Goal: Task Accomplishment & Management: Complete application form

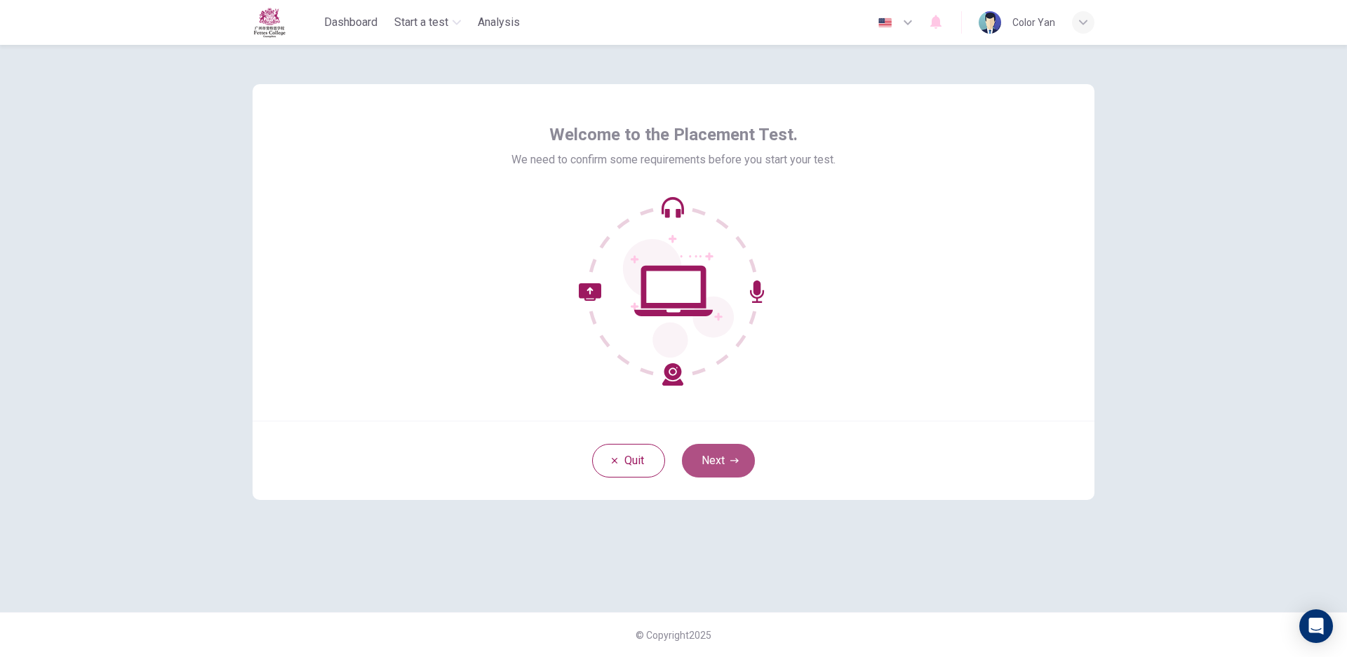
click at [739, 466] on button "Next" at bounding box center [718, 461] width 73 height 34
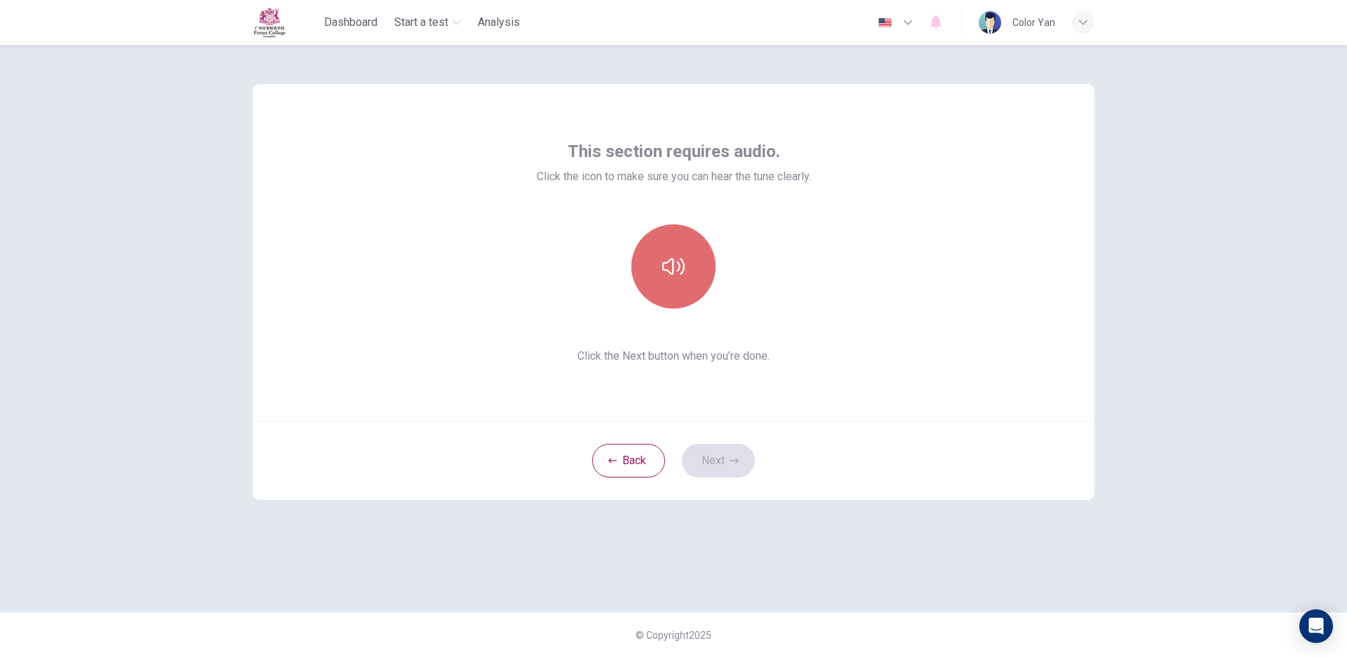
click at [696, 240] on button "button" at bounding box center [673, 266] width 84 height 84
click at [671, 294] on button "button" at bounding box center [673, 266] width 84 height 84
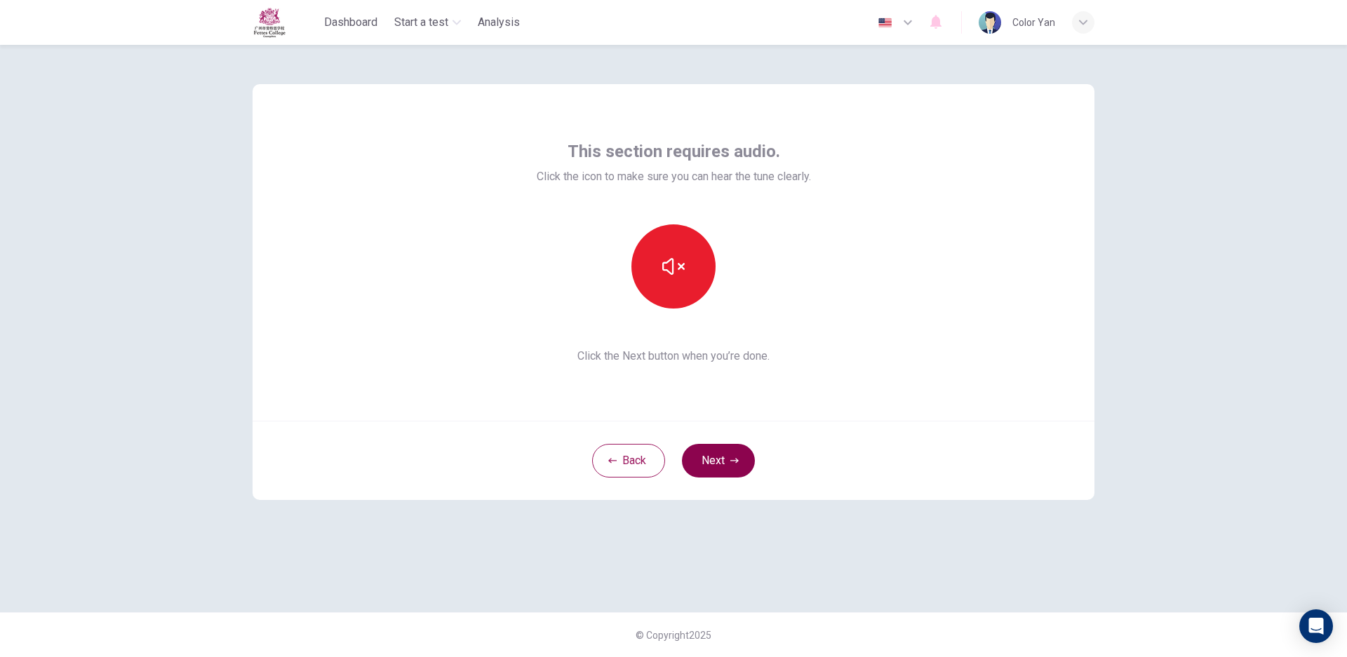
click at [732, 465] on button "Next" at bounding box center [718, 461] width 73 height 34
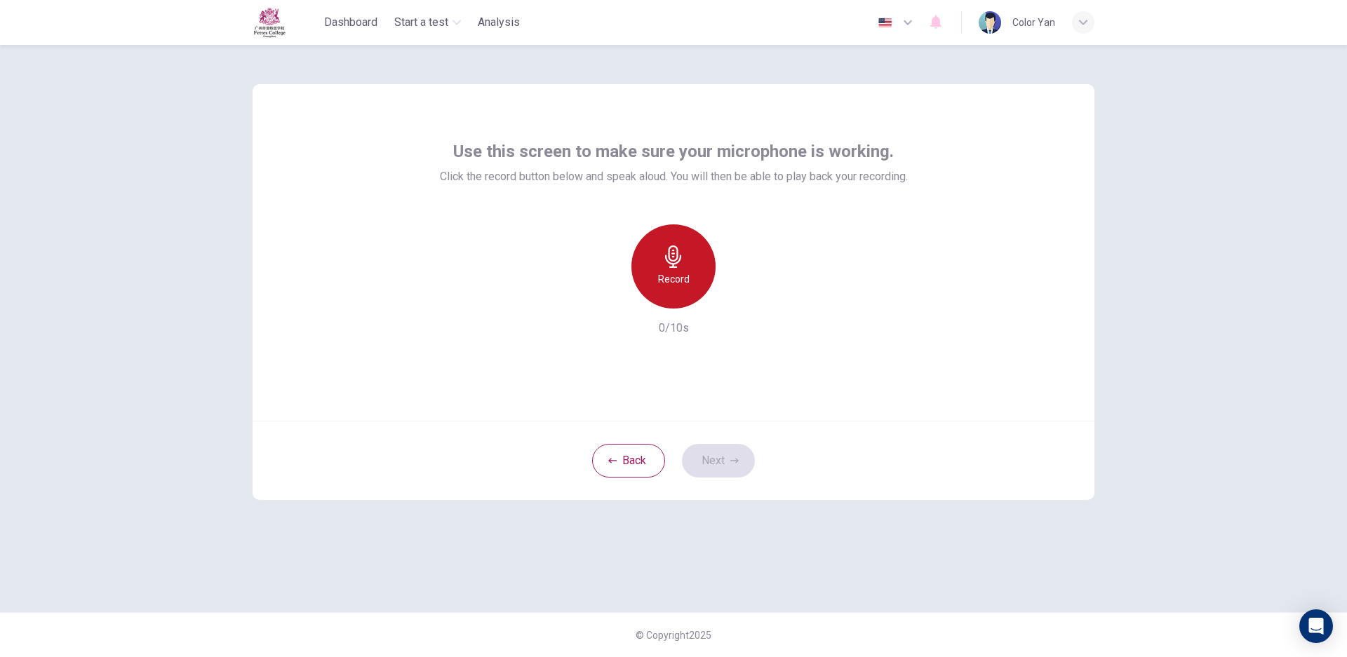
click at [696, 252] on div "Record" at bounding box center [673, 266] width 84 height 84
click at [697, 281] on div "Stop" at bounding box center [673, 266] width 84 height 84
click at [597, 236] on div "Record 6/10s" at bounding box center [674, 280] width 468 height 112
click at [602, 286] on div "button" at bounding box center [609, 297] width 22 height 22
click at [680, 258] on icon "button" at bounding box center [673, 257] width 16 height 22
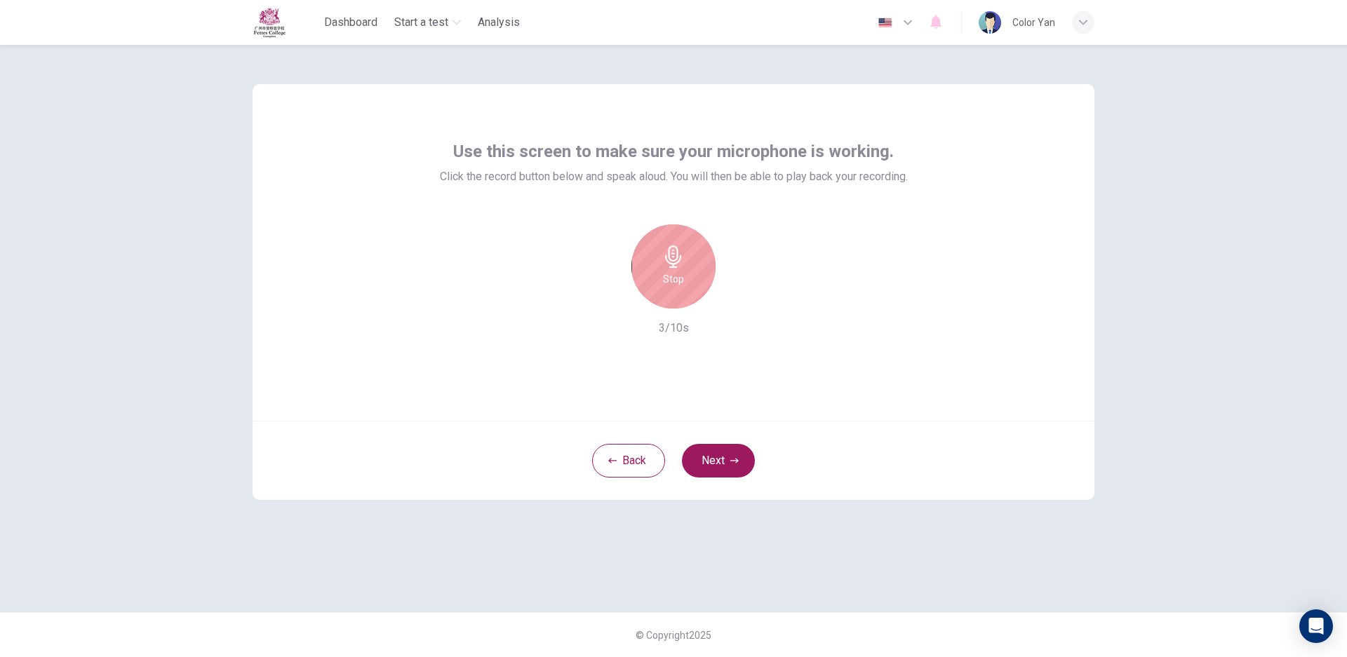
click at [654, 274] on div "Stop" at bounding box center [673, 266] width 84 height 84
click at [734, 290] on icon "button" at bounding box center [738, 297] width 14 height 14
click at [606, 291] on icon "button" at bounding box center [609, 297] width 13 height 13
click at [720, 448] on button "Next" at bounding box center [718, 461] width 73 height 34
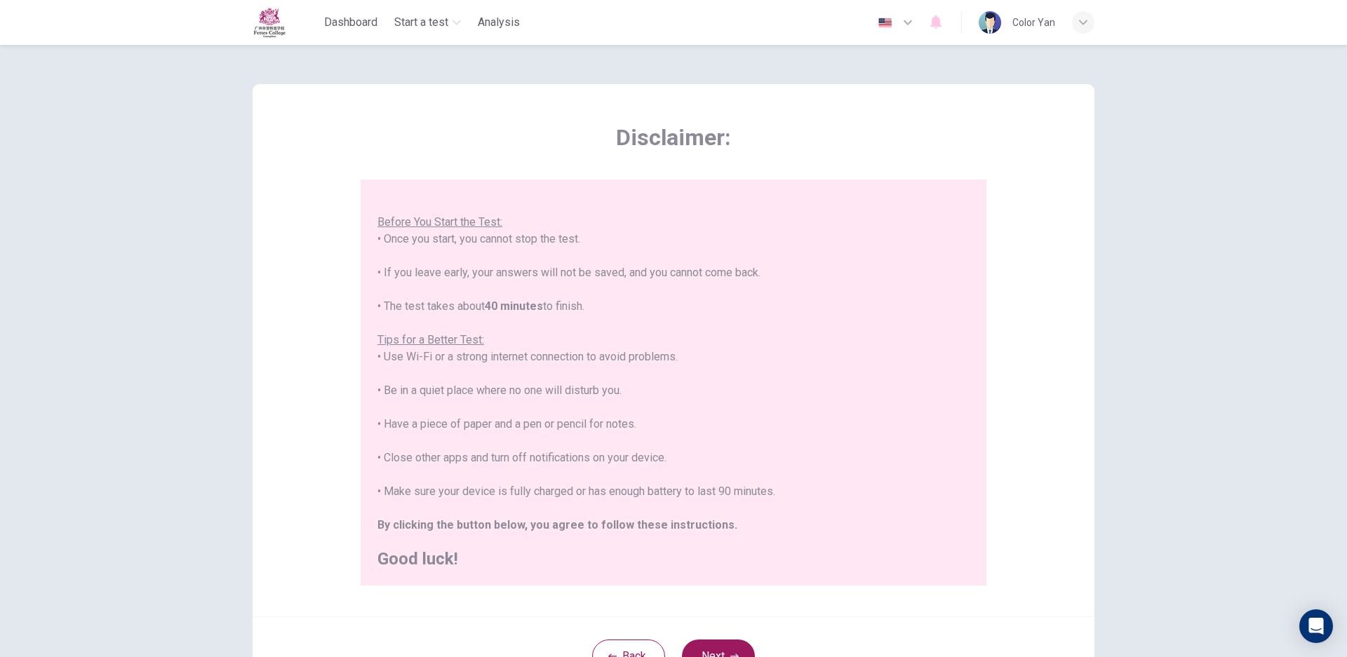
scroll to position [91, 0]
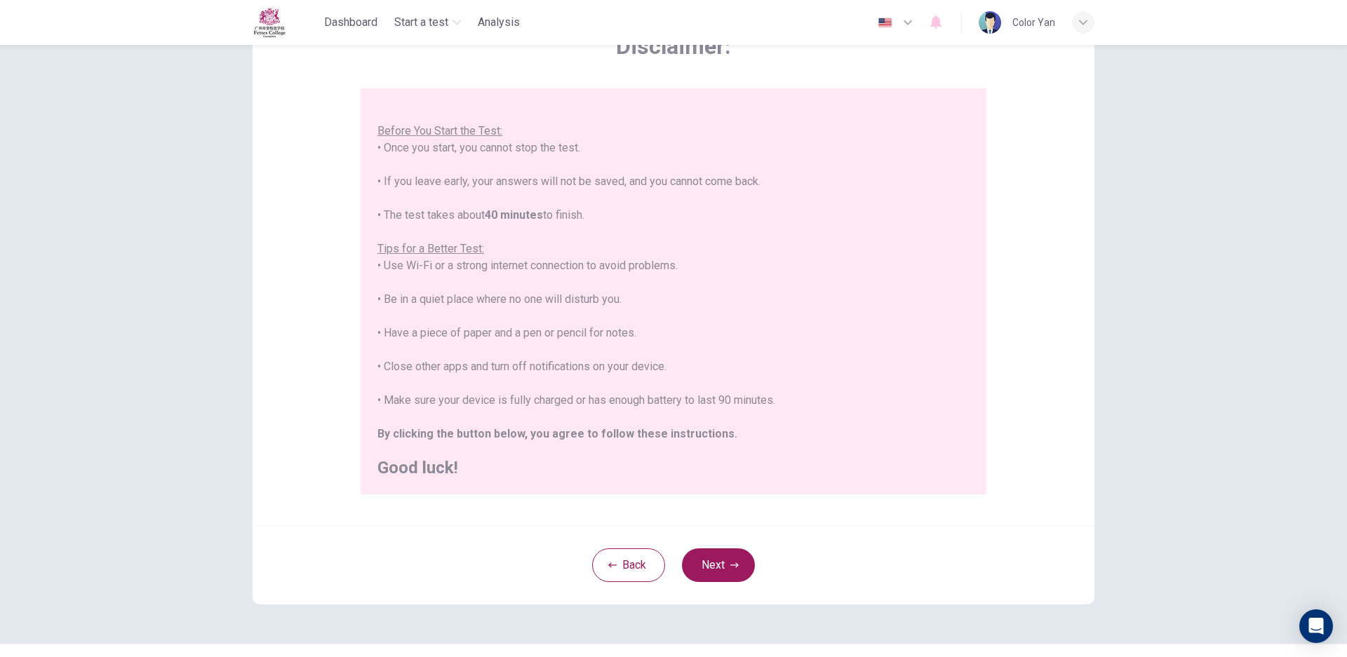
click at [731, 563] on icon "button" at bounding box center [734, 565] width 8 height 8
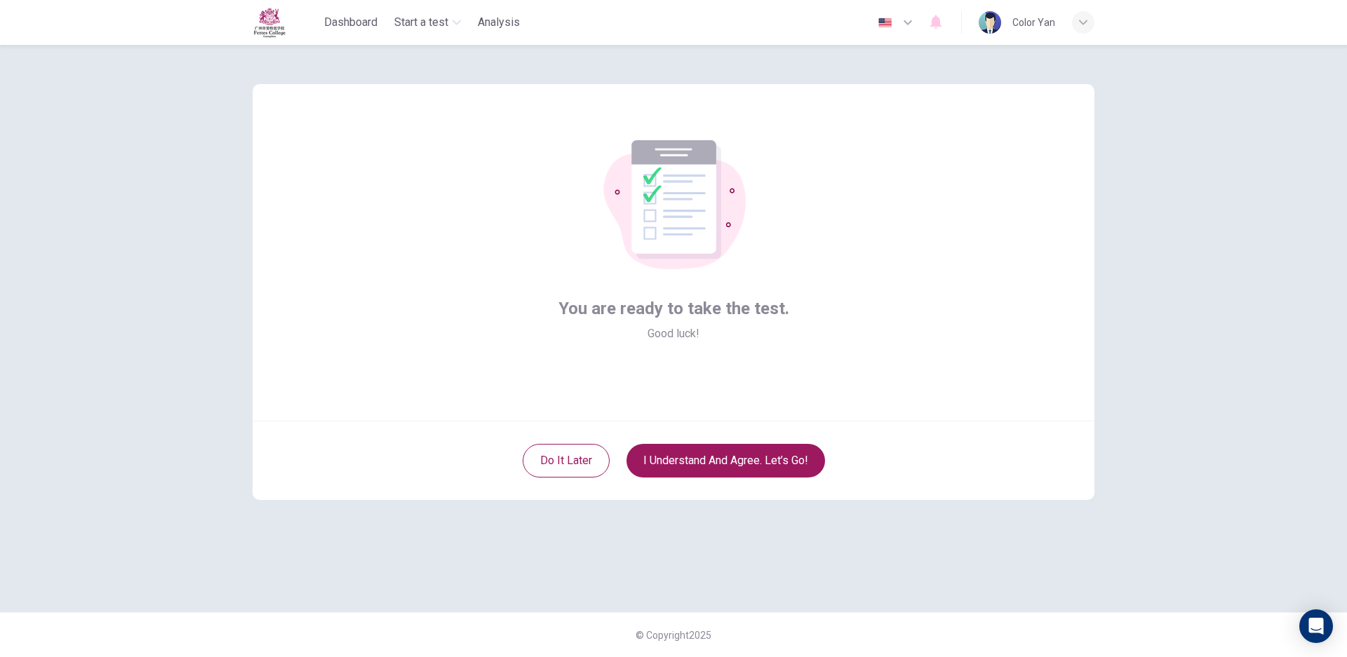
scroll to position [0, 0]
click at [713, 453] on button "I understand and agree. Let’s go!" at bounding box center [725, 461] width 199 height 34
click at [788, 470] on button "I understand and agree. Let’s go!" at bounding box center [725, 461] width 199 height 34
click at [792, 467] on button "I understand and agree. Let’s go!" at bounding box center [725, 461] width 199 height 34
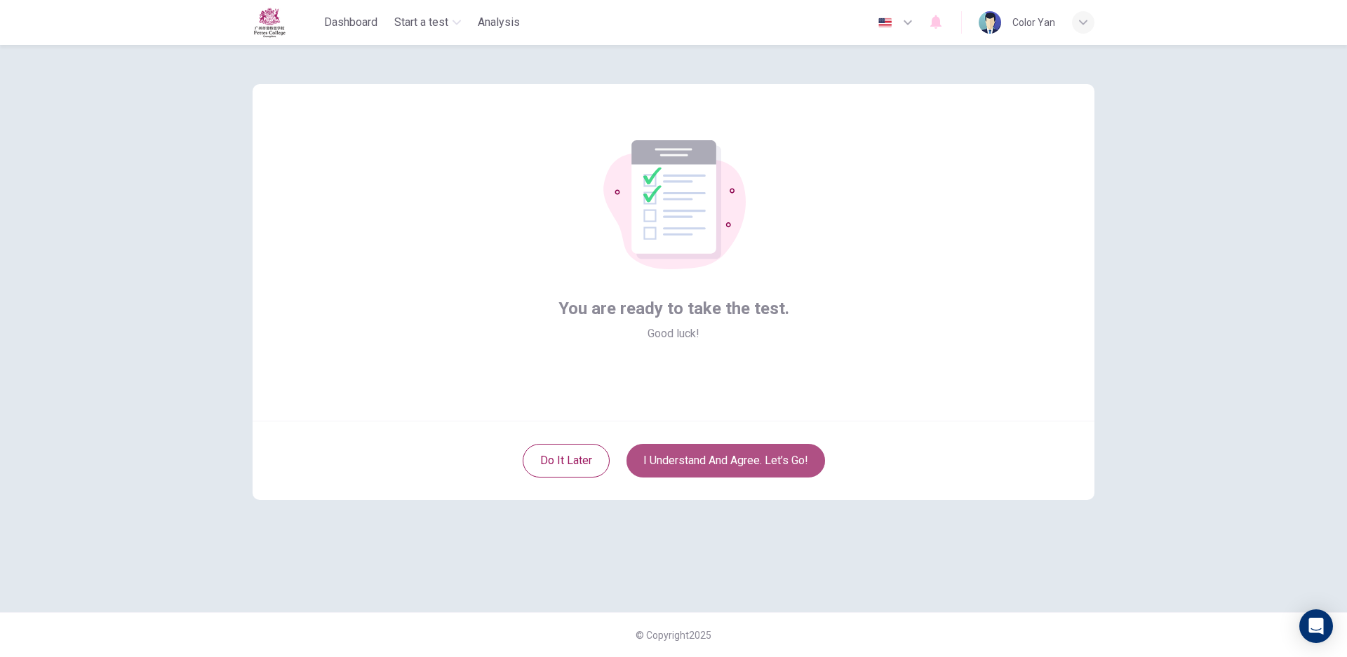
click at [792, 467] on button "I understand and agree. Let’s go!" at bounding box center [725, 461] width 199 height 34
click at [795, 470] on button "I understand and agree. Let’s go!" at bounding box center [725, 461] width 199 height 34
click at [799, 471] on button "I understand and agree. Let’s go!" at bounding box center [725, 461] width 199 height 34
click at [800, 468] on button "I understand and agree. Let’s go!" at bounding box center [725, 461] width 199 height 34
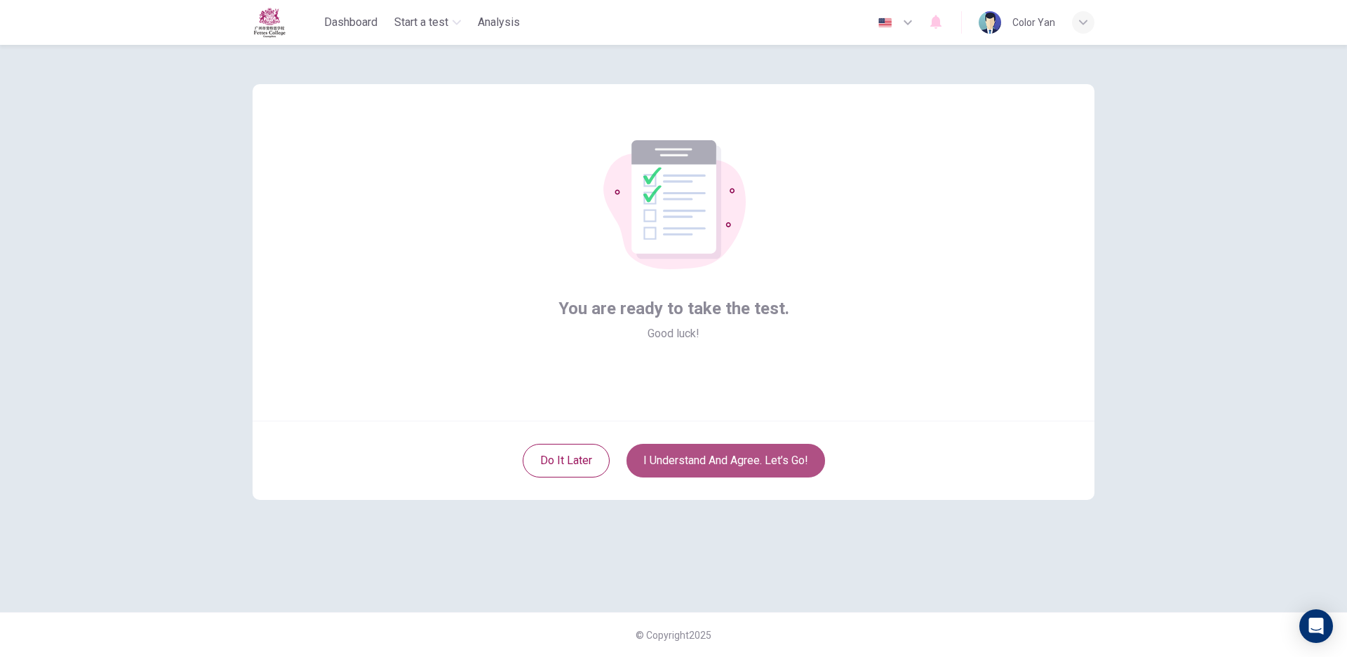
click at [800, 468] on button "I understand and agree. Let’s go!" at bounding box center [725, 461] width 199 height 34
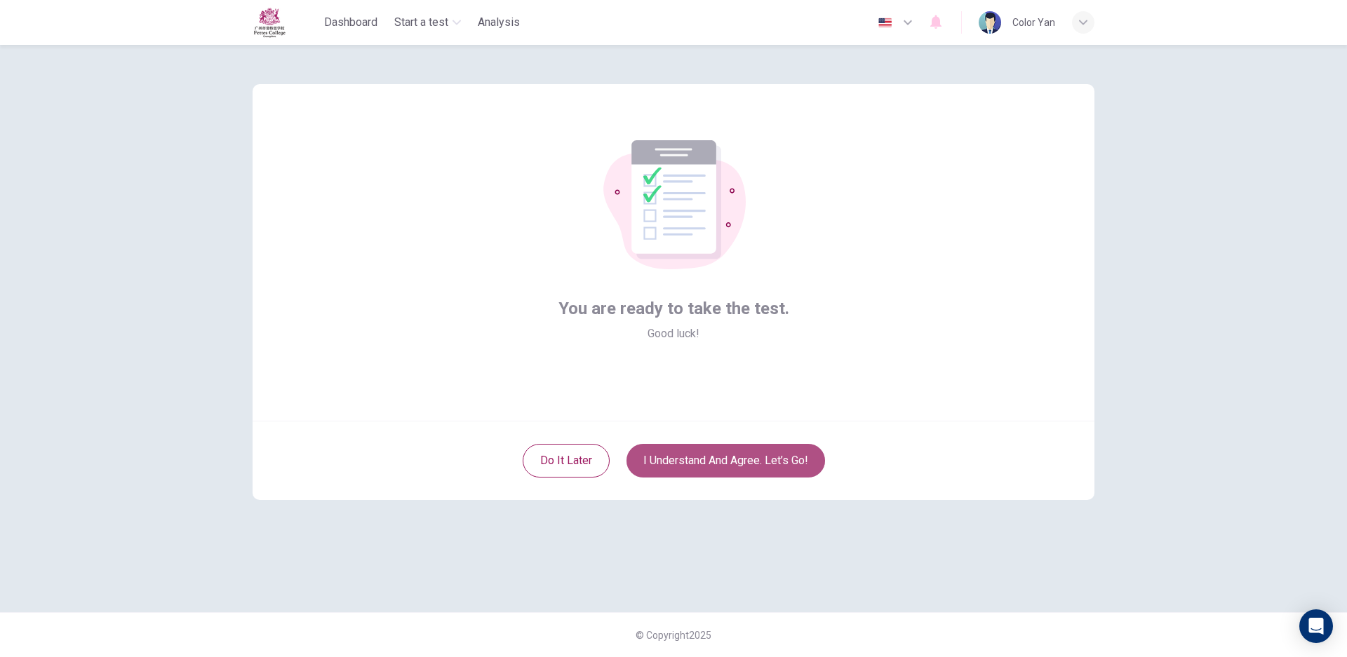
click at [800, 468] on button "I understand and agree. Let’s go!" at bounding box center [725, 461] width 199 height 34
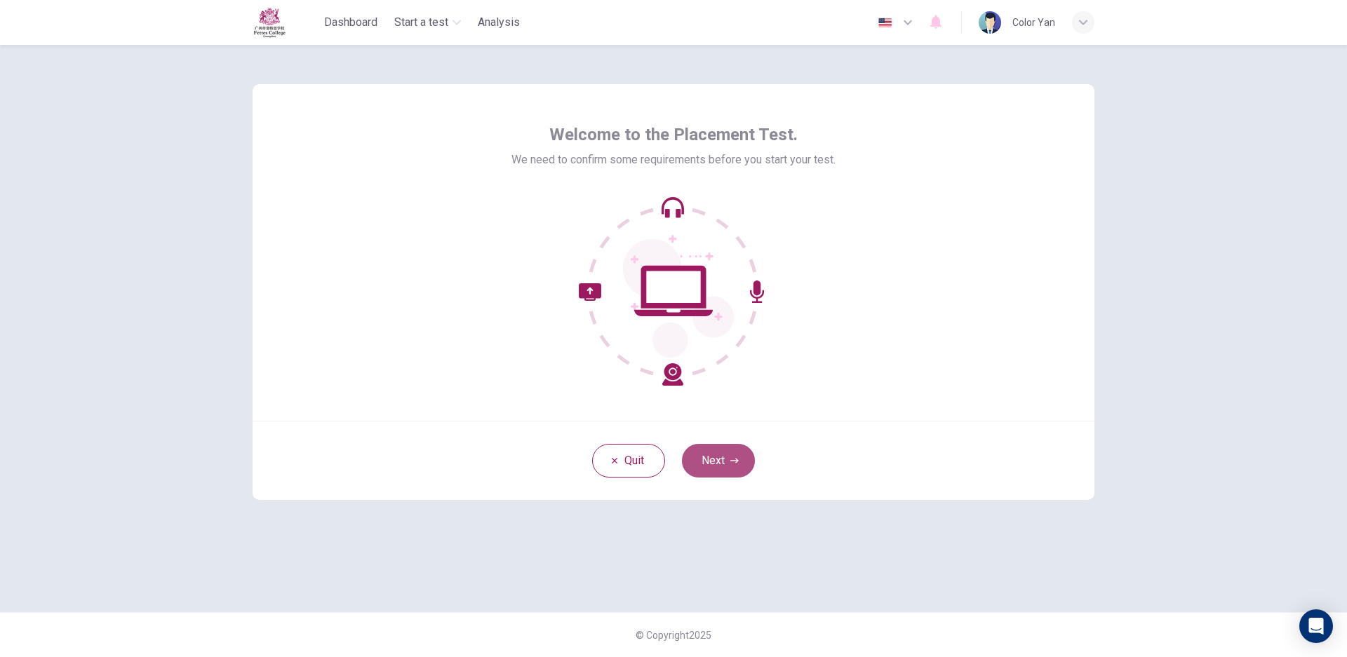
click at [713, 466] on button "Next" at bounding box center [718, 461] width 73 height 34
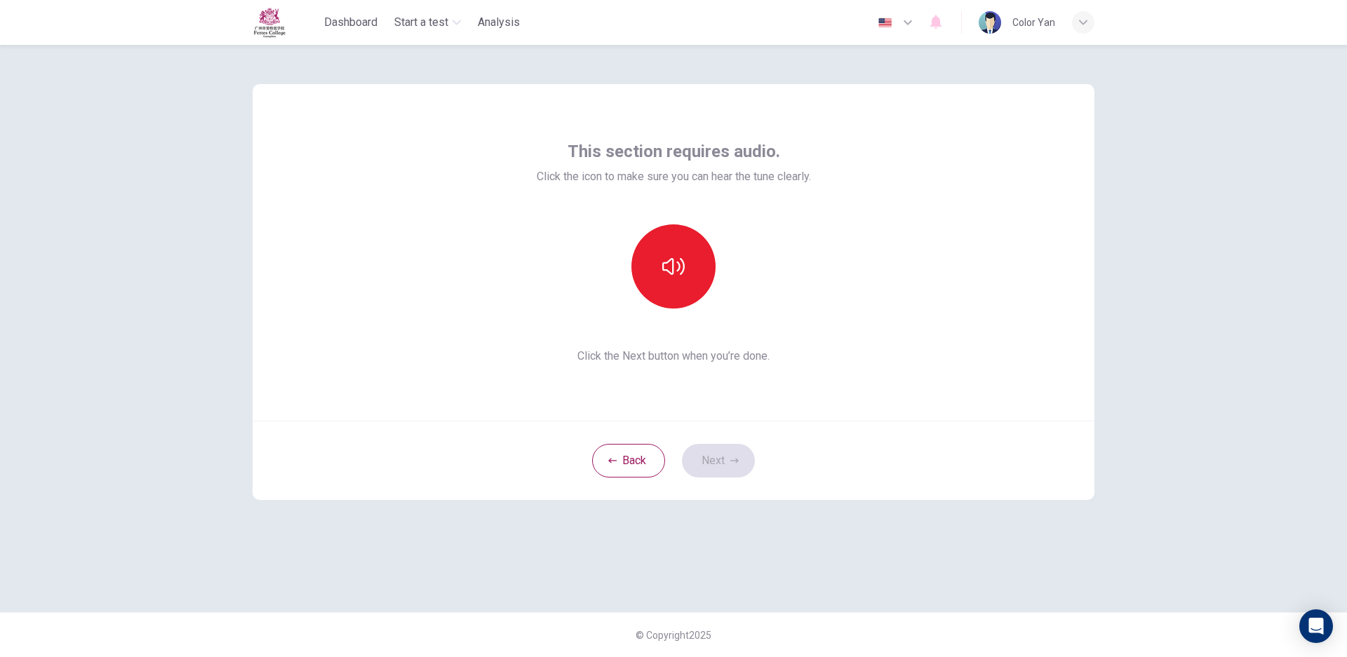
drag, startPoint x: 683, startPoint y: 410, endPoint x: 650, endPoint y: 260, distance: 152.9
click at [625, 233] on div "This section requires audio. Click the icon to make sure you can hear the tune …" at bounding box center [674, 252] width 274 height 224
click at [650, 260] on button "button" at bounding box center [673, 266] width 84 height 84
click at [727, 467] on button "Next" at bounding box center [718, 461] width 73 height 34
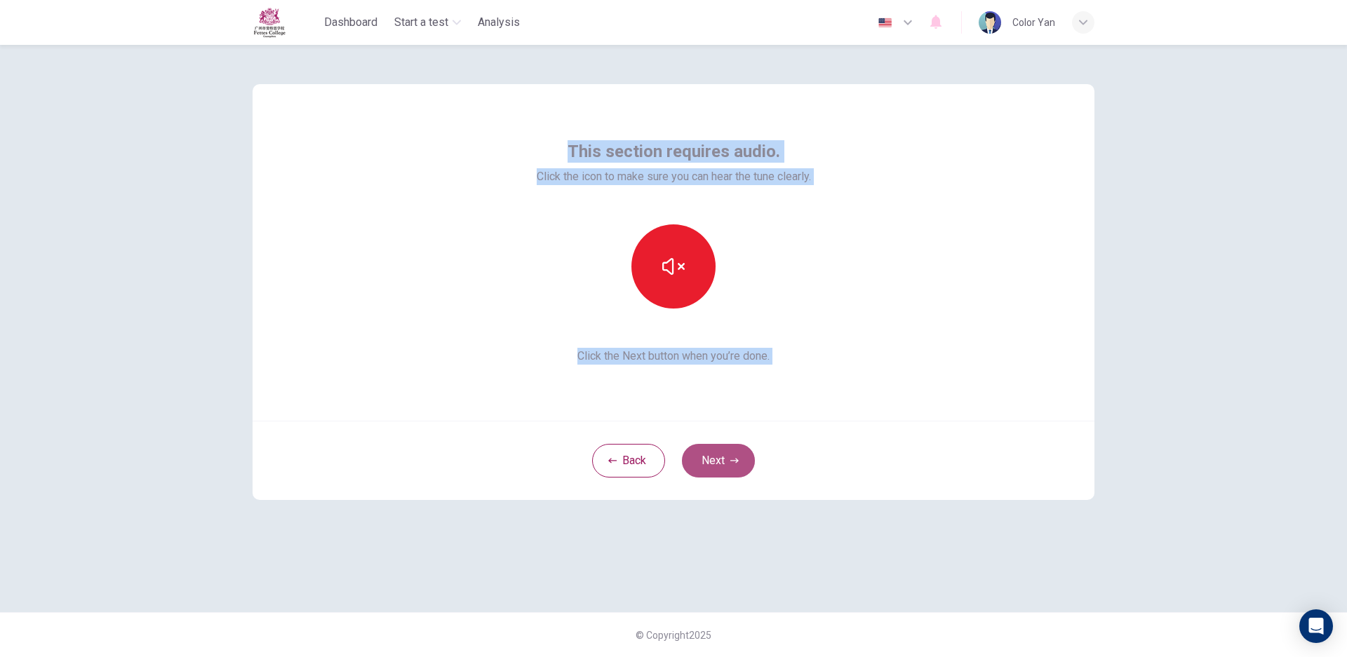
click at [727, 467] on div "Back Next" at bounding box center [674, 460] width 842 height 79
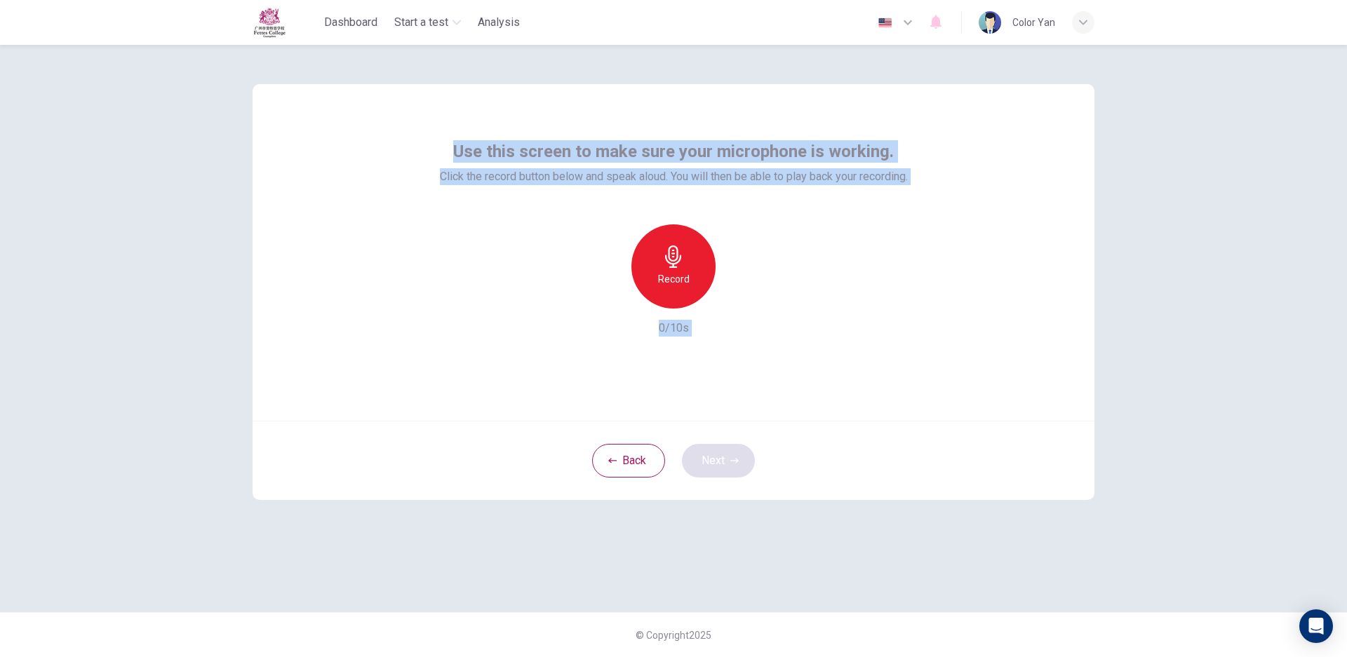
click at [727, 467] on div "Back Next" at bounding box center [674, 460] width 842 height 79
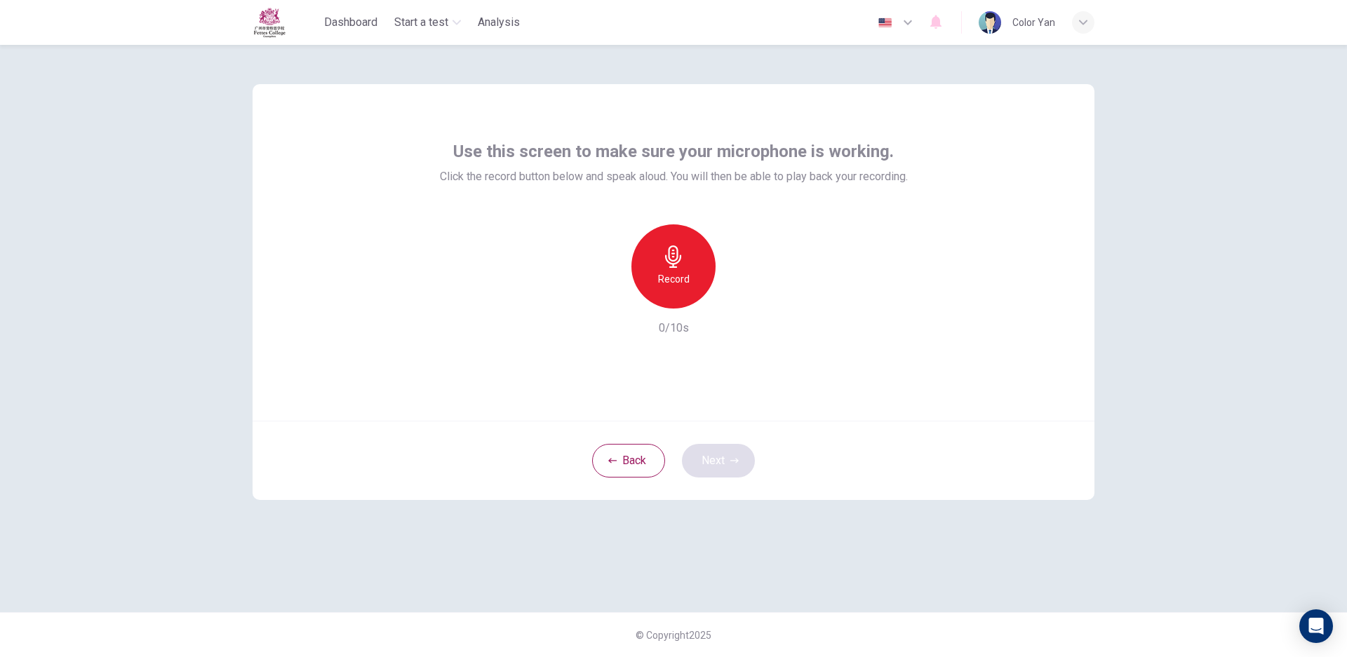
click at [727, 467] on div "Back Next" at bounding box center [674, 460] width 842 height 79
click at [694, 239] on div "Record" at bounding box center [673, 266] width 84 height 84
click at [694, 239] on div "Stop" at bounding box center [673, 266] width 84 height 84
click at [701, 469] on button "Next" at bounding box center [718, 461] width 73 height 34
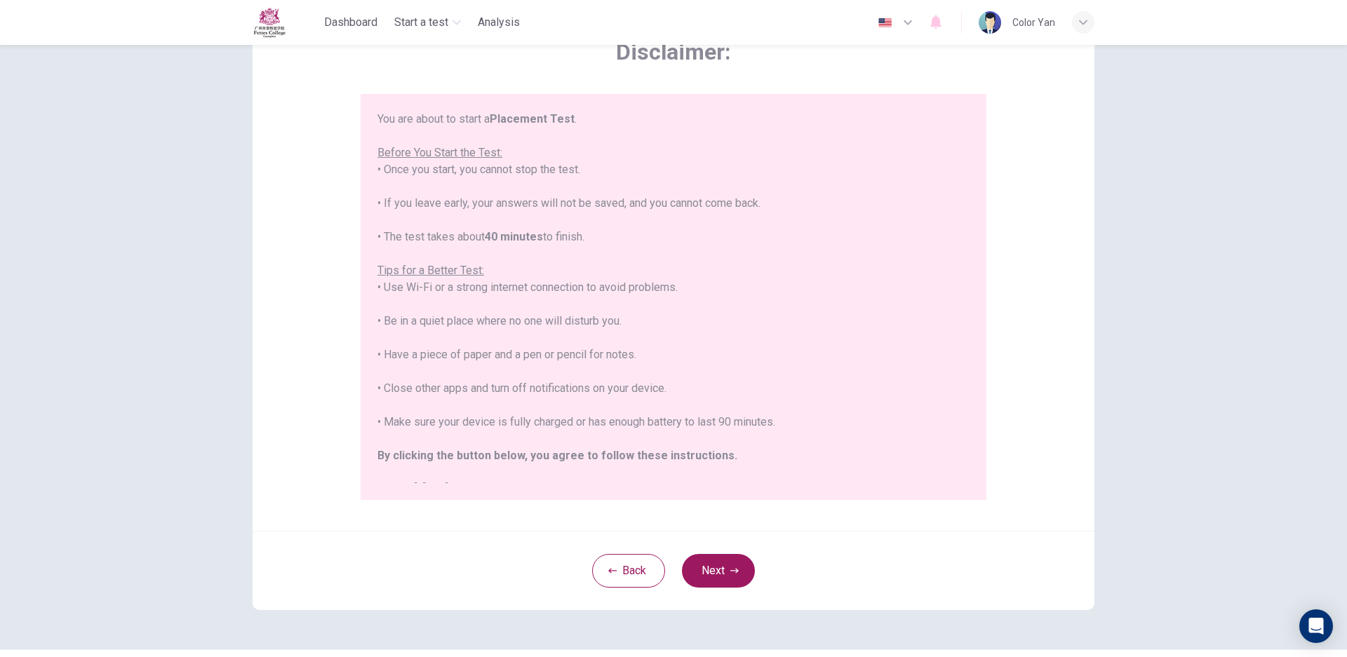
scroll to position [91, 0]
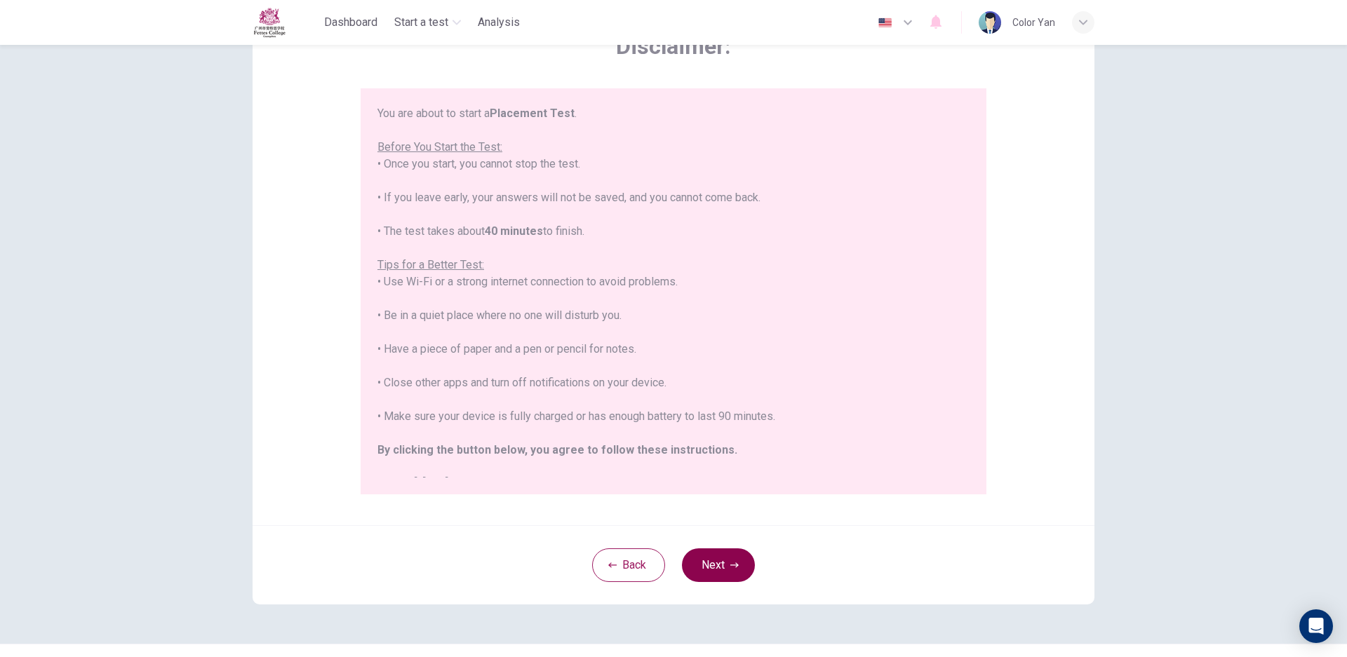
click at [708, 563] on button "Next" at bounding box center [718, 566] width 73 height 34
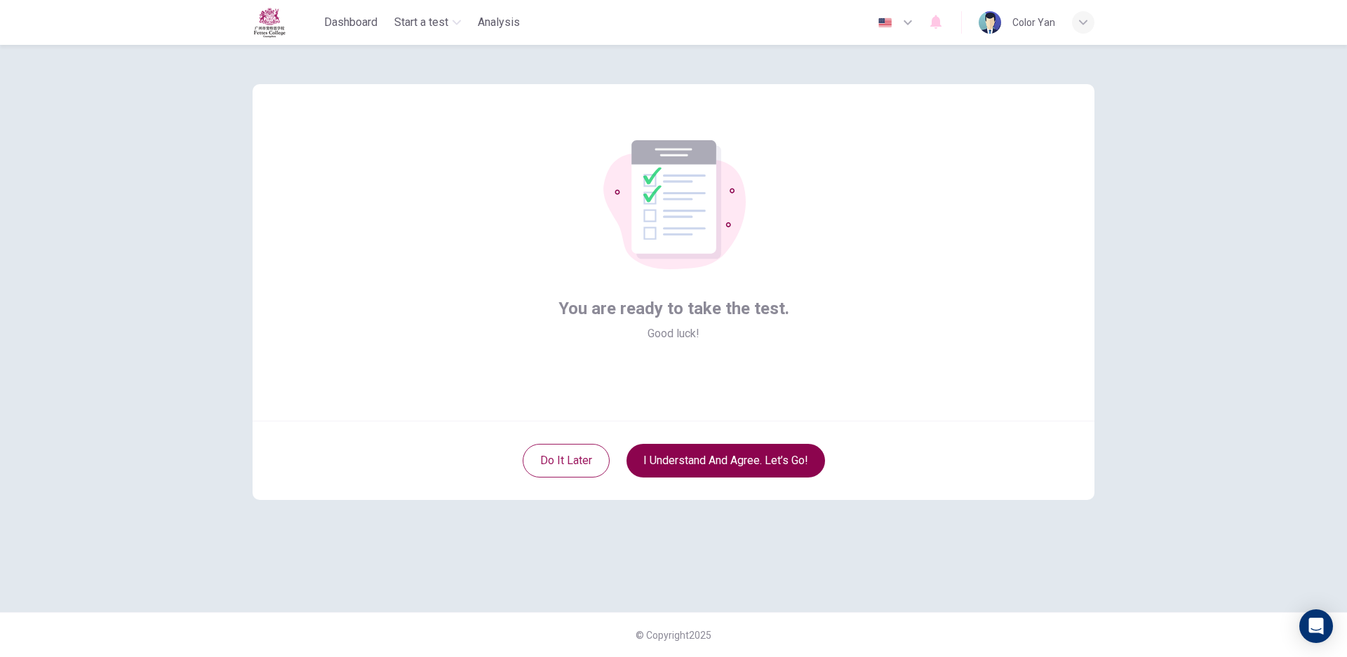
scroll to position [0, 0]
drag, startPoint x: 761, startPoint y: 429, endPoint x: 745, endPoint y: 445, distance: 23.3
click at [751, 440] on div "Do it later I understand and agree. Let’s go!" at bounding box center [674, 460] width 842 height 79
click at [745, 445] on button "I understand and agree. Let’s go!" at bounding box center [725, 461] width 199 height 34
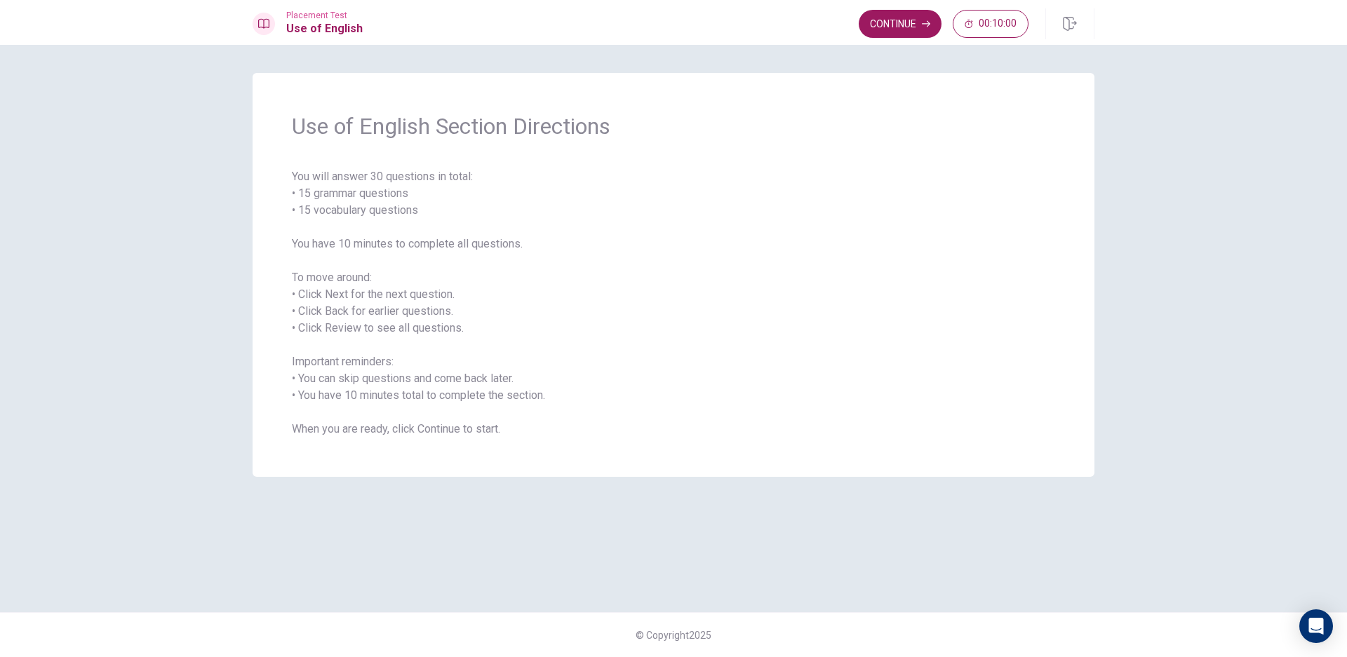
click at [887, 7] on div "Placement Test Use of English Continue 00:10:00" at bounding box center [673, 22] width 1347 height 45
click at [884, 16] on button "Continue" at bounding box center [900, 24] width 83 height 28
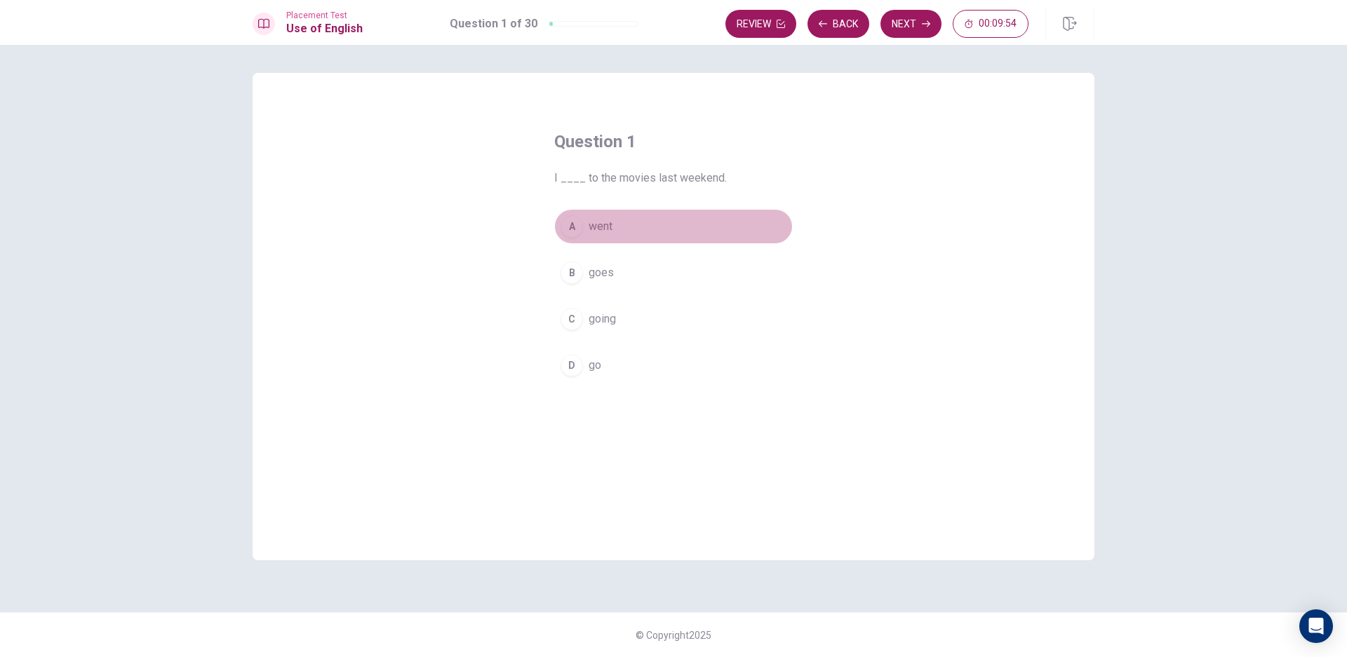
click at [570, 228] on div "A" at bounding box center [571, 226] width 22 height 22
click at [906, 25] on button "Next" at bounding box center [910, 24] width 61 height 28
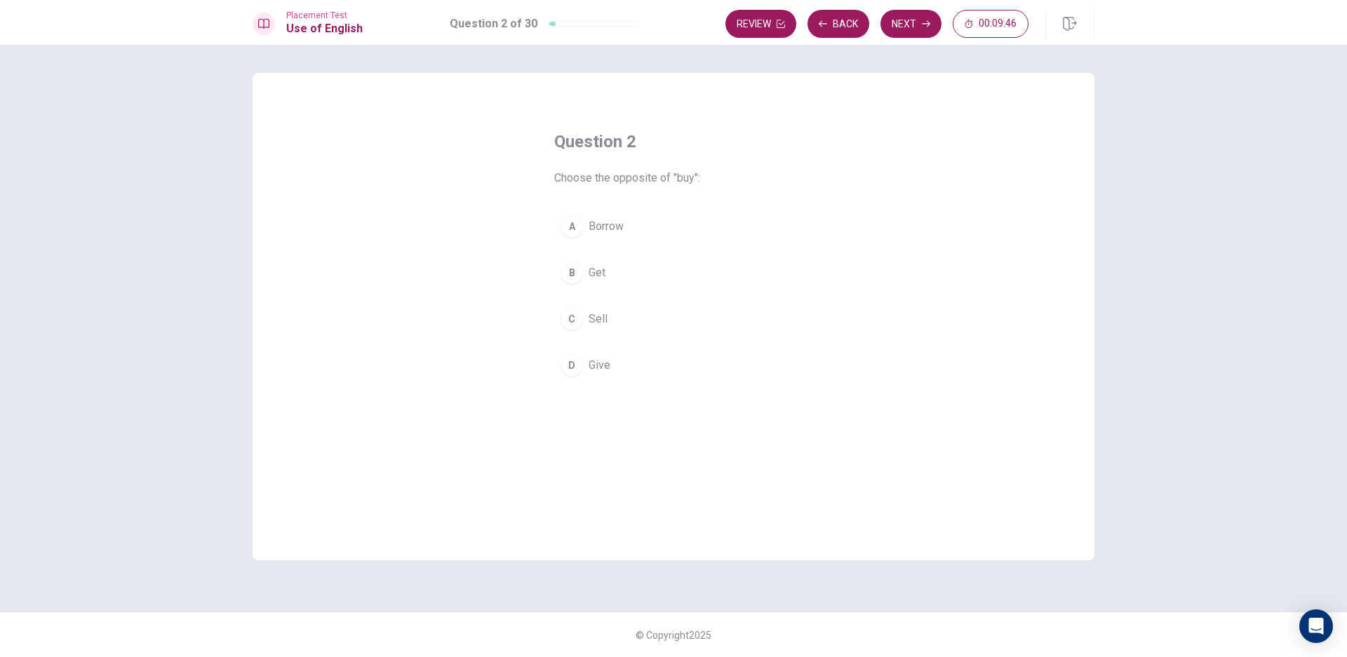
click at [595, 327] on span "Sell" at bounding box center [598, 319] width 19 height 17
click at [922, 29] on button "Next" at bounding box center [910, 24] width 61 height 28
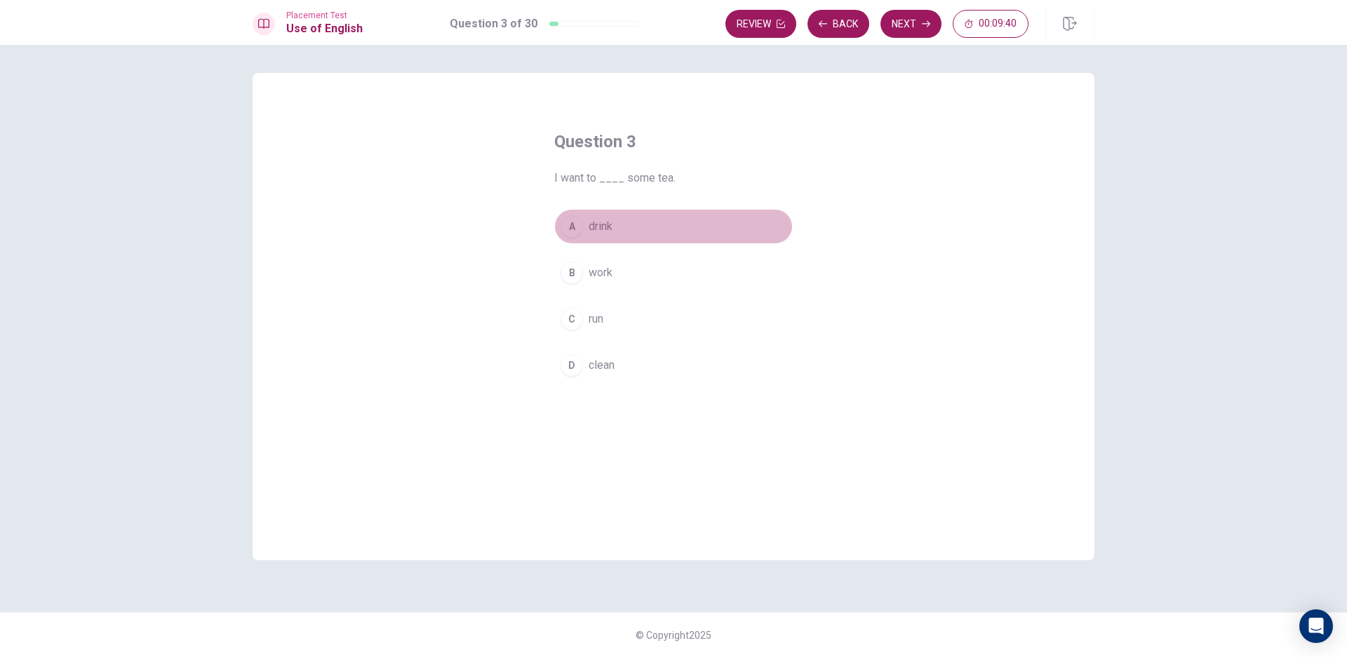
click at [568, 212] on button "A drink" at bounding box center [673, 226] width 239 height 35
drag, startPoint x: 906, startPoint y: 13, endPoint x: 894, endPoint y: 19, distance: 13.8
click at [904, 16] on button "Next" at bounding box center [910, 24] width 61 height 28
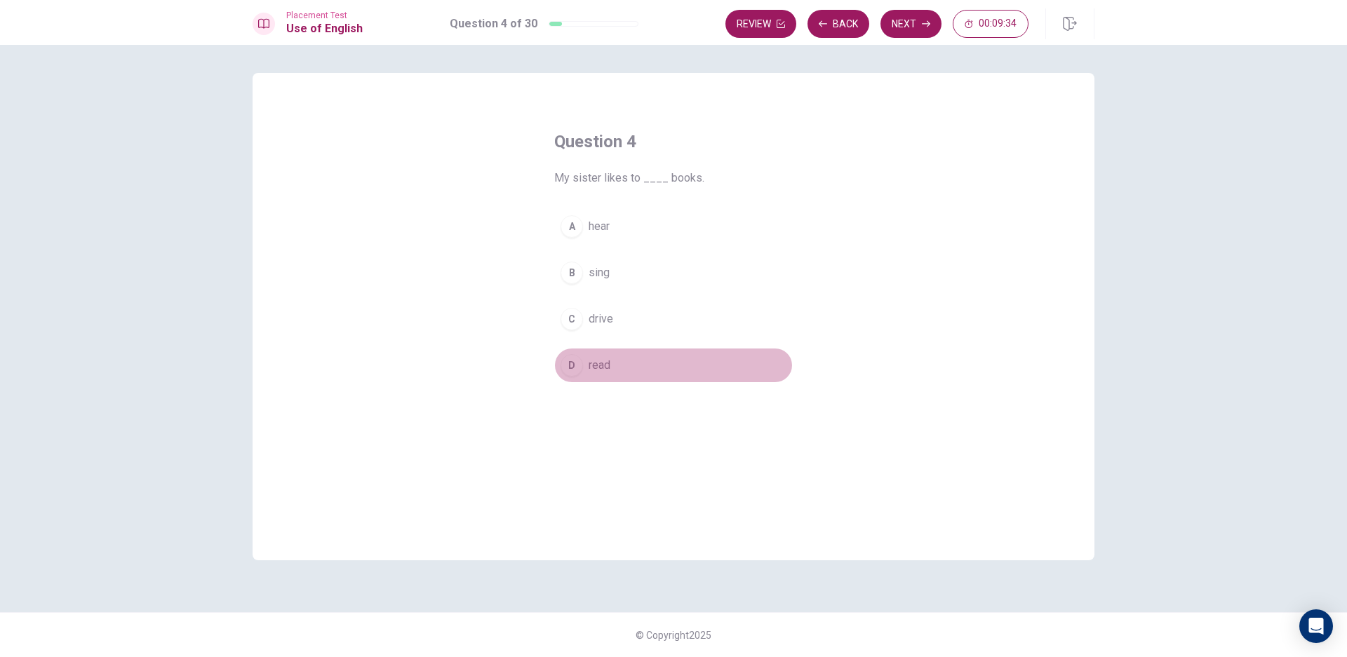
click at [598, 362] on span "read" at bounding box center [600, 365] width 22 height 17
click at [898, 12] on button "Next" at bounding box center [910, 24] width 61 height 28
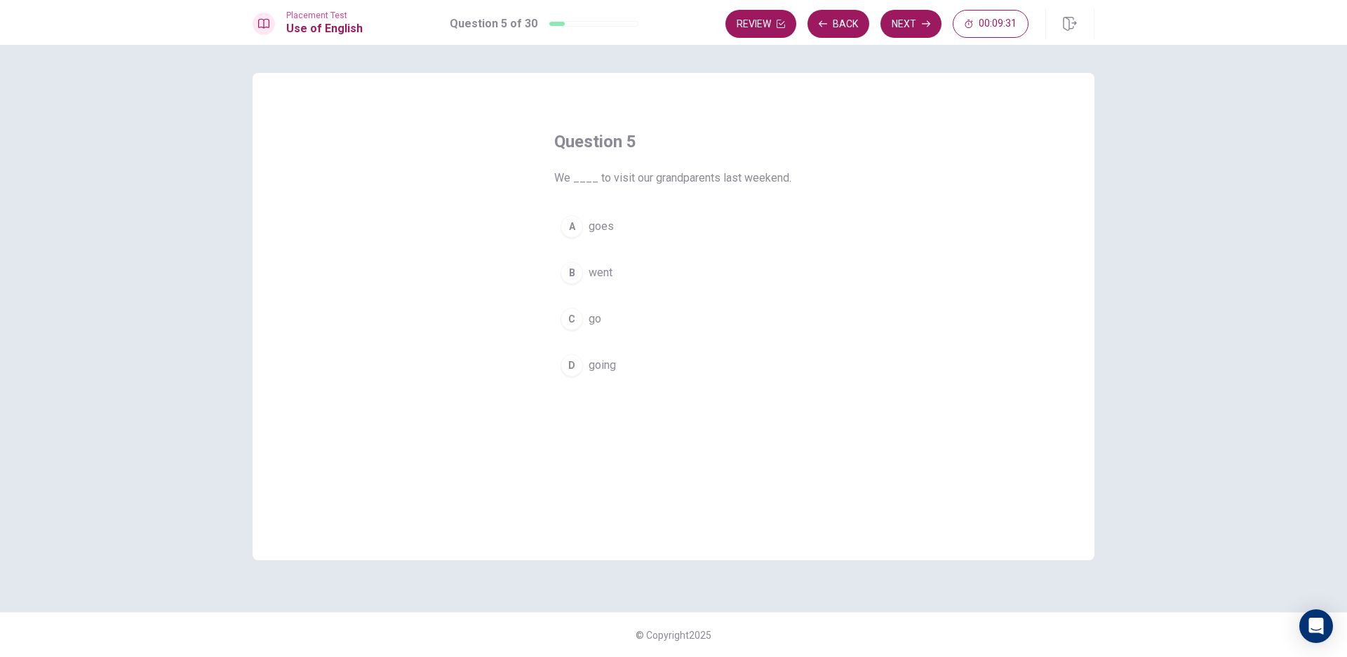
drag, startPoint x: 587, startPoint y: 243, endPoint x: 587, endPoint y: 267, distance: 23.9
click at [587, 263] on div "A goes B went C go D going" at bounding box center [673, 296] width 239 height 174
click at [587, 267] on button "B went" at bounding box center [673, 272] width 239 height 35
click at [911, 34] on button "Next" at bounding box center [910, 24] width 61 height 28
click at [584, 229] on button "A waited" at bounding box center [673, 226] width 239 height 35
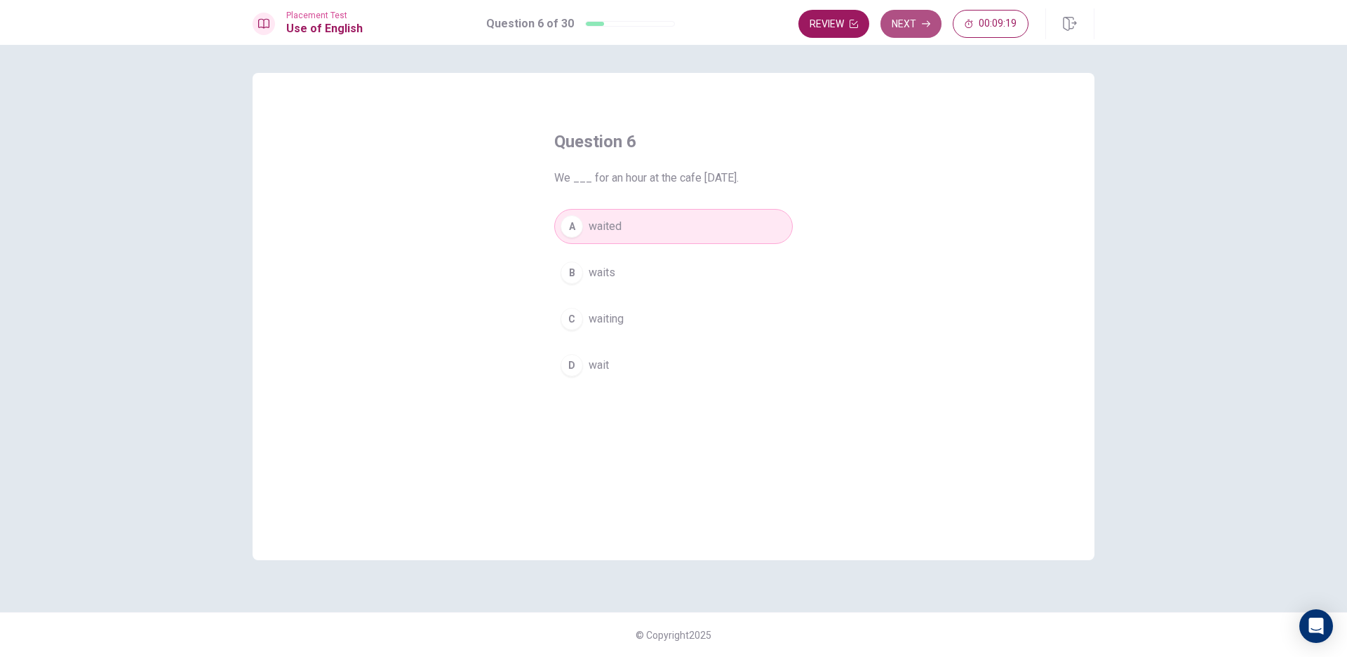
click at [899, 21] on button "Next" at bounding box center [910, 24] width 61 height 28
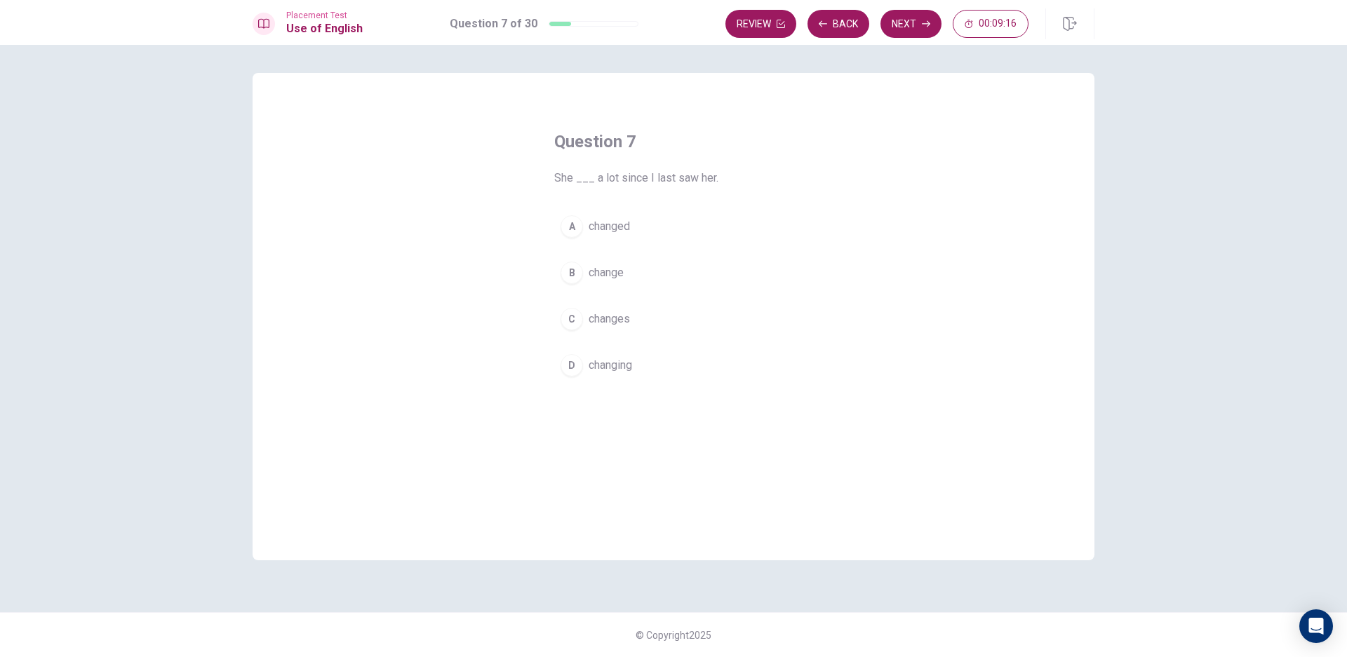
click at [643, 234] on button "A changed" at bounding box center [673, 226] width 239 height 35
click at [926, 25] on icon "button" at bounding box center [926, 24] width 8 height 8
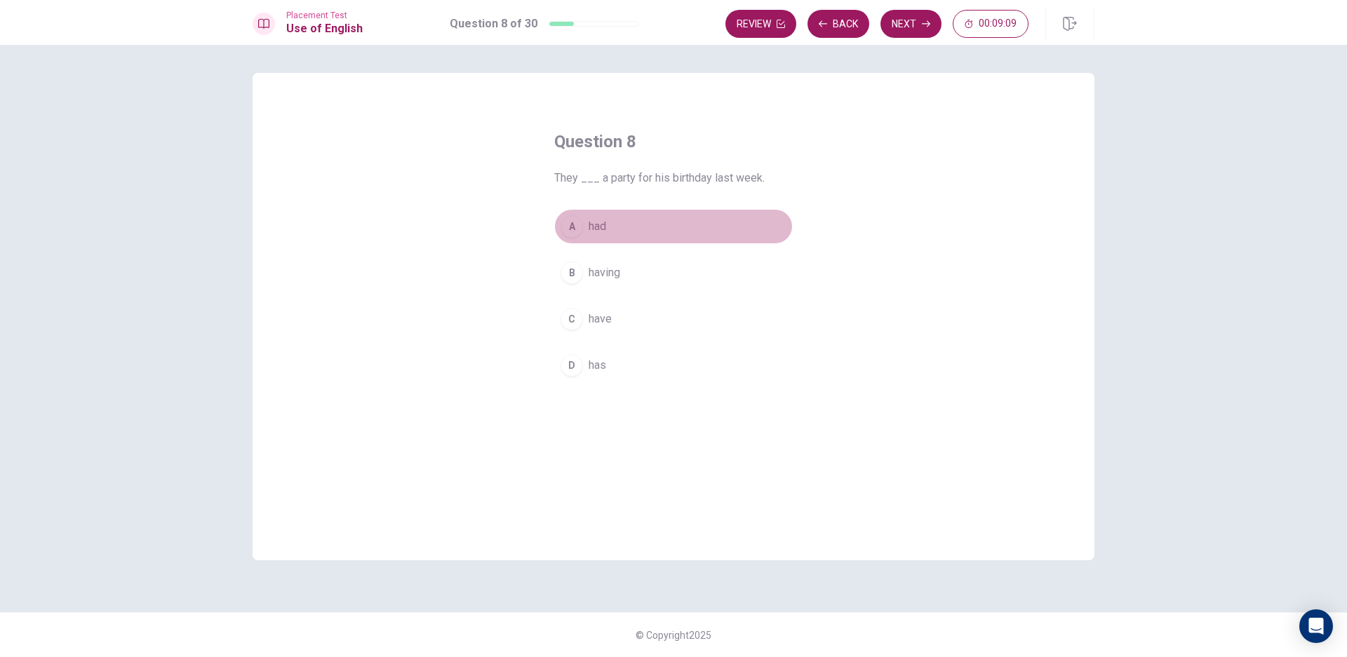
click at [607, 213] on button "A had" at bounding box center [673, 226] width 239 height 35
click at [924, 24] on icon "button" at bounding box center [926, 24] width 8 height 6
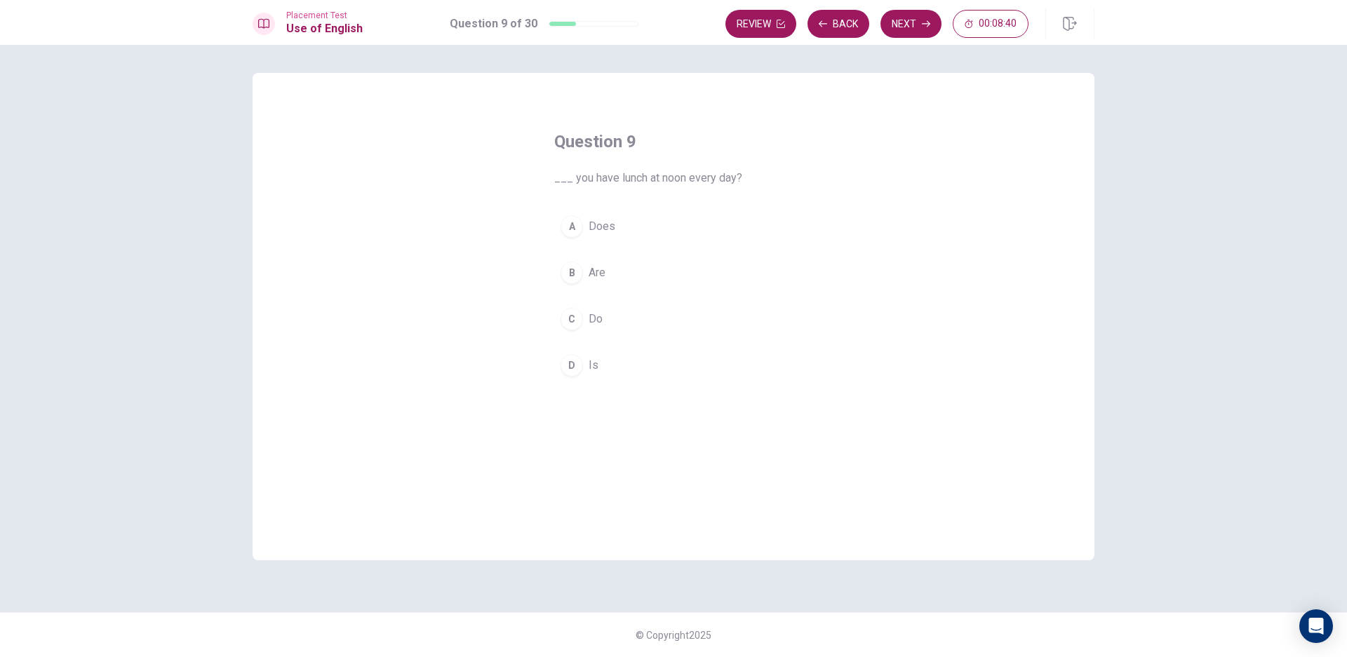
click at [566, 271] on div "B" at bounding box center [571, 273] width 22 height 22
click at [927, 30] on button "Next" at bounding box center [910, 24] width 61 height 28
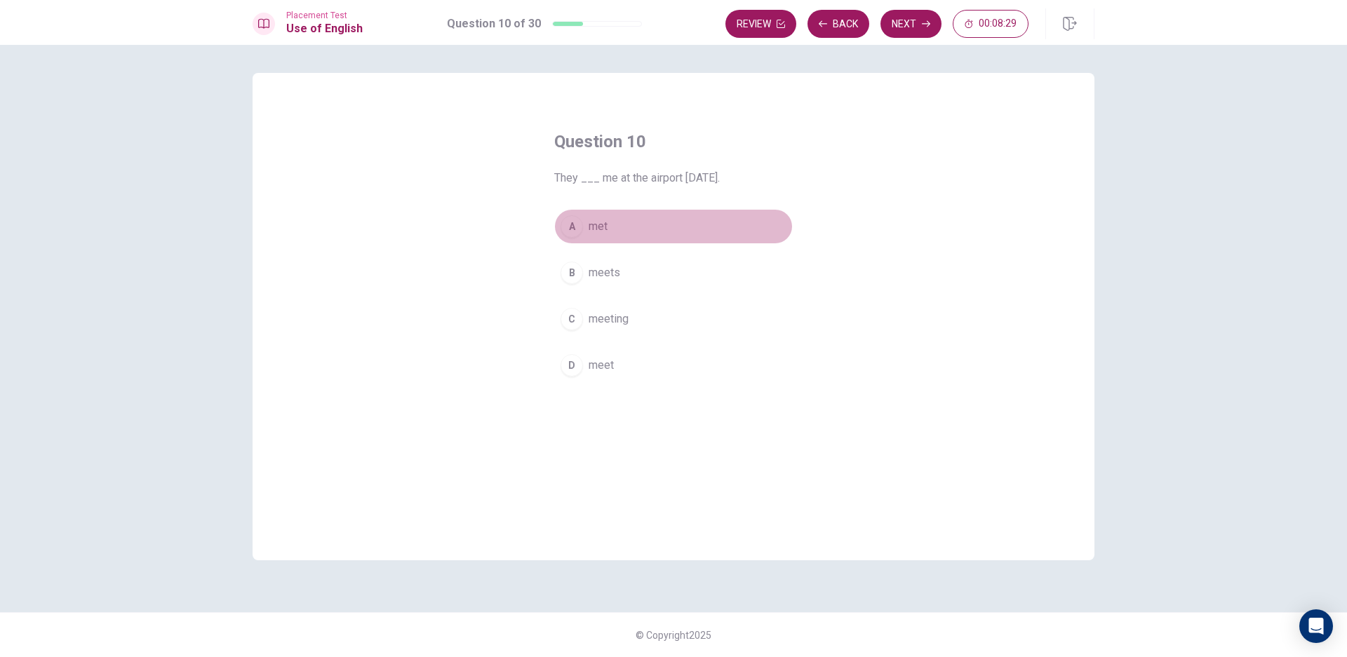
click at [592, 238] on button "A met" at bounding box center [673, 226] width 239 height 35
click at [898, 24] on button "Next" at bounding box center [910, 24] width 61 height 28
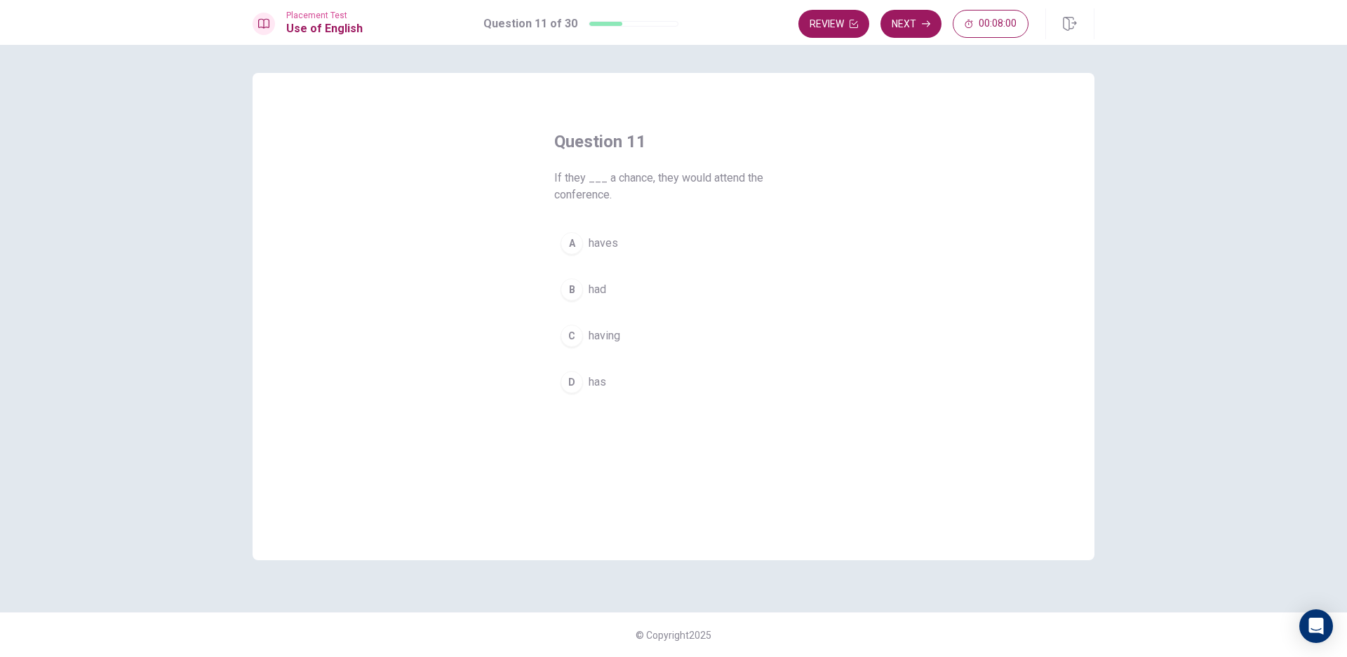
click at [580, 294] on div "B" at bounding box center [571, 289] width 22 height 22
click at [921, 37] on button "Next" at bounding box center [910, 24] width 61 height 28
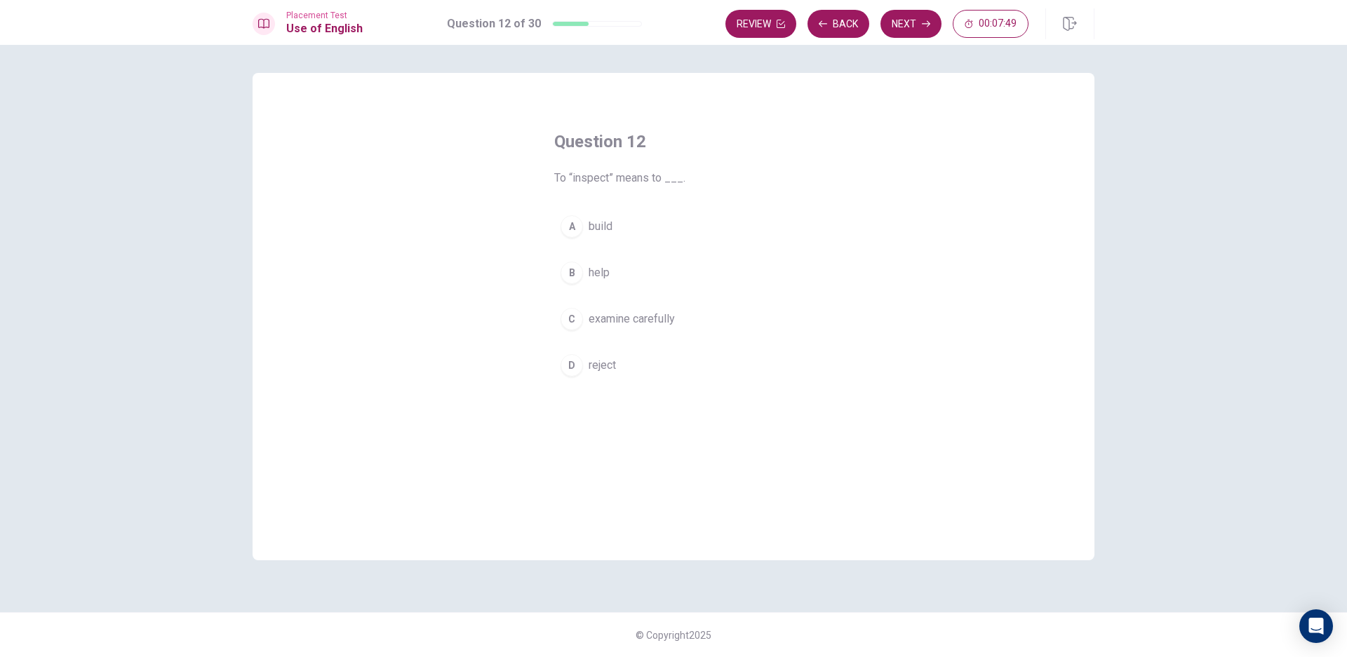
drag, startPoint x: 638, startPoint y: 323, endPoint x: 789, endPoint y: 138, distance: 239.3
click at [636, 328] on button "C examine carefully" at bounding box center [673, 319] width 239 height 35
click at [916, 20] on button "Next" at bounding box center [910, 24] width 61 height 28
click at [832, 27] on button "Back" at bounding box center [838, 24] width 62 height 28
click at [916, 20] on button "Next" at bounding box center [910, 24] width 61 height 28
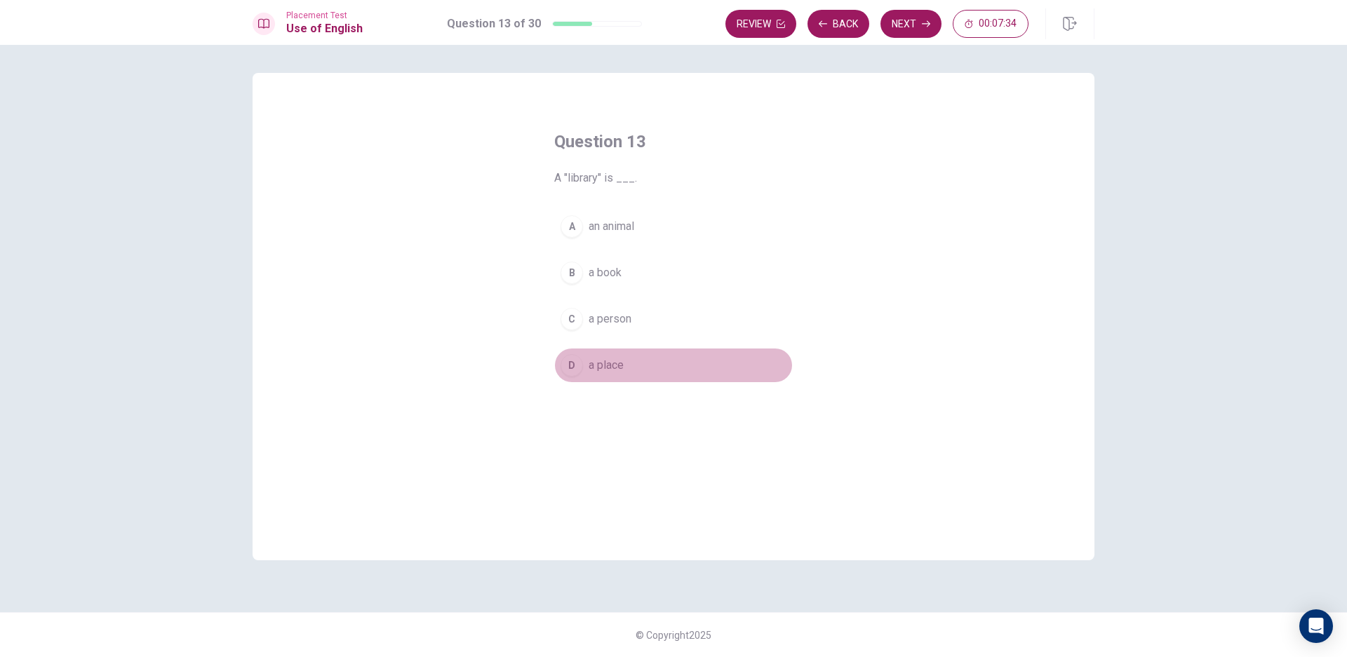
click at [559, 368] on button "D a place" at bounding box center [673, 365] width 239 height 35
click at [936, 14] on button "Next" at bounding box center [910, 24] width 61 height 28
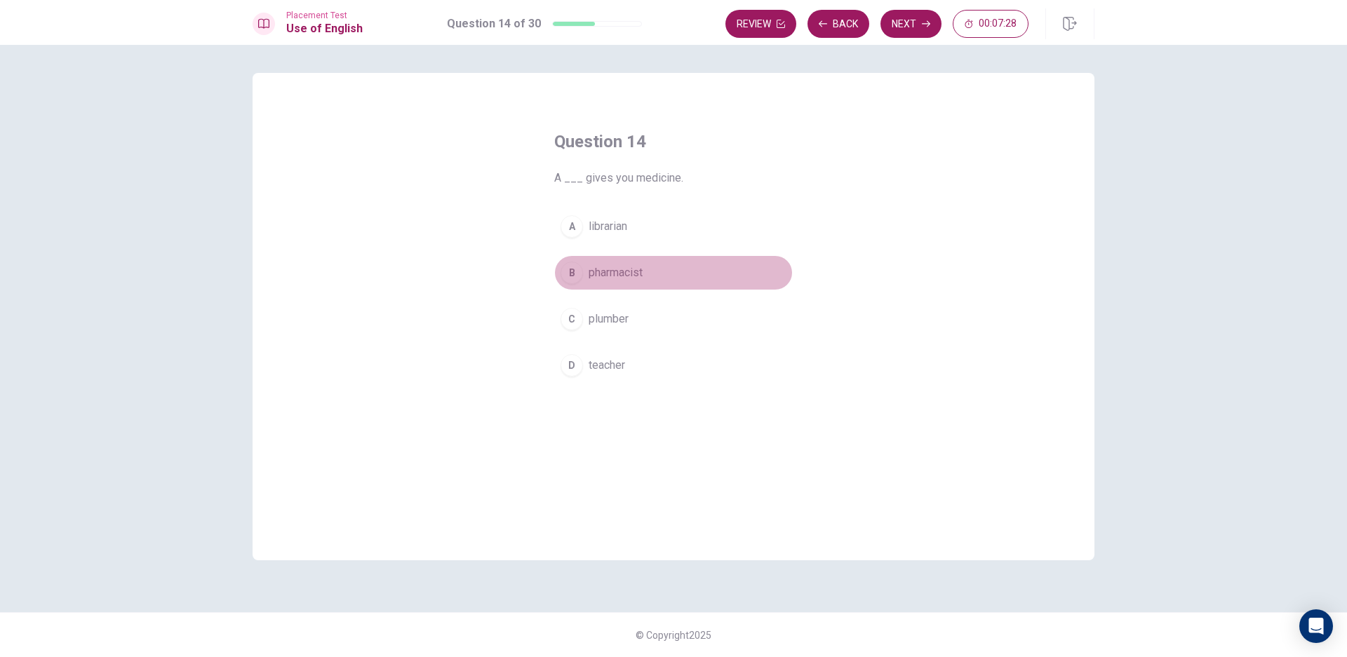
click at [570, 276] on div "B" at bounding box center [571, 273] width 22 height 22
click at [926, 14] on button "Next" at bounding box center [910, 24] width 61 height 28
click at [608, 371] on span "ignore it" at bounding box center [609, 365] width 40 height 17
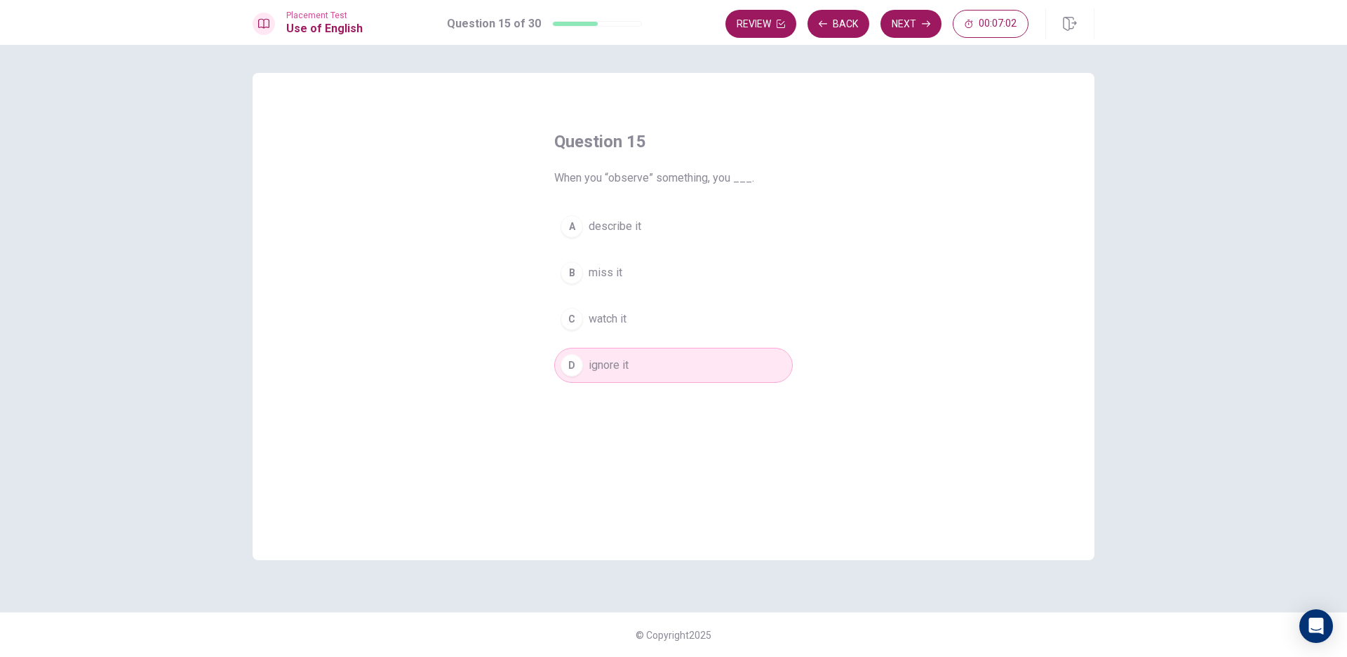
click at [919, 27] on button "Next" at bounding box center [910, 24] width 61 height 28
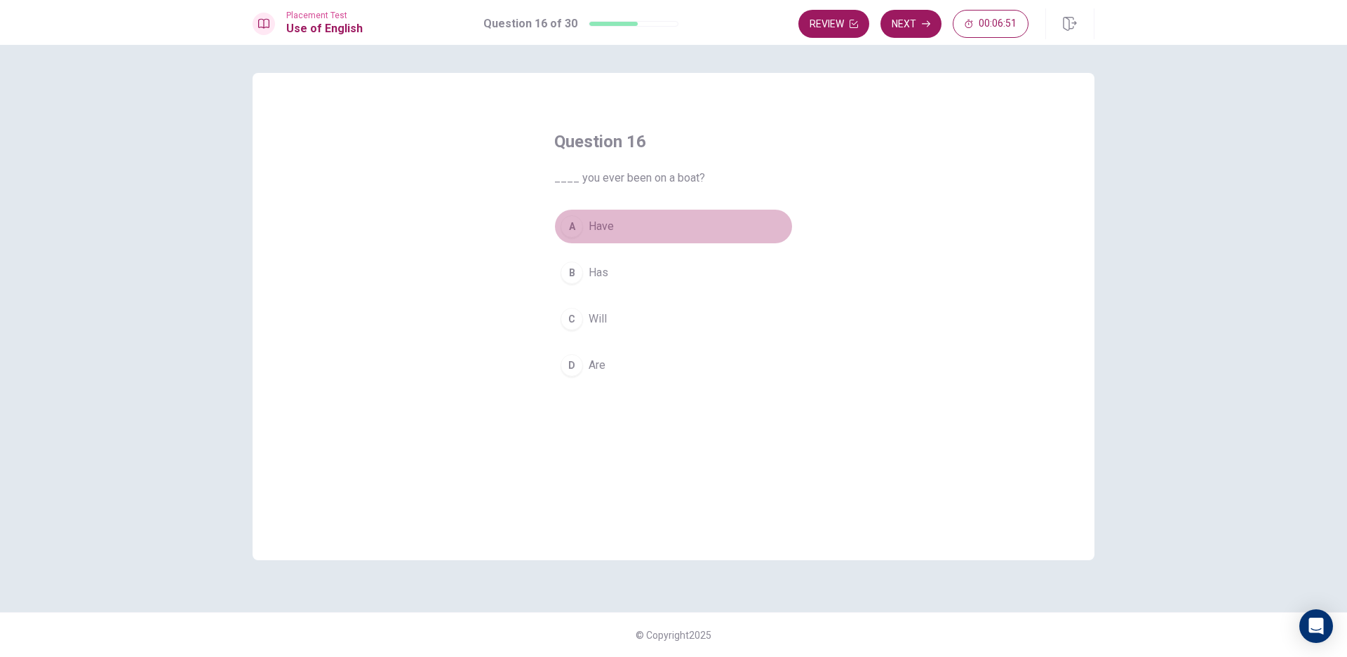
click at [569, 222] on div "A" at bounding box center [571, 226] width 22 height 22
click at [918, 28] on button "Next" at bounding box center [910, 24] width 61 height 28
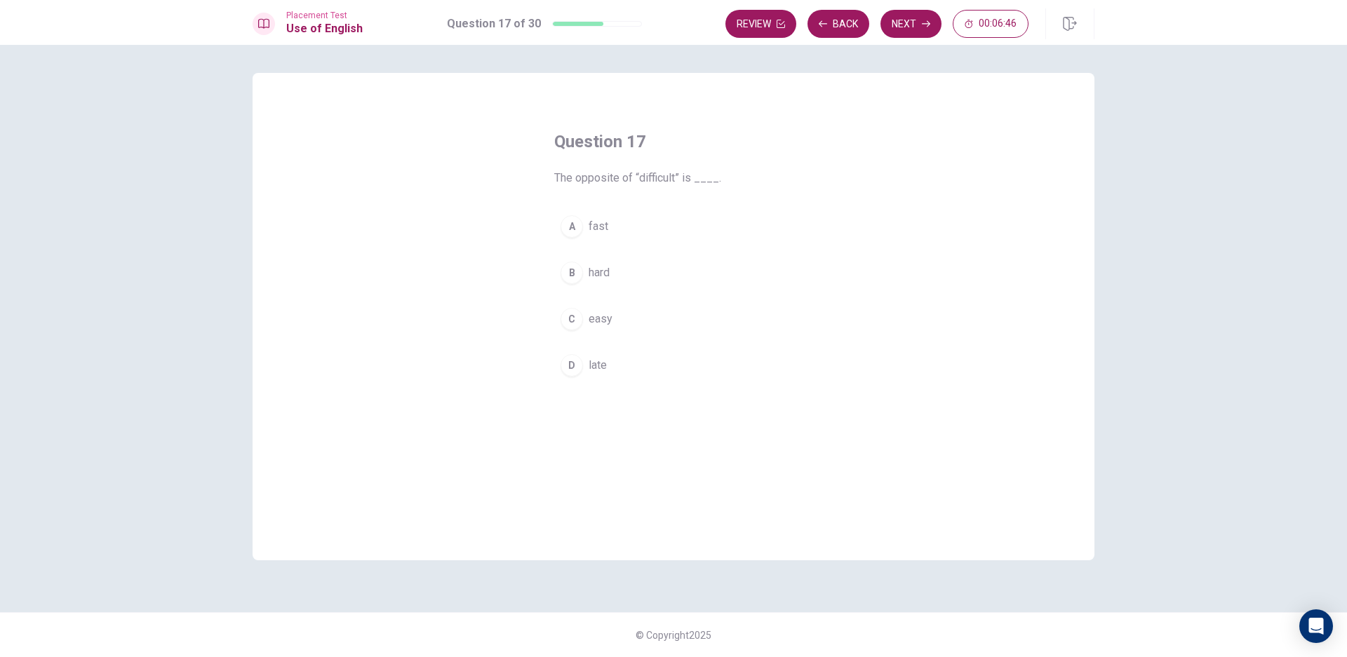
click at [608, 330] on button "C easy" at bounding box center [673, 319] width 239 height 35
click at [913, 22] on button "Next" at bounding box center [910, 24] width 61 height 28
click at [605, 223] on span "have" at bounding box center [600, 226] width 23 height 17
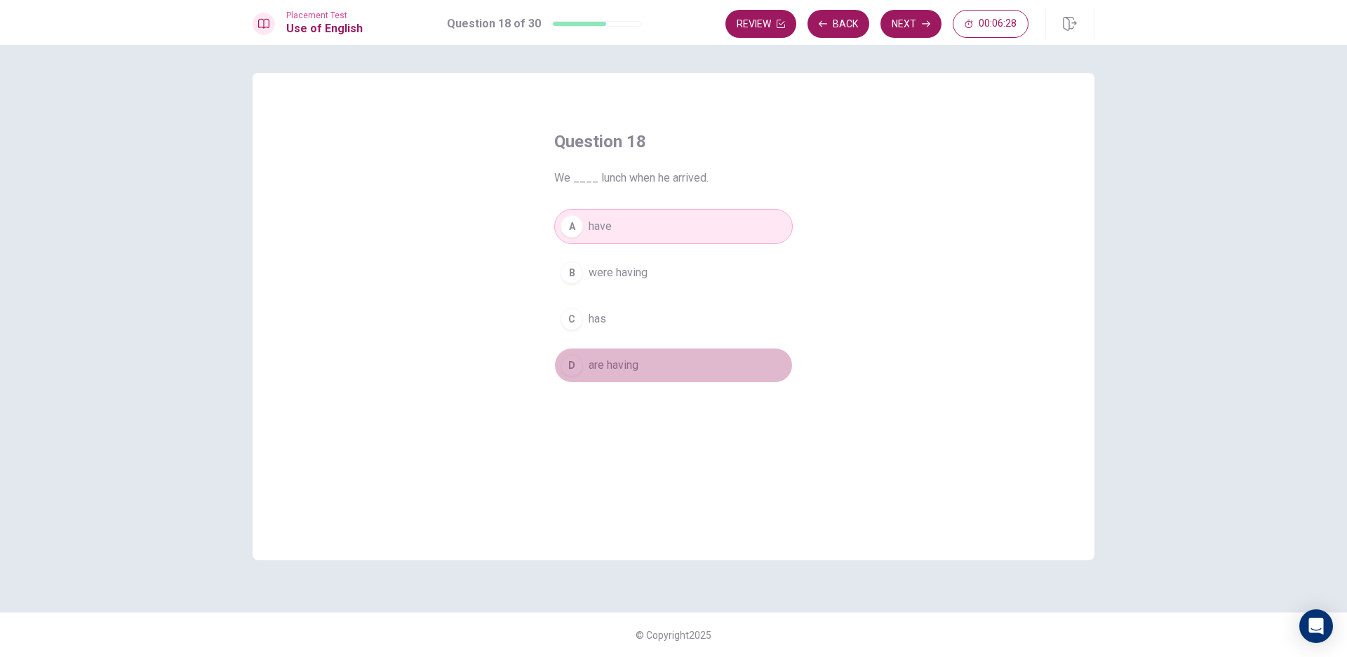
click at [624, 372] on span "are having" at bounding box center [614, 365] width 50 height 17
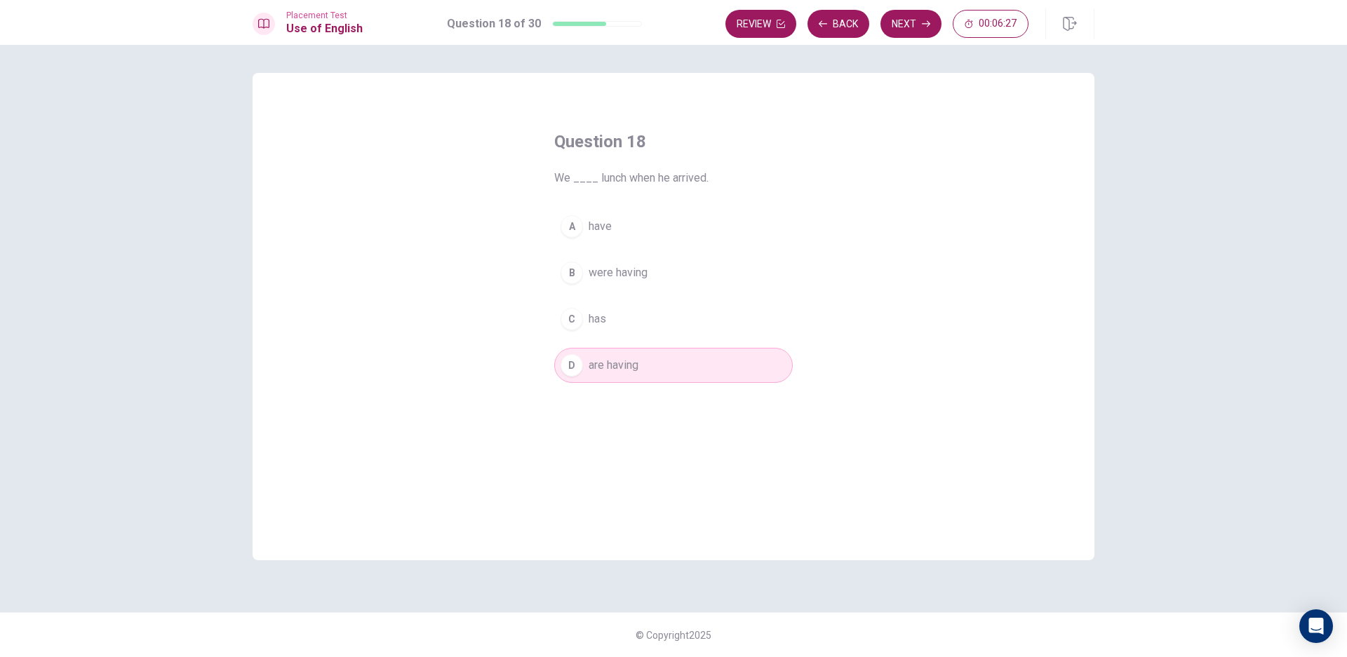
click at [659, 260] on button "B were having" at bounding box center [673, 272] width 239 height 35
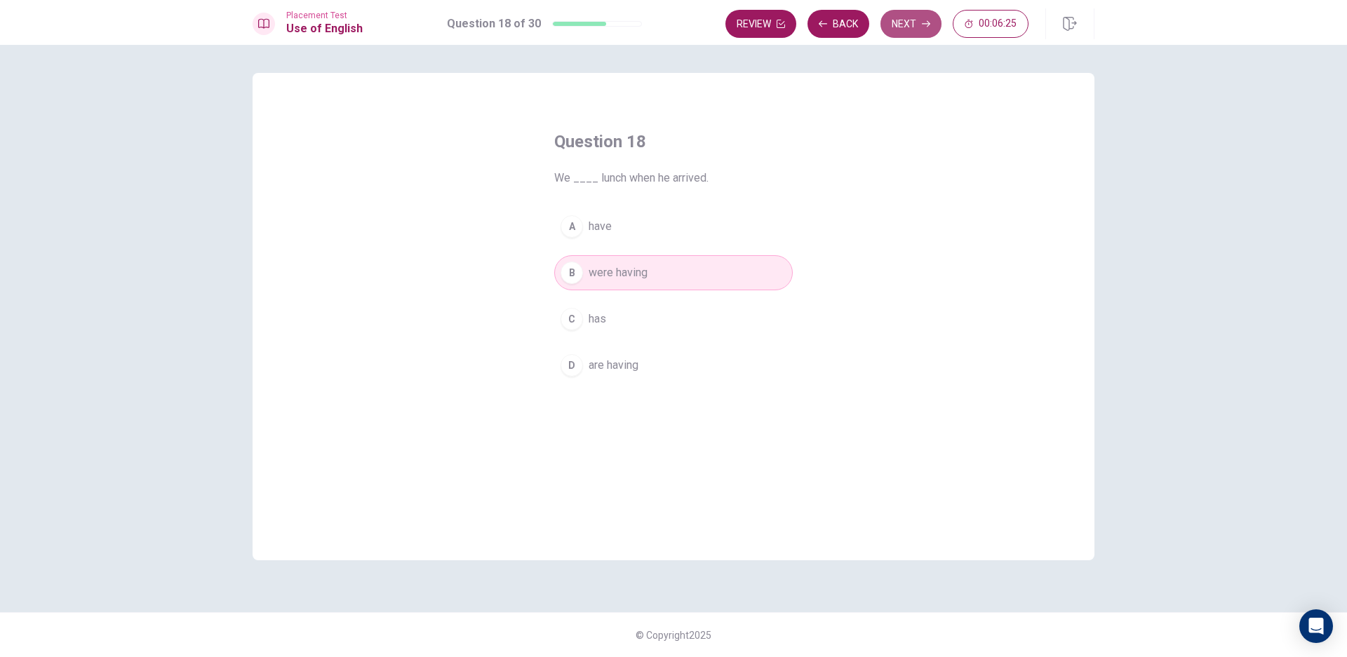
click at [894, 25] on button "Next" at bounding box center [910, 24] width 61 height 28
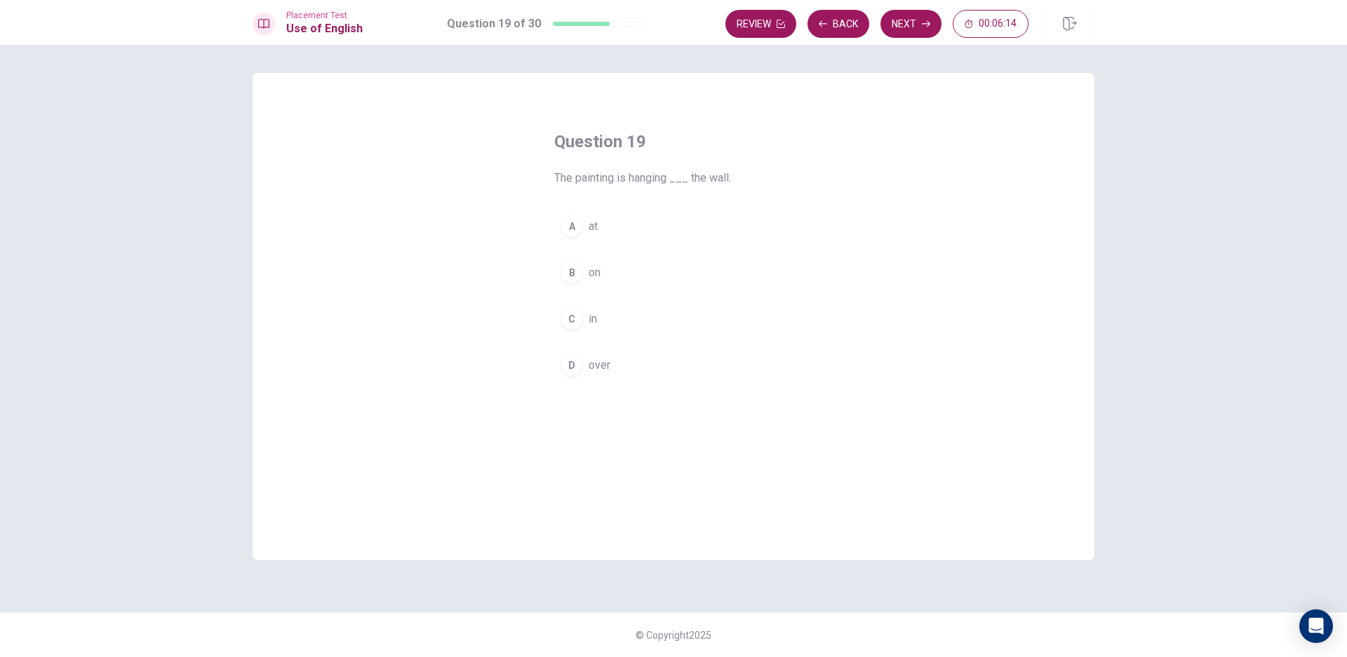
click at [603, 271] on button "B on" at bounding box center [673, 272] width 239 height 35
click at [920, 21] on button "Next" at bounding box center [910, 24] width 61 height 28
click at [603, 278] on span "keeps" at bounding box center [604, 272] width 31 height 17
click at [916, 27] on button "Next" at bounding box center [910, 24] width 61 height 28
click at [595, 281] on button "B allow" at bounding box center [673, 272] width 239 height 35
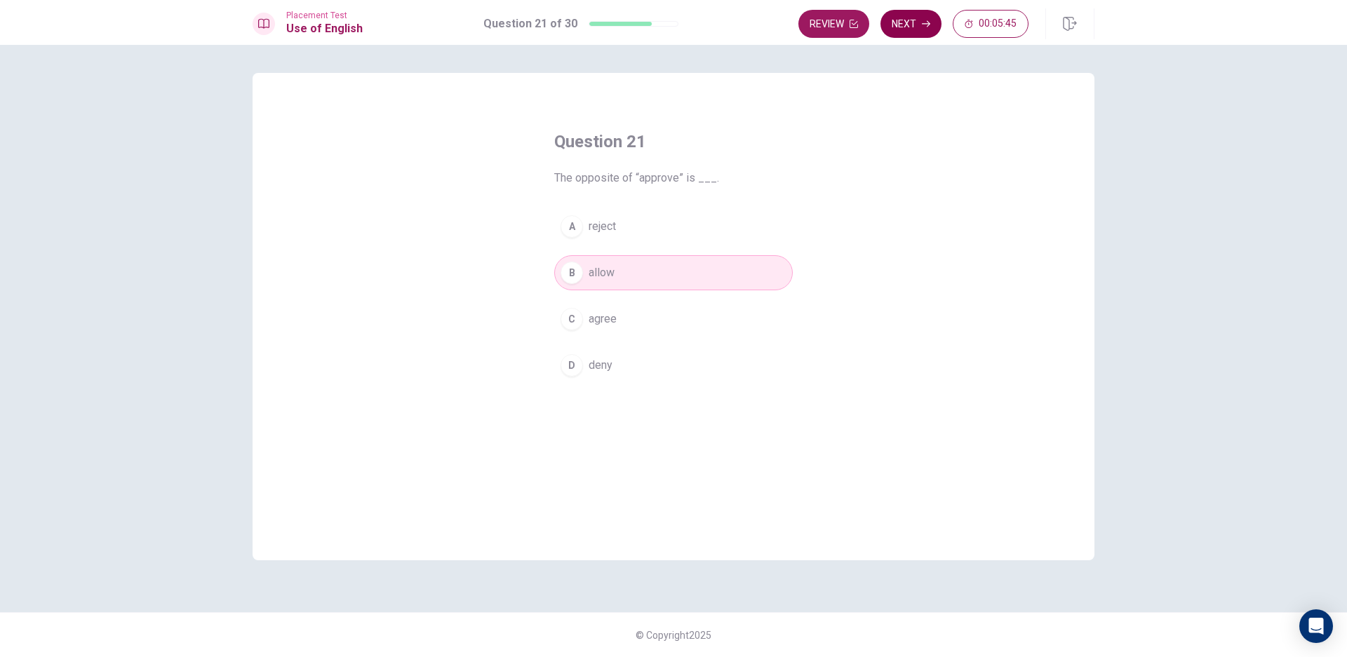
drag, startPoint x: 904, startPoint y: 39, endPoint x: 906, endPoint y: 24, distance: 15.5
click at [906, 27] on div "Placement Test Use of English Question 21 of 30 Review Next 00:05:45" at bounding box center [673, 22] width 1347 height 45
click at [906, 24] on button "Next" at bounding box center [910, 24] width 61 height 28
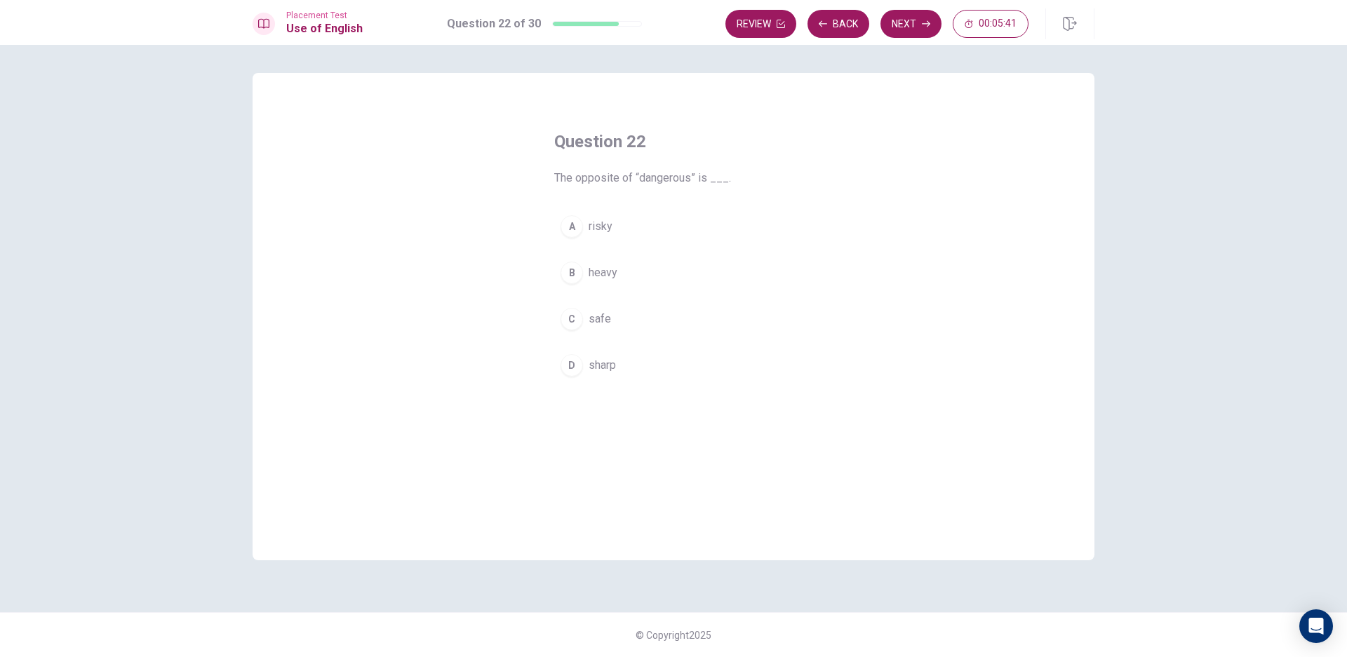
click at [598, 318] on span "safe" at bounding box center [600, 319] width 22 height 17
click at [897, 29] on button "Next" at bounding box center [910, 24] width 61 height 28
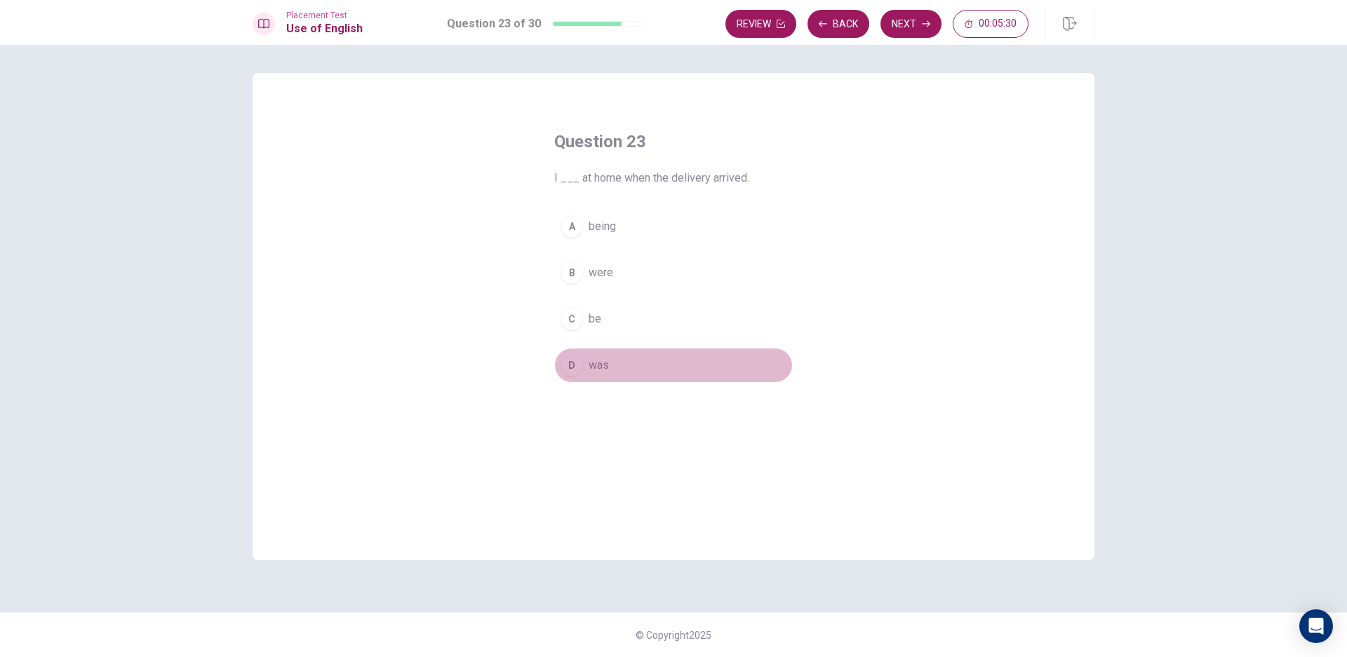
click at [616, 375] on button "D was" at bounding box center [673, 365] width 239 height 35
click at [910, 24] on button "Next" at bounding box center [910, 24] width 61 height 28
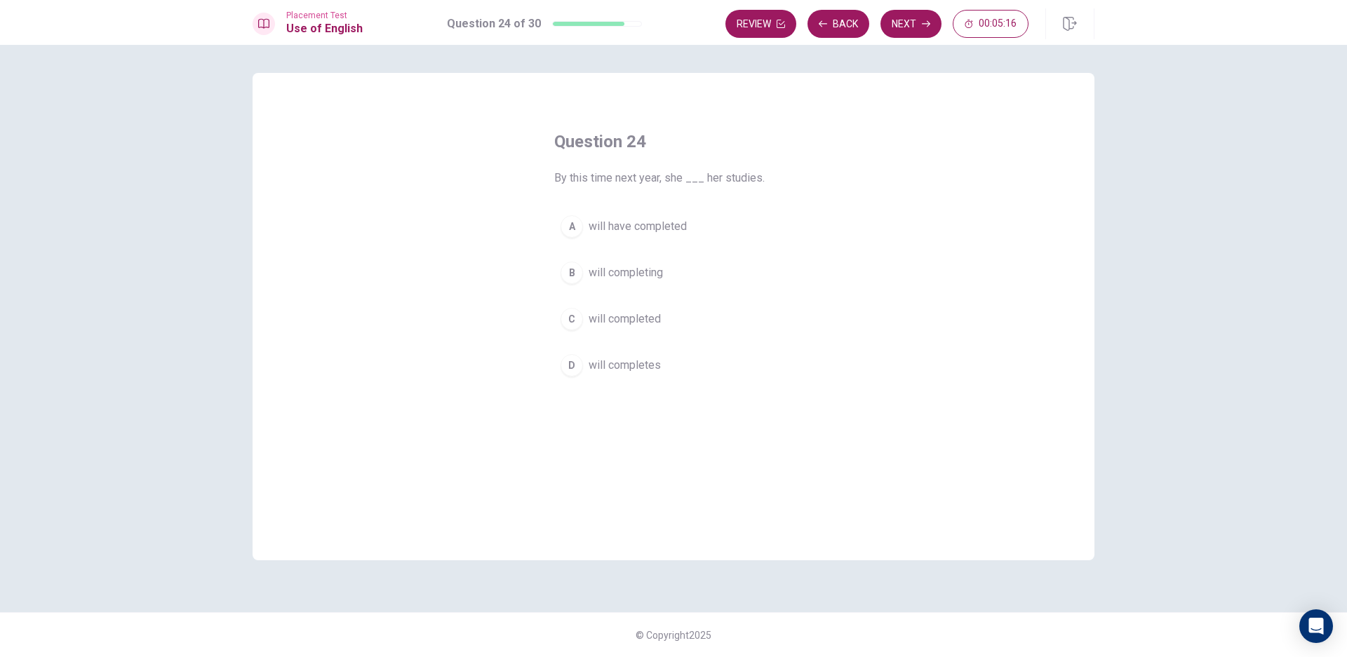
click at [609, 365] on span "will completes" at bounding box center [625, 365] width 72 height 17
click at [913, 22] on button "Next" at bounding box center [910, 24] width 61 height 28
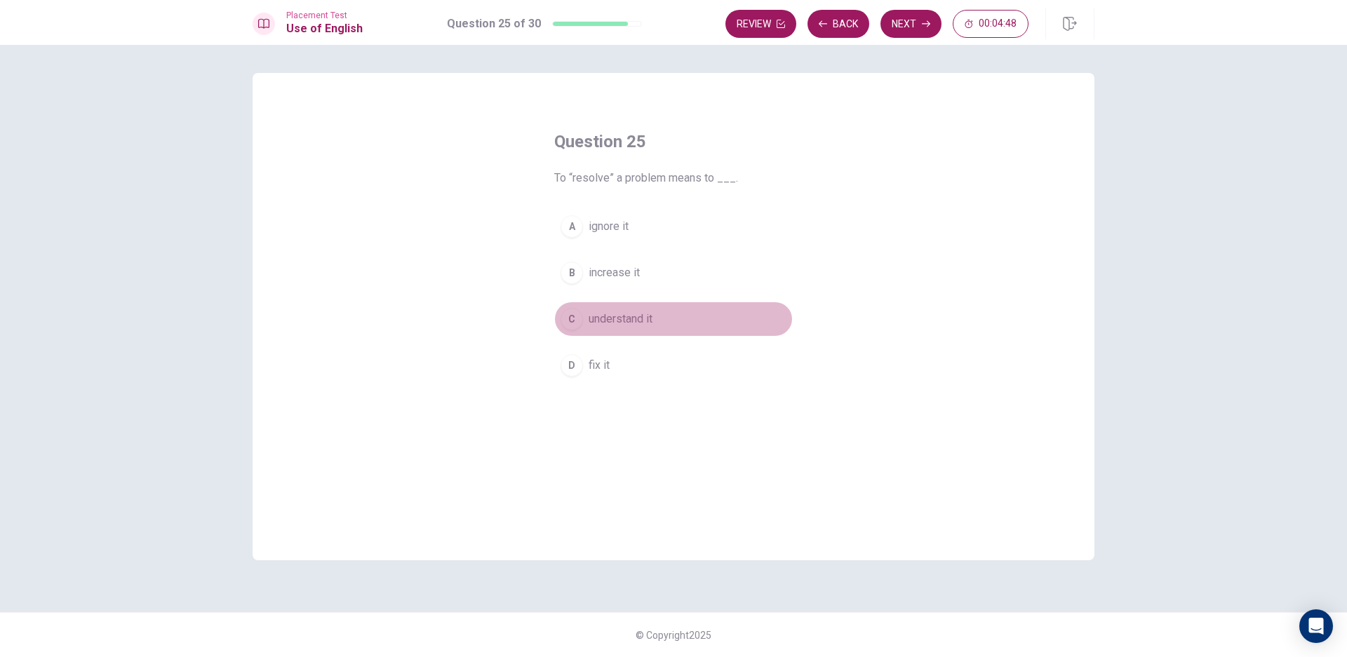
click at [674, 322] on button "C understand it" at bounding box center [673, 319] width 239 height 35
click at [924, 29] on button "Next" at bounding box center [910, 24] width 61 height 28
drag, startPoint x: 611, startPoint y: 317, endPoint x: 654, endPoint y: 290, distance: 51.4
click at [612, 316] on span "Have" at bounding box center [601, 319] width 25 height 17
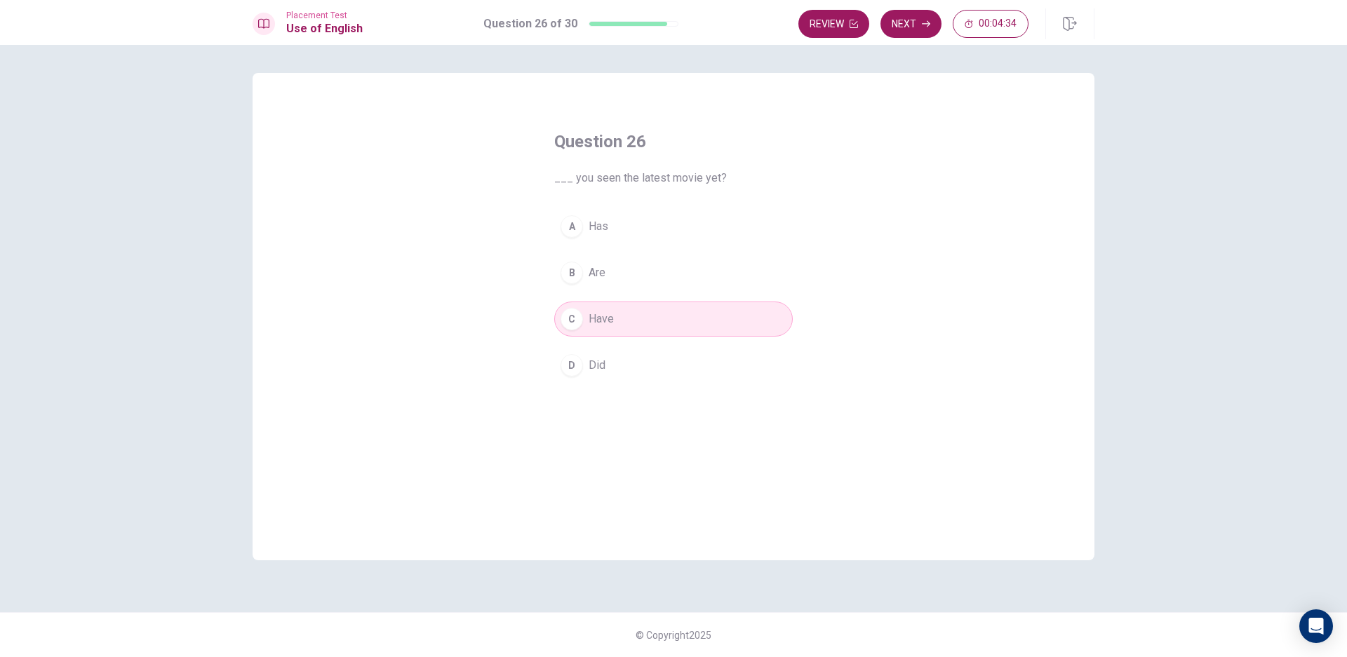
click at [628, 369] on button "D Did" at bounding box center [673, 365] width 239 height 35
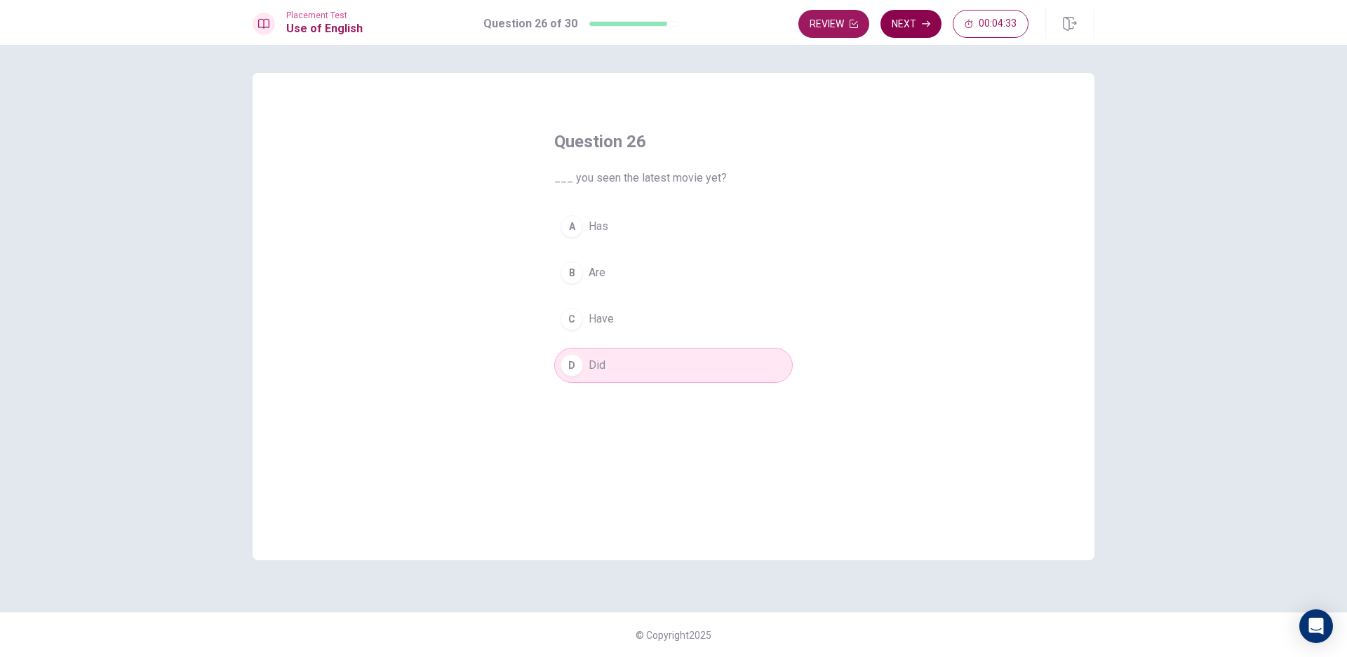
drag, startPoint x: 919, startPoint y: 7, endPoint x: 905, endPoint y: 13, distance: 15.1
click at [917, 7] on div "Placement Test Use of English Question 26 of 30 Review Next 00:04:33" at bounding box center [673, 22] width 1347 height 45
click at [901, 18] on button "Next" at bounding box center [910, 24] width 61 height 28
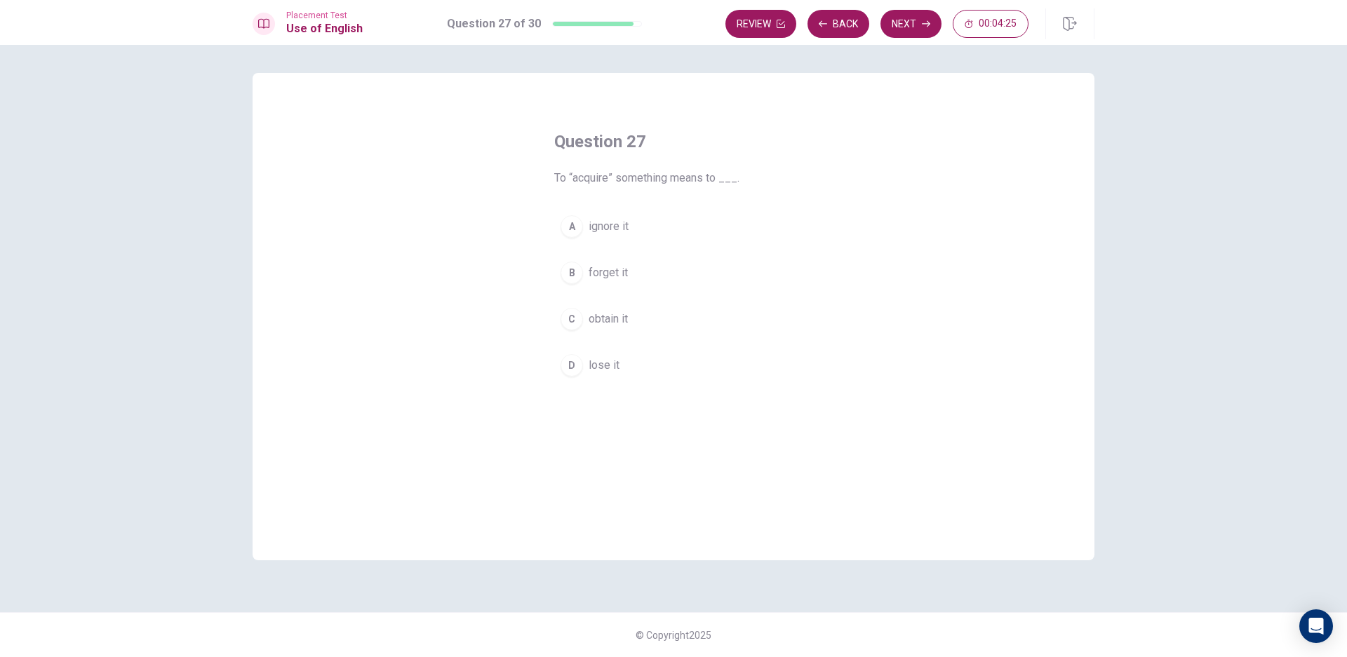
drag, startPoint x: 642, startPoint y: 227, endPoint x: 653, endPoint y: 216, distance: 15.9
click at [647, 222] on button "A ignore it" at bounding box center [673, 226] width 239 height 35
click at [922, 37] on button "Next" at bounding box center [910, 24] width 61 height 28
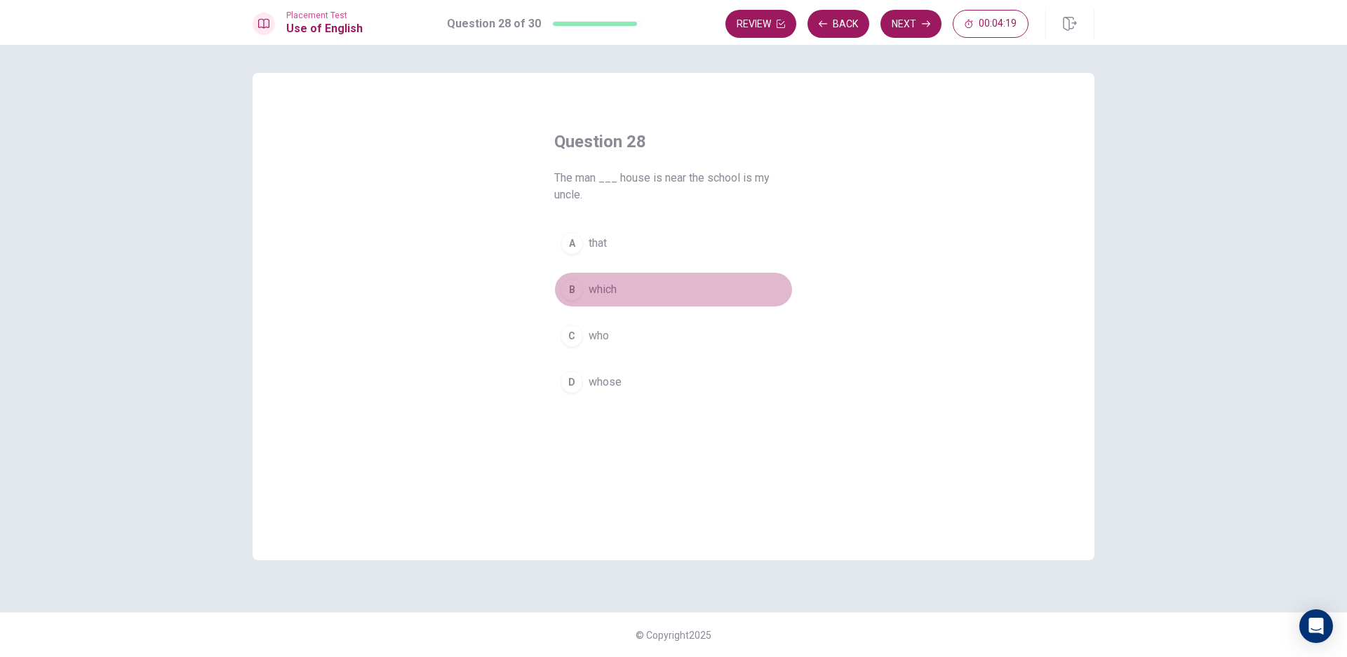
click at [626, 291] on button "B which" at bounding box center [673, 289] width 239 height 35
click at [903, 29] on button "Next" at bounding box center [910, 24] width 61 height 28
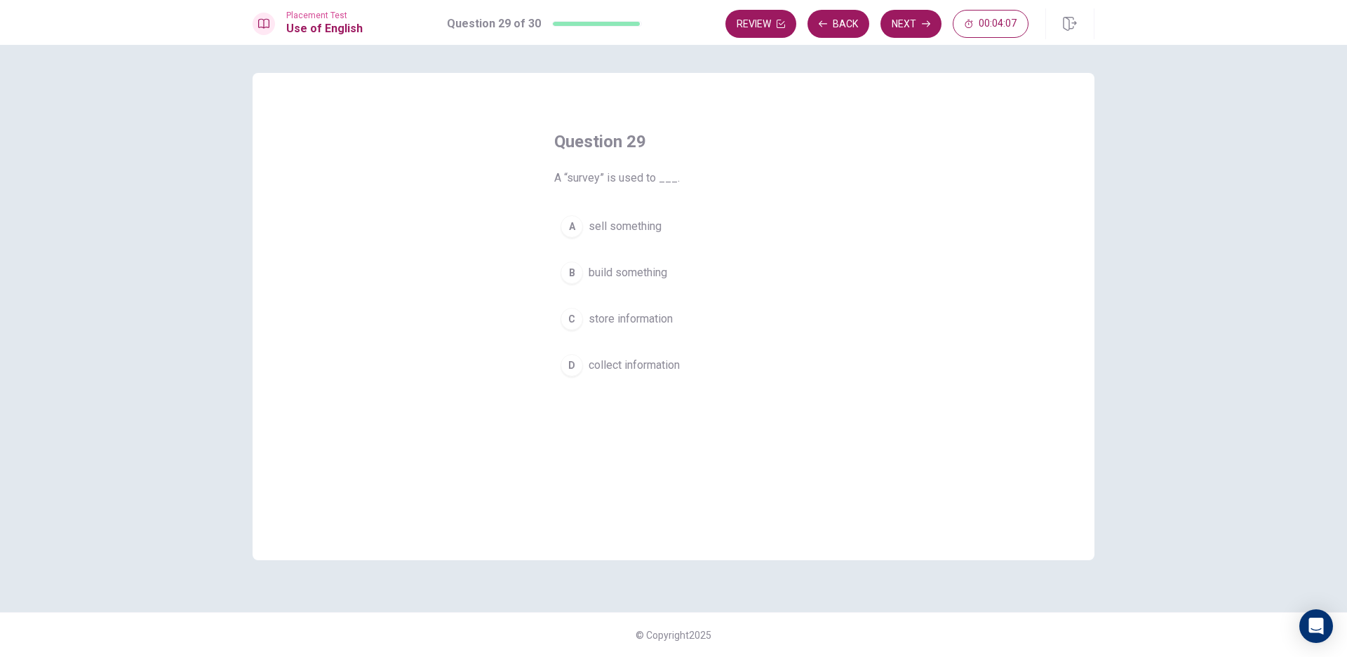
drag, startPoint x: 640, startPoint y: 239, endPoint x: 664, endPoint y: 212, distance: 35.8
click at [644, 230] on button "A sell something" at bounding box center [673, 226] width 239 height 35
click at [913, 28] on button "Next" at bounding box center [910, 24] width 61 height 28
click at [598, 257] on button "B had" at bounding box center [673, 272] width 239 height 35
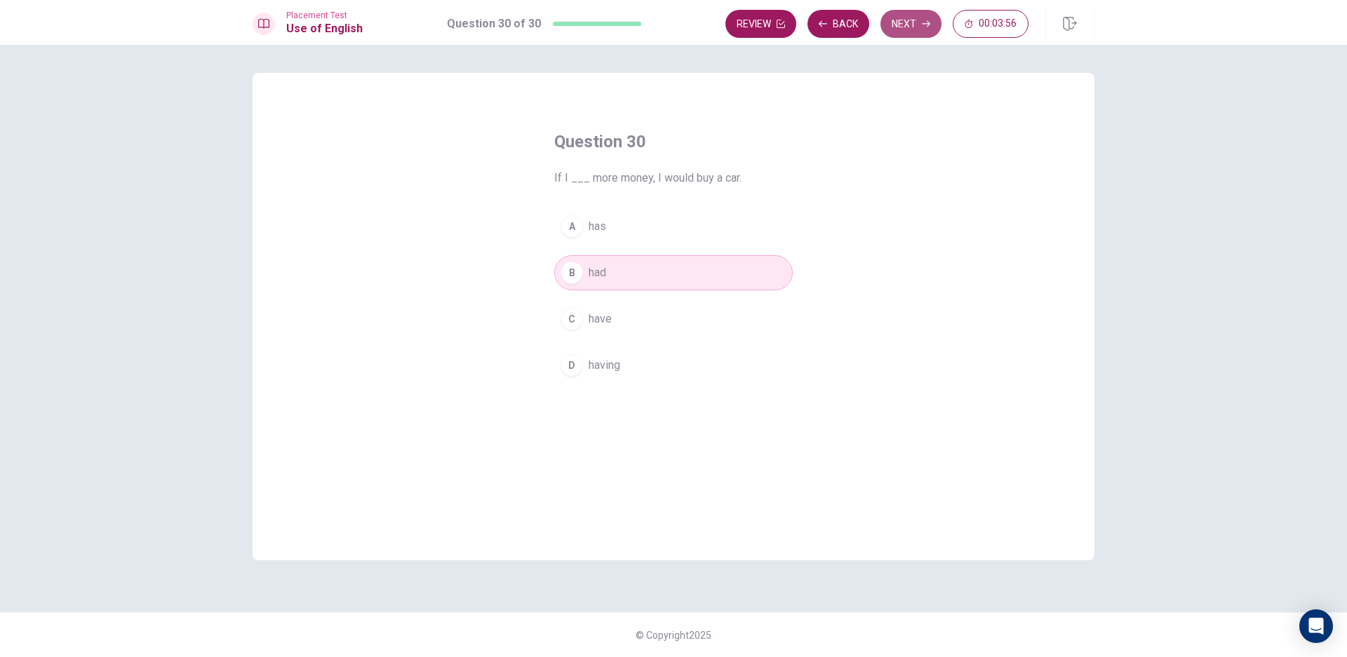
click at [902, 29] on button "Next" at bounding box center [910, 24] width 61 height 28
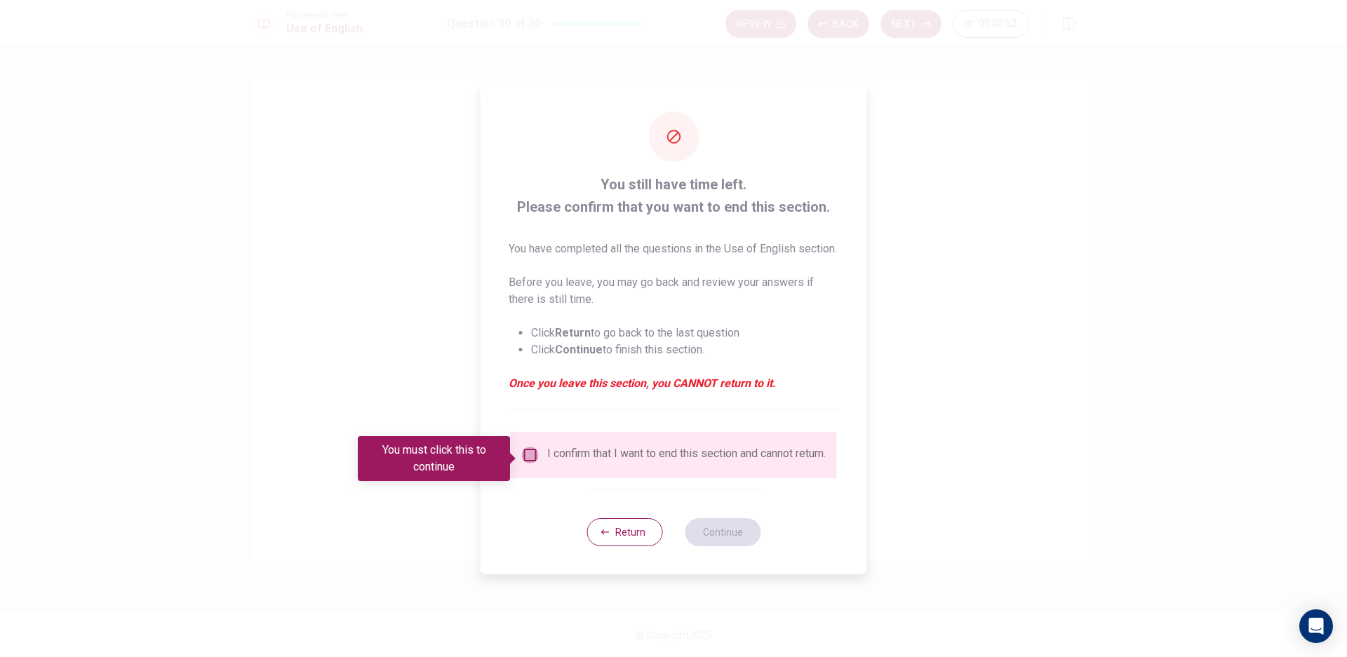
click at [532, 458] on input "You must click this to continue" at bounding box center [530, 455] width 17 height 17
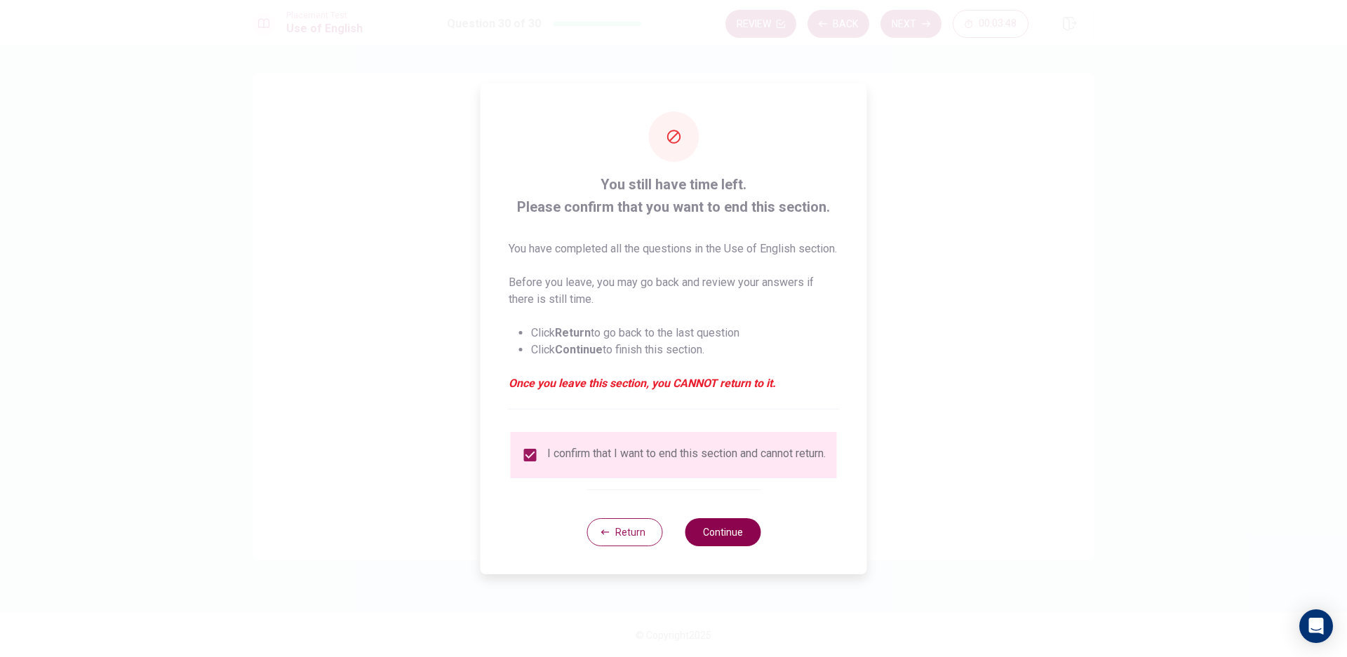
click at [711, 540] on button "Continue" at bounding box center [723, 532] width 76 height 28
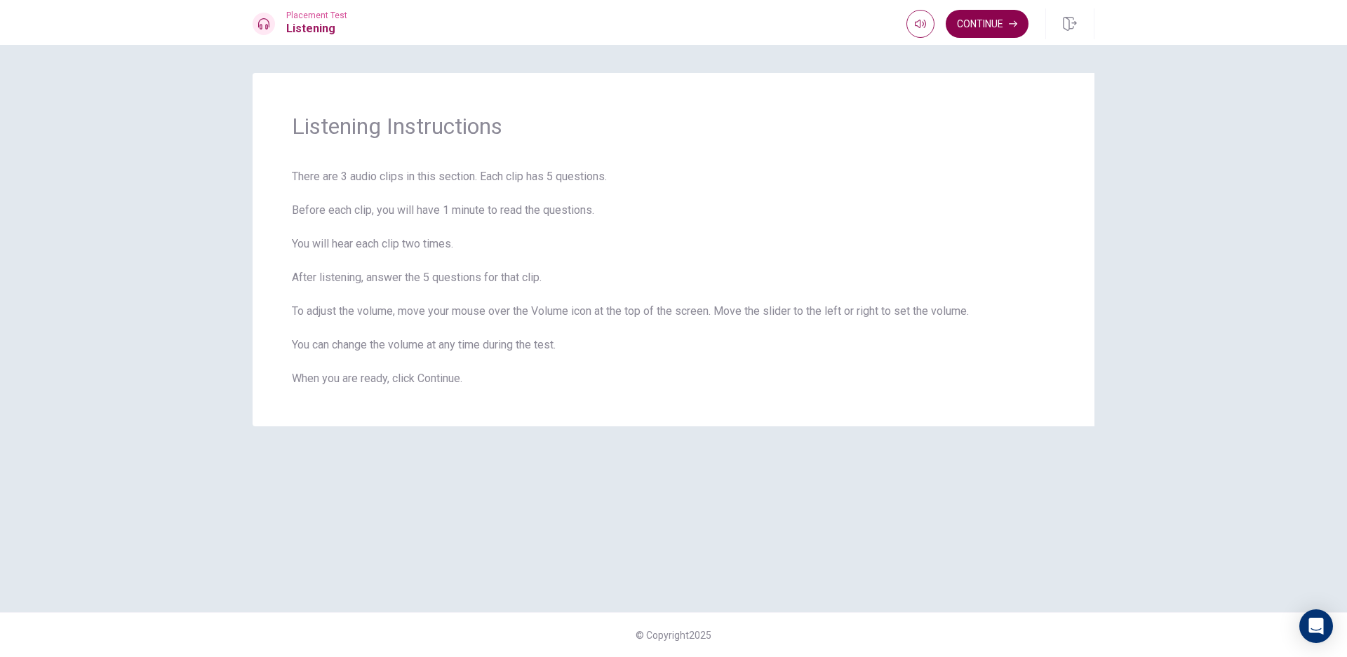
click at [1012, 28] on button "Continue" at bounding box center [987, 24] width 83 height 28
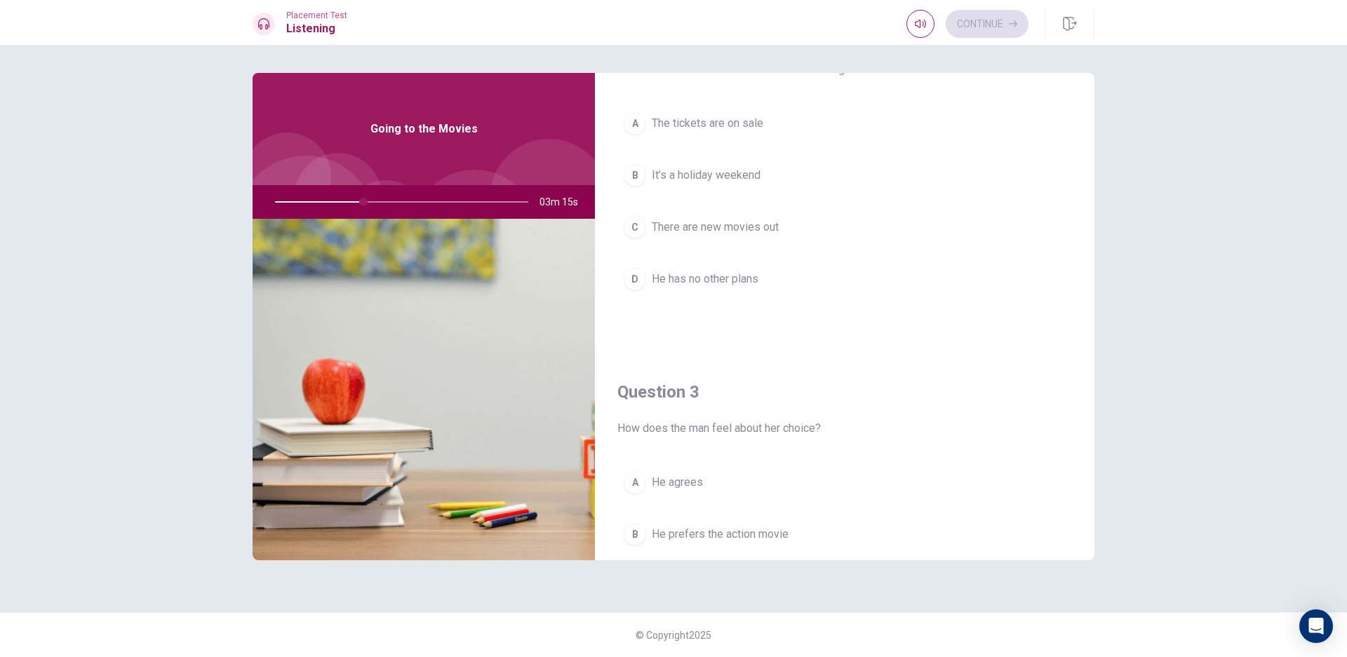
scroll to position [511, 0]
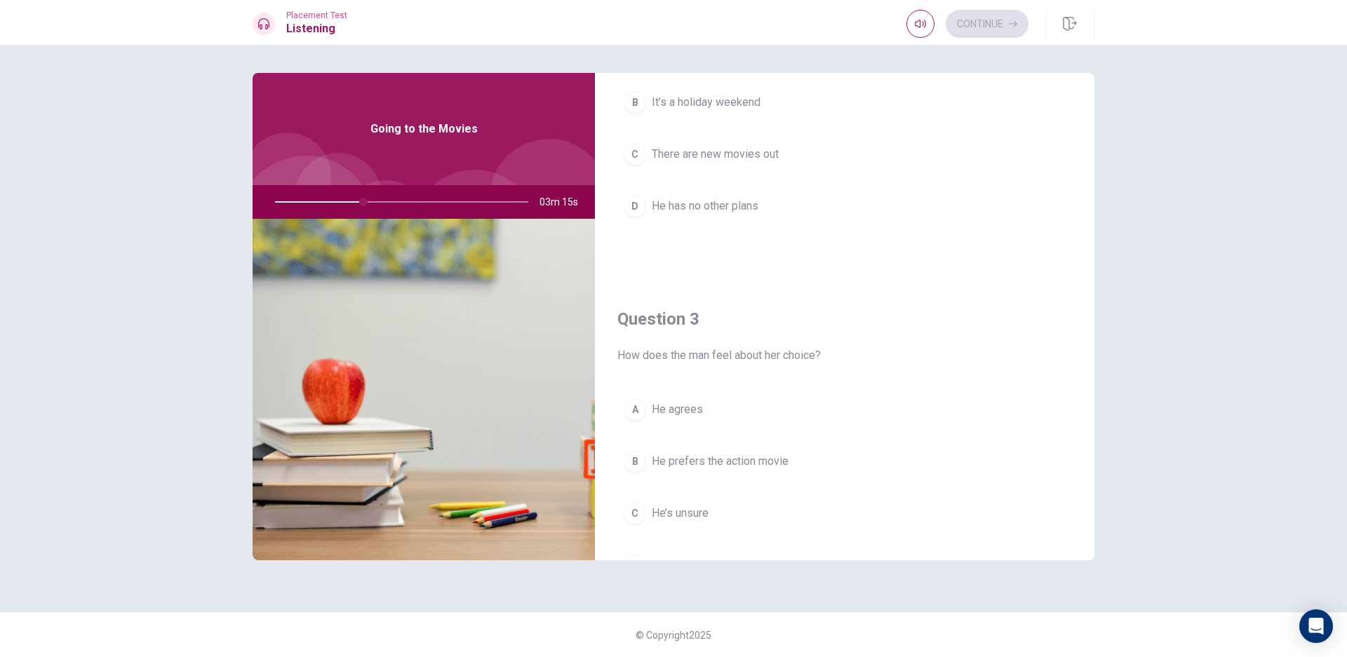
click at [678, 423] on button "A He agrees" at bounding box center [844, 409] width 455 height 35
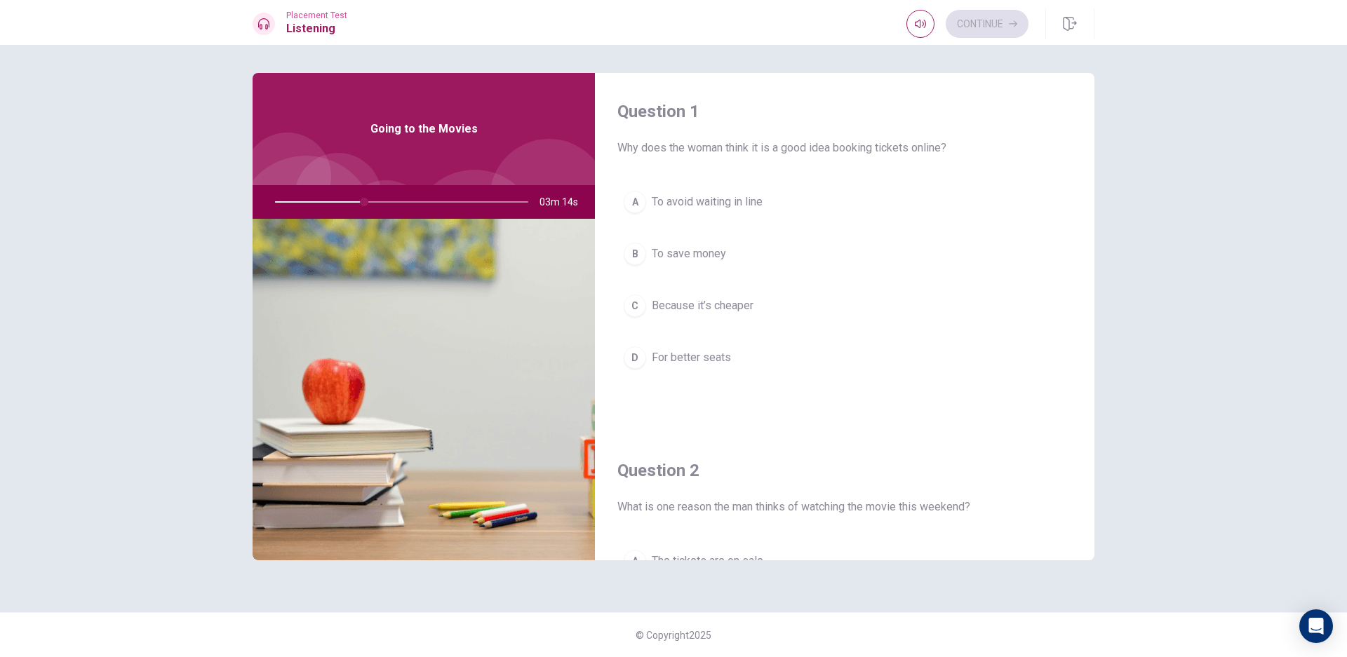
scroll to position [0, 0]
click at [736, 197] on span "To avoid waiting in line" at bounding box center [707, 202] width 111 height 17
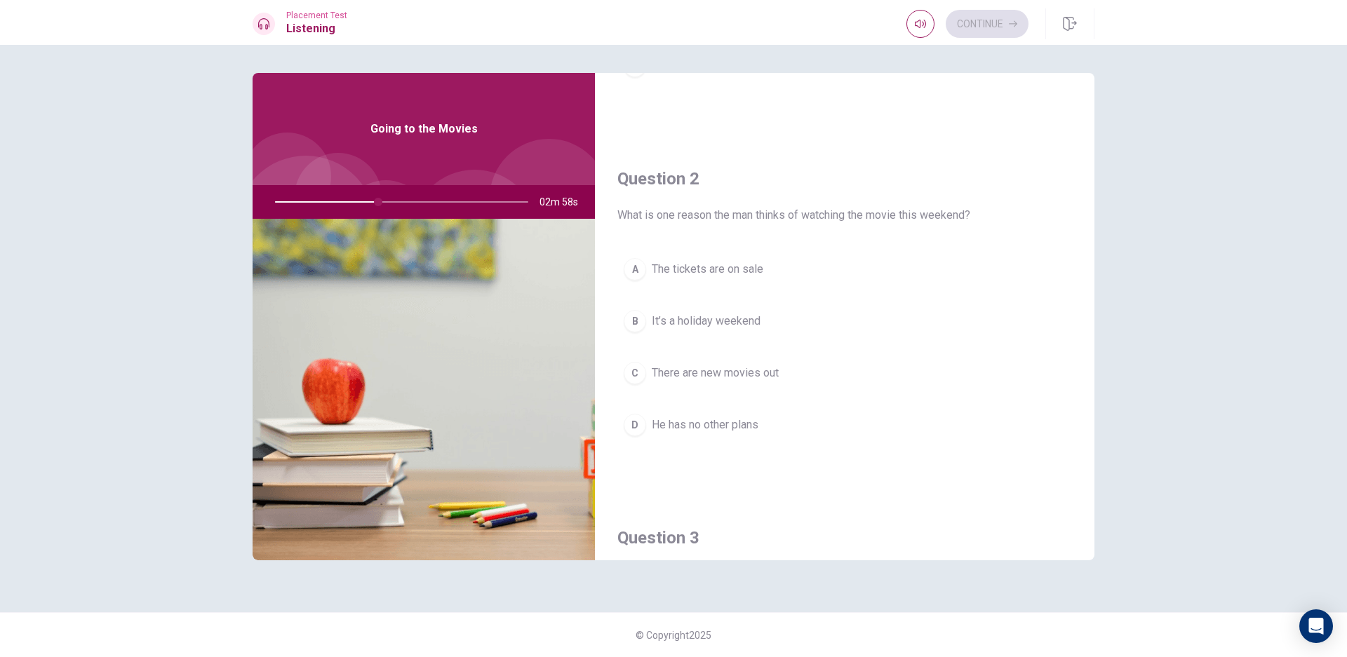
scroll to position [365, 0]
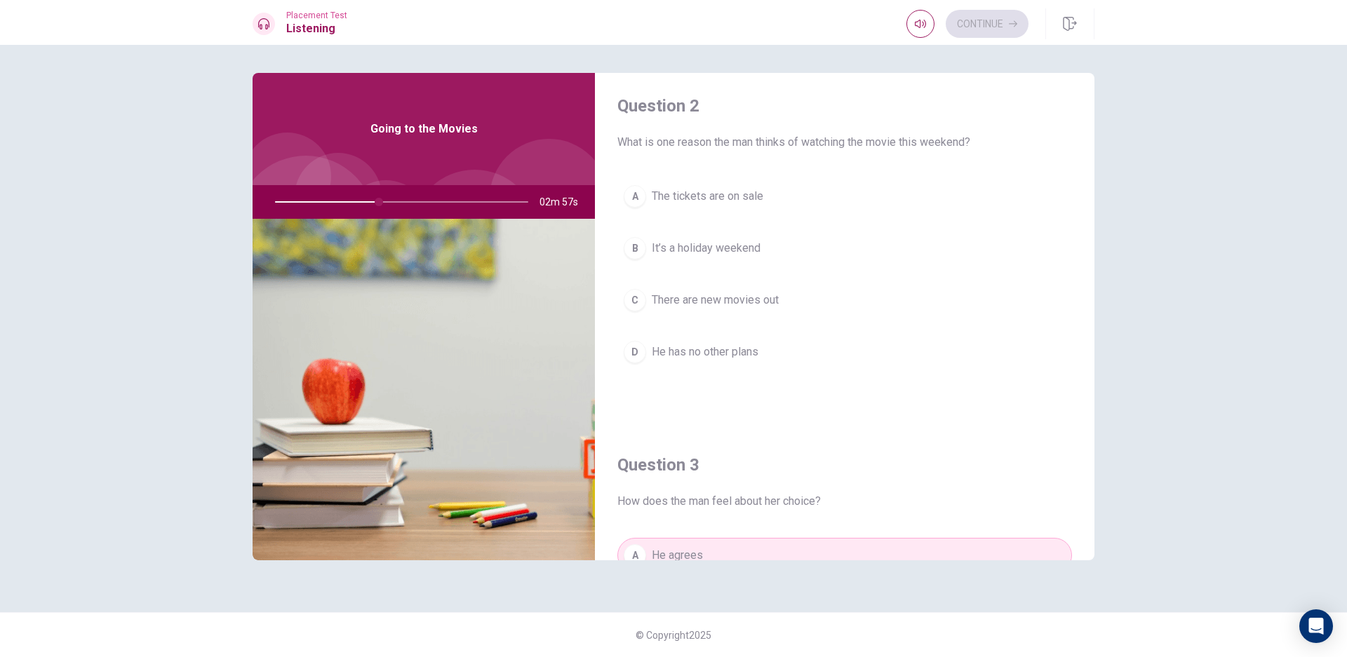
click at [792, 296] on button "C There are new movies out" at bounding box center [844, 300] width 455 height 35
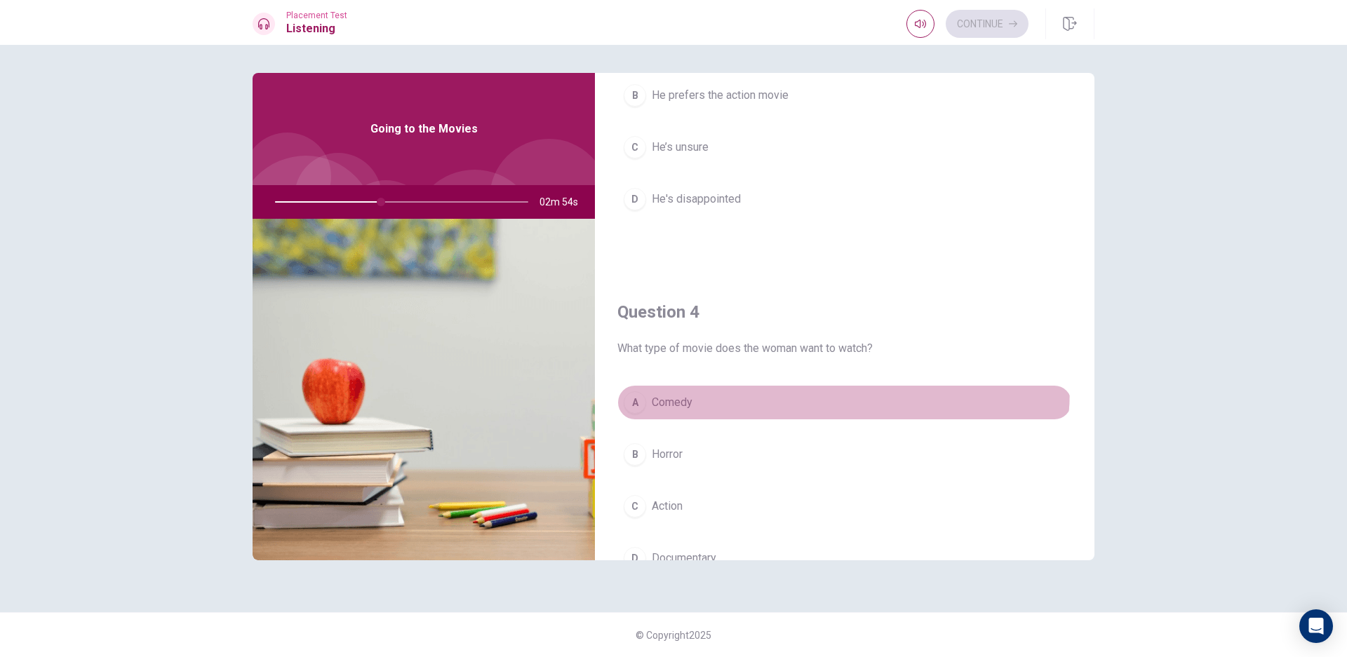
click at [716, 387] on button "A Comedy" at bounding box center [844, 402] width 455 height 35
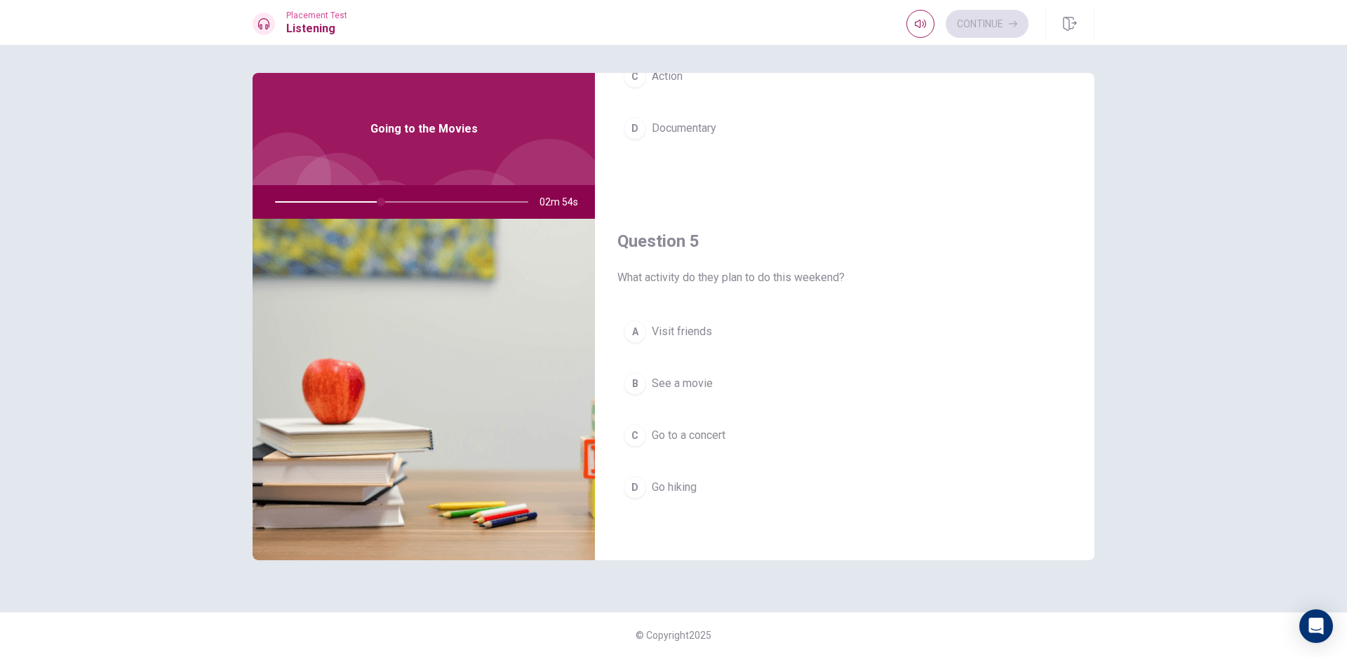
scroll to position [1308, 0]
click at [711, 389] on span "See a movie" at bounding box center [682, 383] width 61 height 17
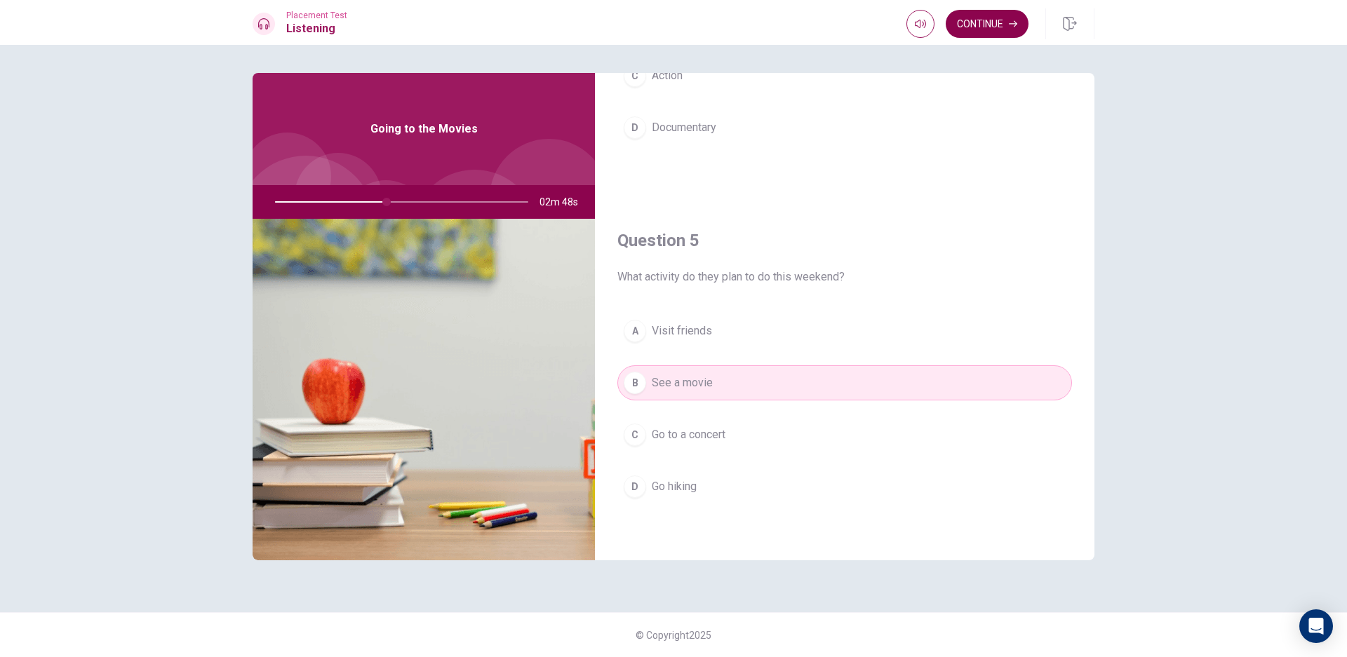
click at [965, 13] on button "Continue" at bounding box center [987, 24] width 83 height 28
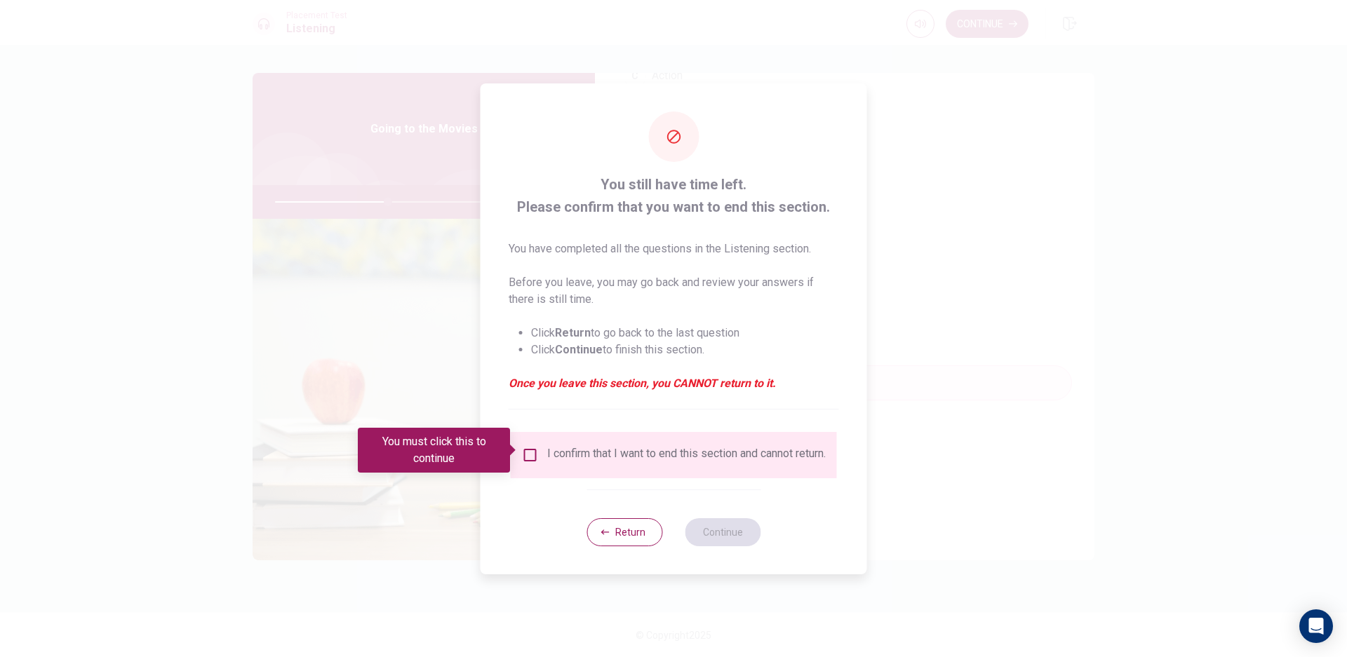
drag, startPoint x: 512, startPoint y: 449, endPoint x: 540, endPoint y: 441, distance: 29.1
click at [520, 448] on body "This site uses cookies, as explained in our Privacy Policy . If you agree to th…" at bounding box center [673, 328] width 1347 height 657
drag, startPoint x: 540, startPoint y: 441, endPoint x: 526, endPoint y: 446, distance: 14.9
click at [535, 447] on div "I confirm that I want to end this section and cannot return." at bounding box center [674, 455] width 304 height 17
click at [525, 447] on input "You must click this to continue" at bounding box center [530, 455] width 17 height 17
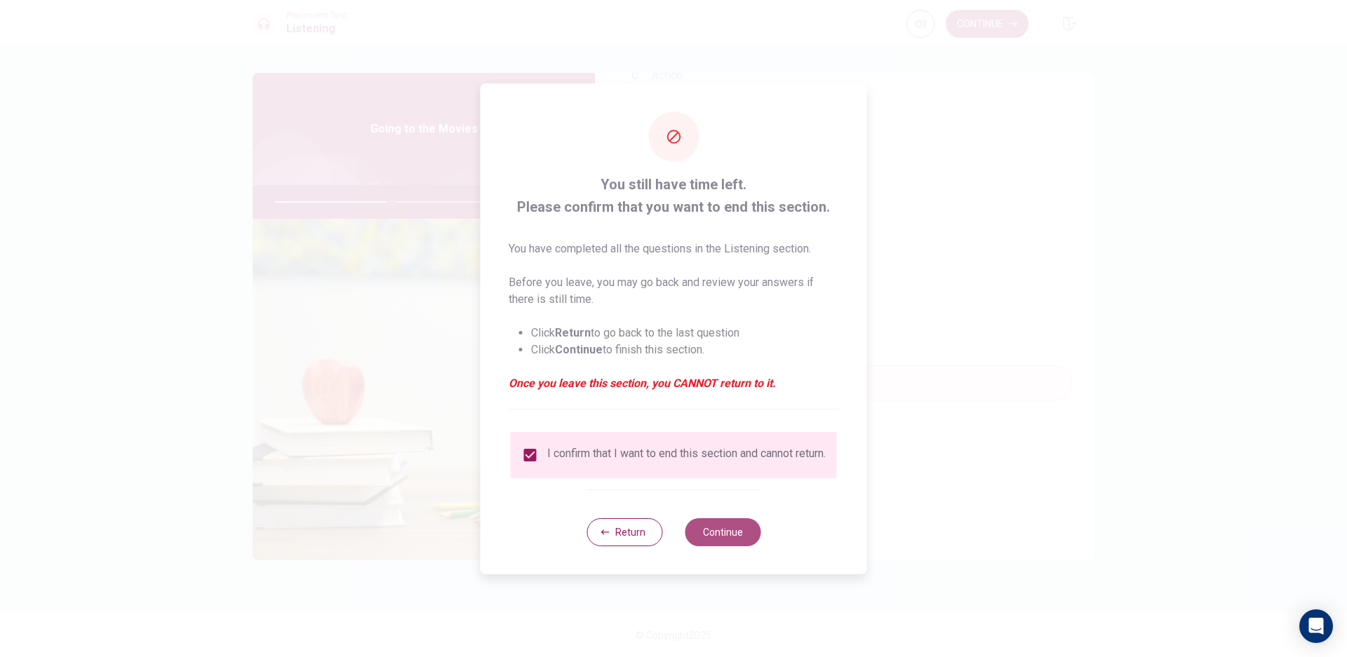
click at [718, 539] on button "Continue" at bounding box center [723, 532] width 76 height 28
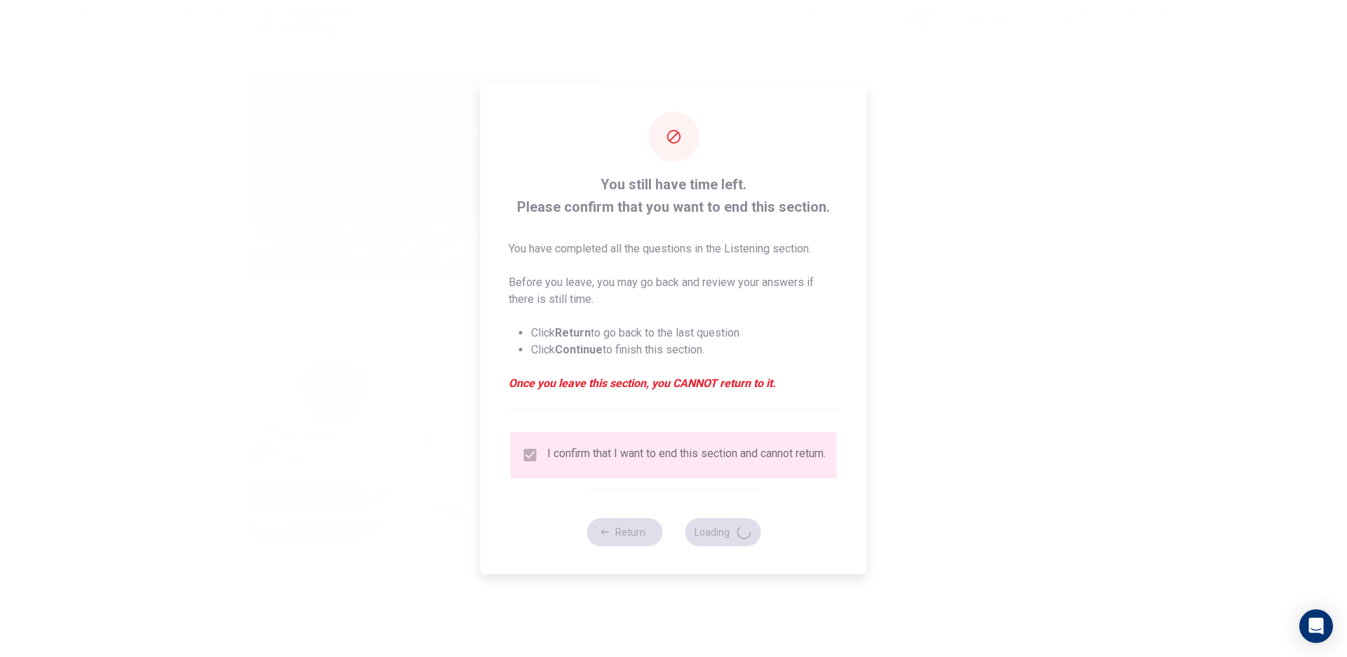
type input "46"
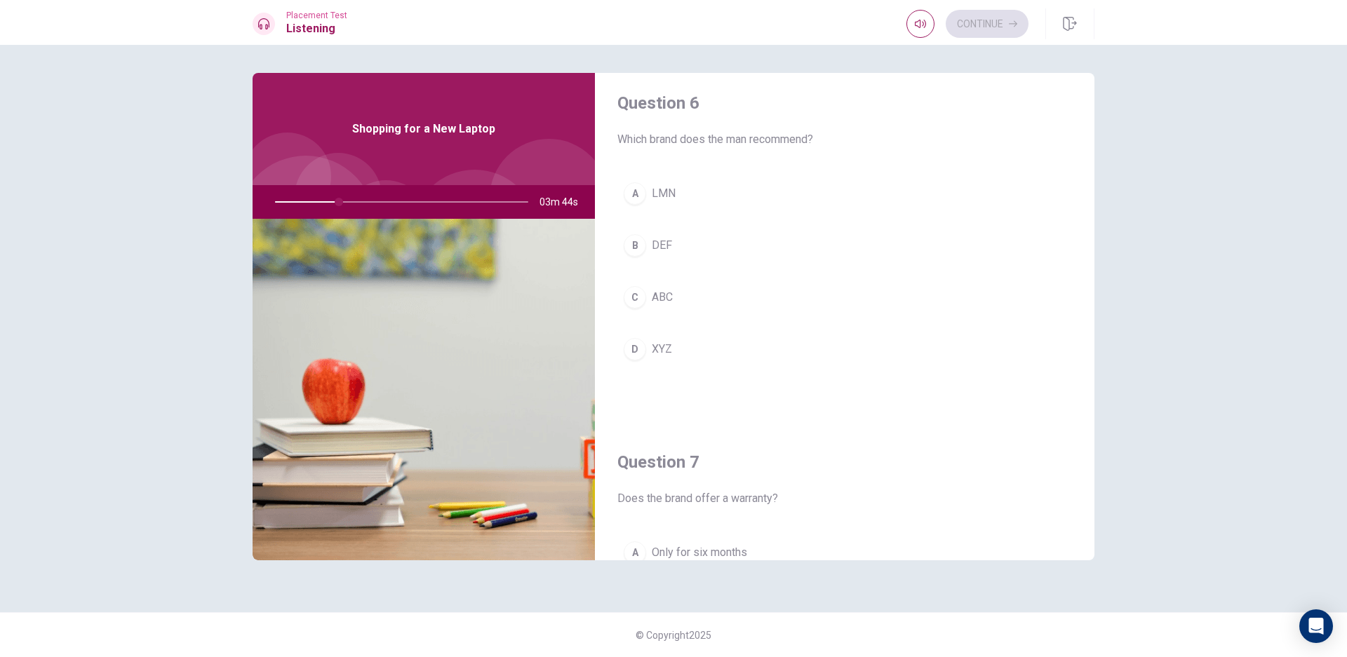
scroll to position [0, 0]
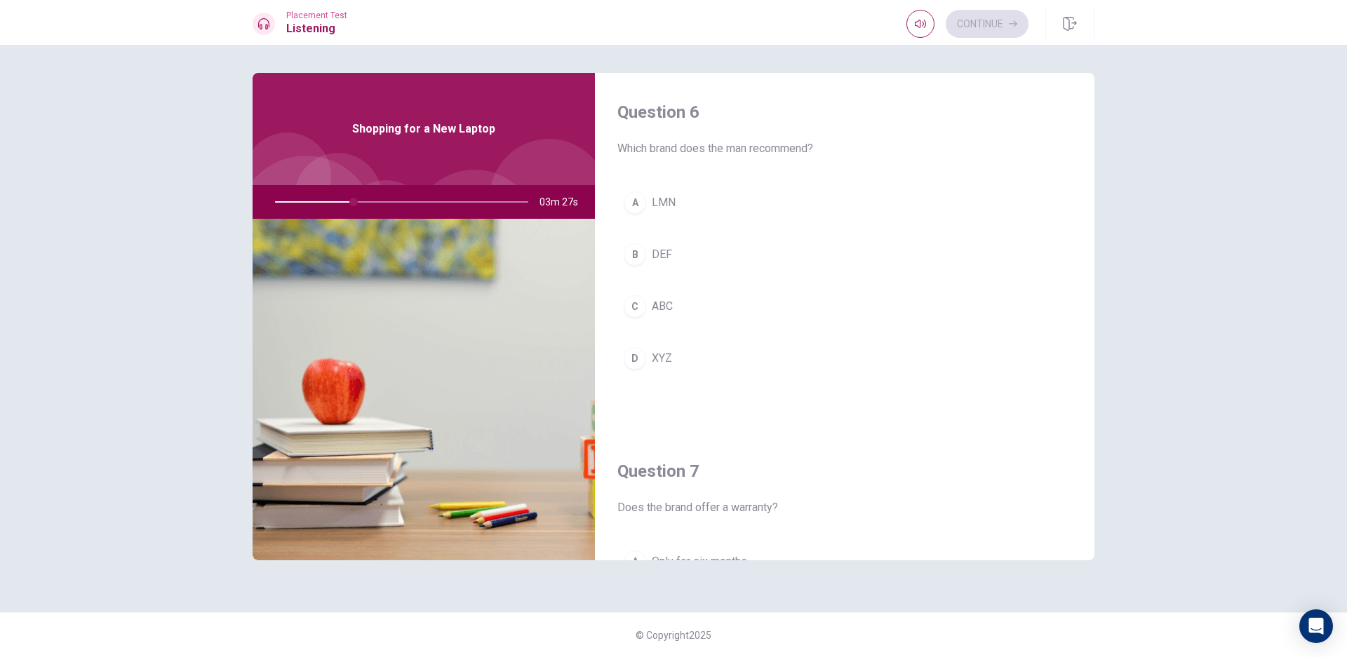
click at [641, 351] on div "D" at bounding box center [635, 358] width 22 height 22
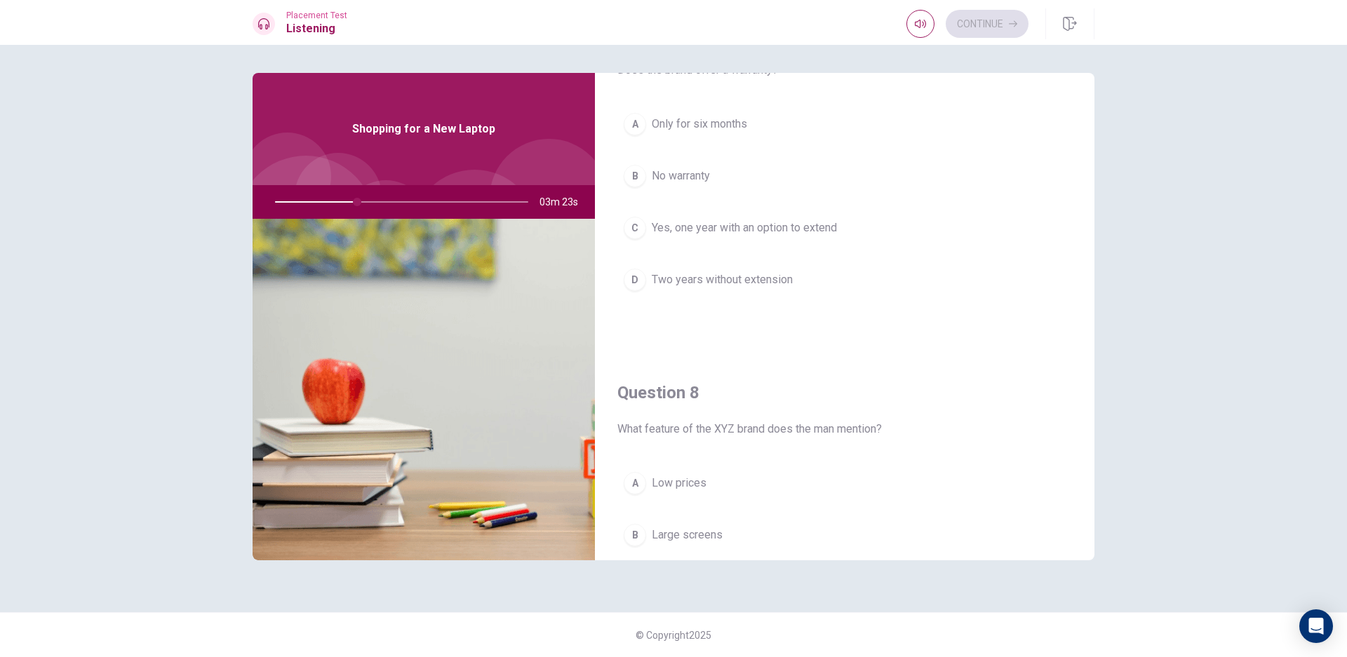
scroll to position [438, 0]
click at [772, 232] on span "Yes, one year with an option to extend" at bounding box center [744, 227] width 185 height 17
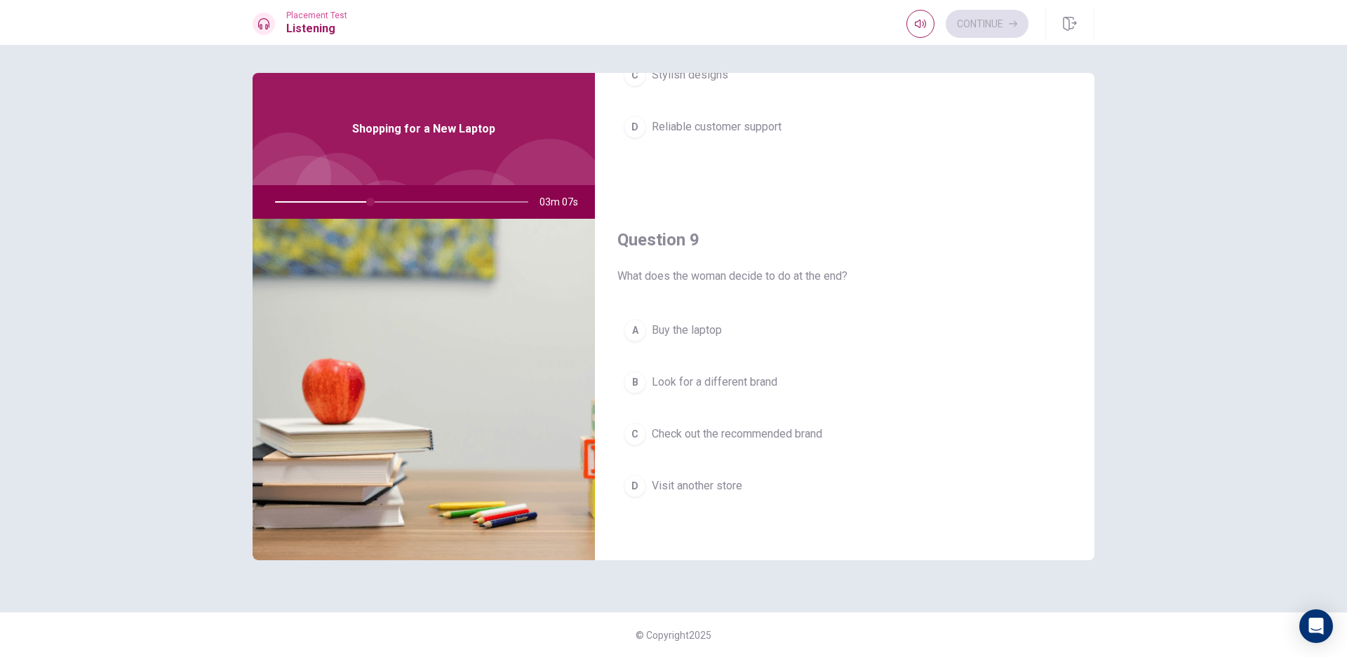
scroll to position [951, 0]
click at [719, 332] on span "Buy the laptop" at bounding box center [687, 329] width 70 height 17
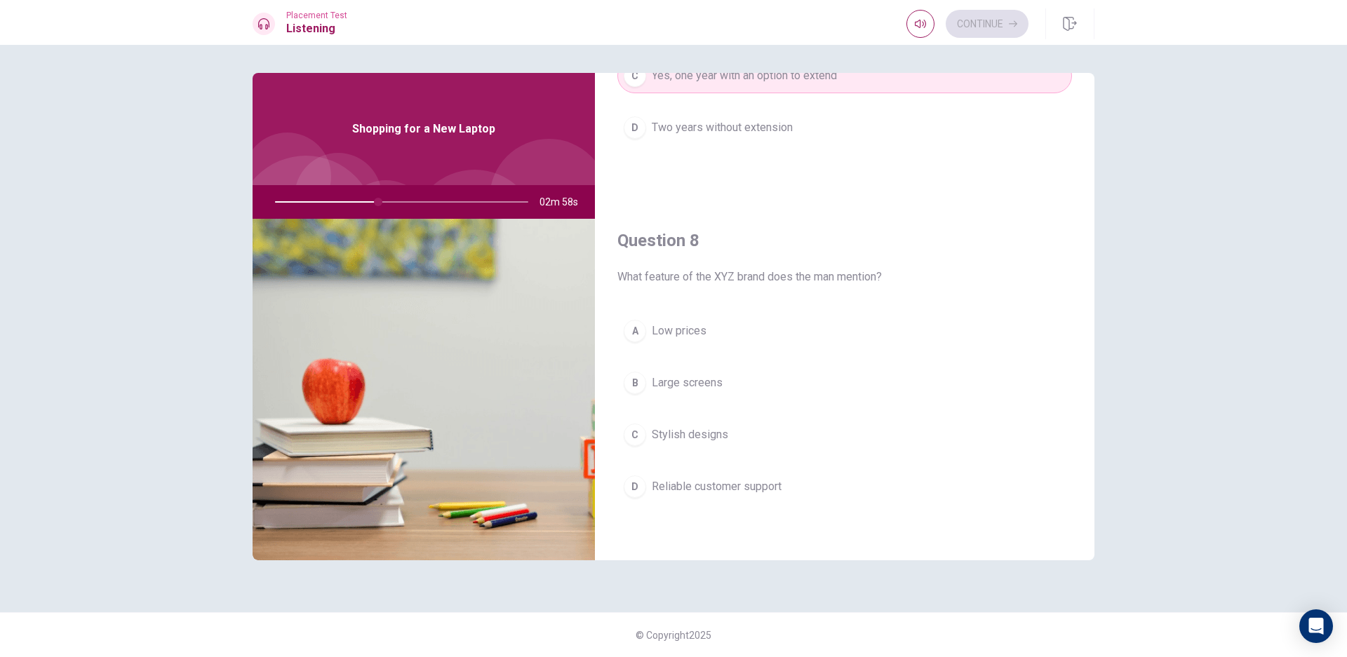
scroll to position [585, 0]
click at [757, 497] on span "Reliable customer support" at bounding box center [717, 491] width 130 height 17
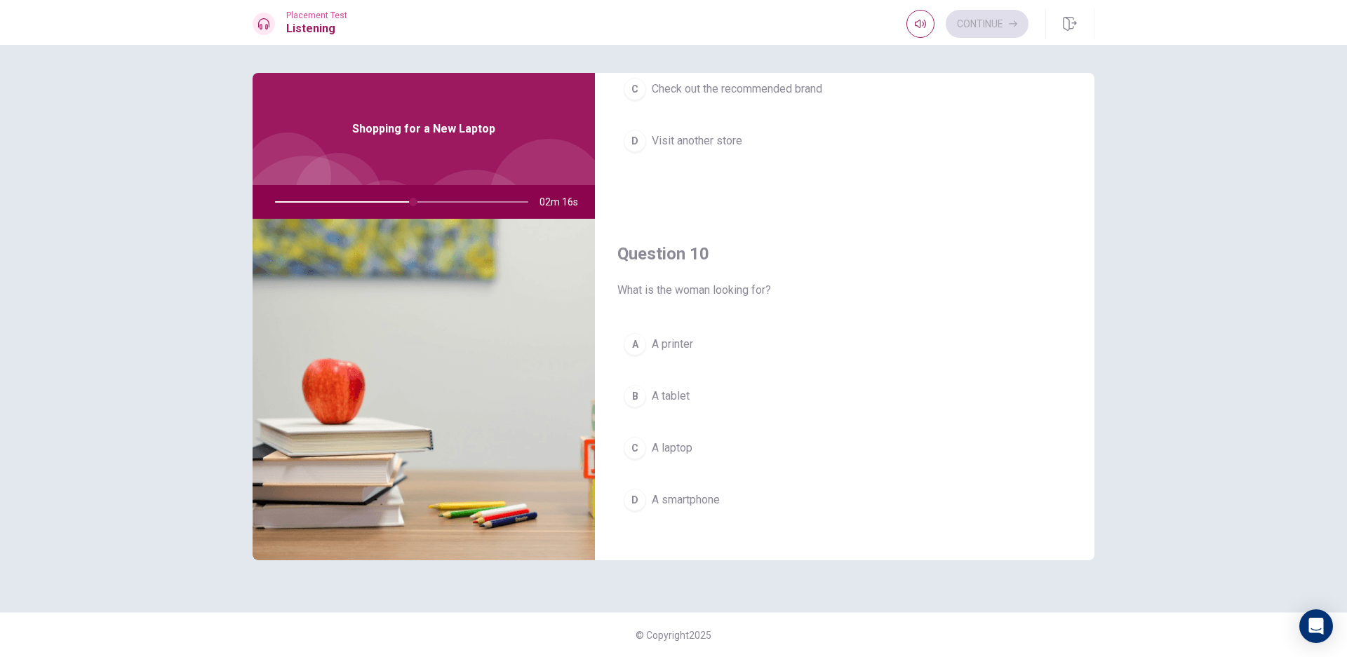
scroll to position [1308, 0]
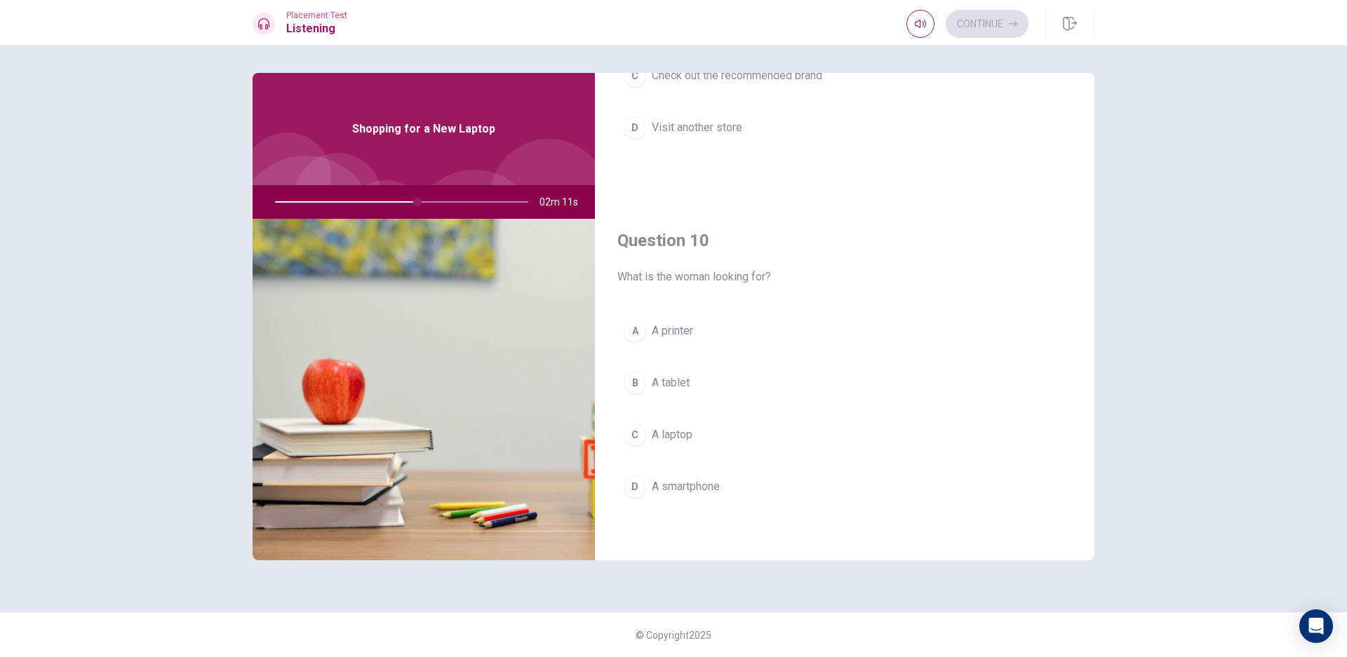
click at [670, 423] on button "C A laptop" at bounding box center [844, 434] width 455 height 35
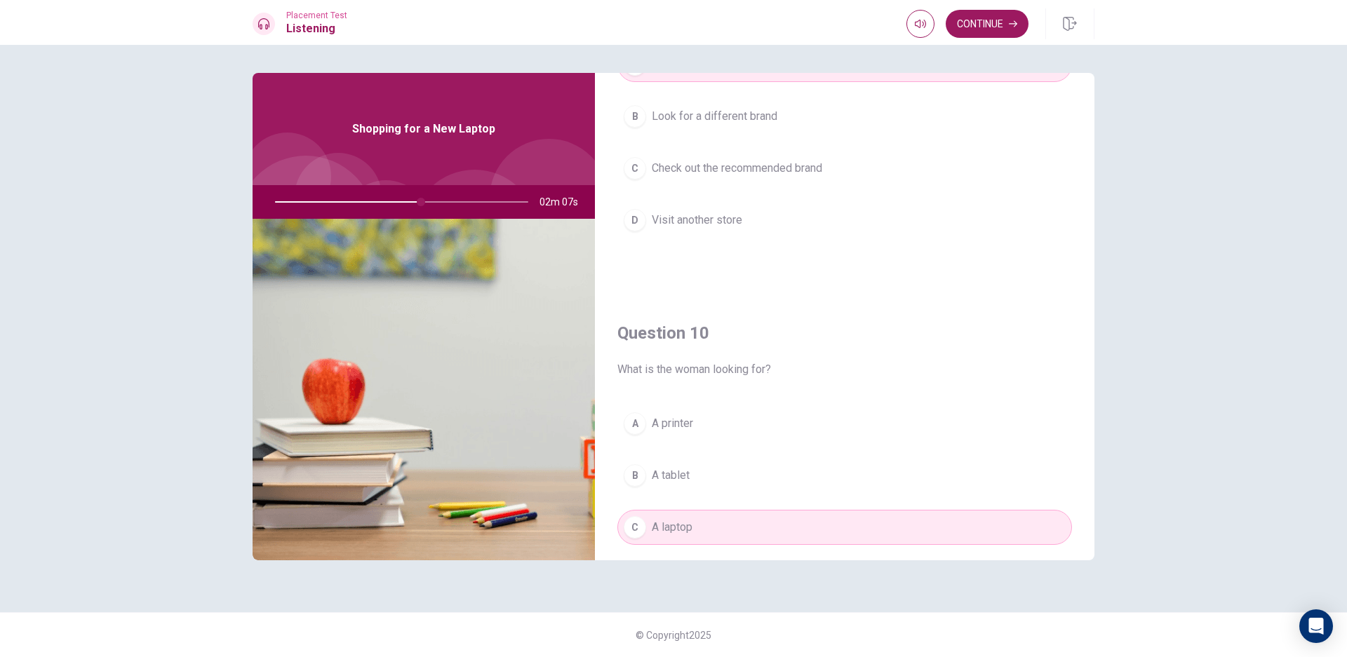
scroll to position [1235, 0]
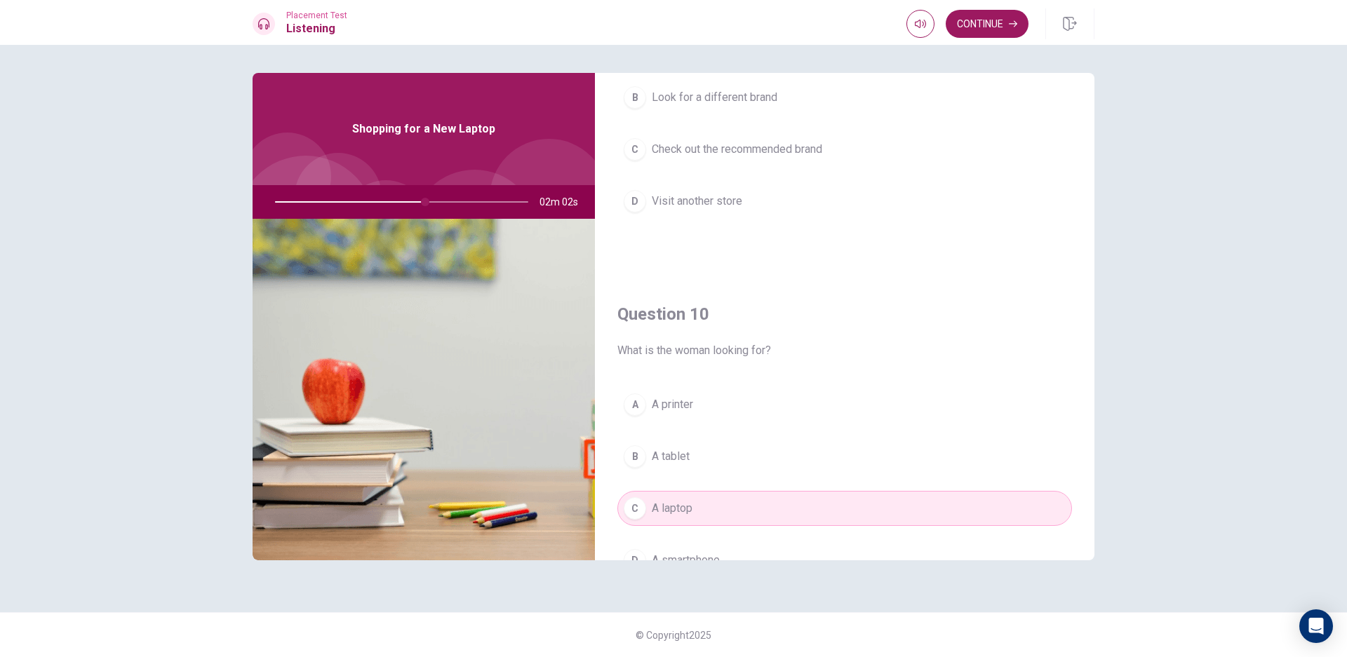
click at [774, 137] on button "C Check out the recommended brand" at bounding box center [844, 149] width 455 height 35
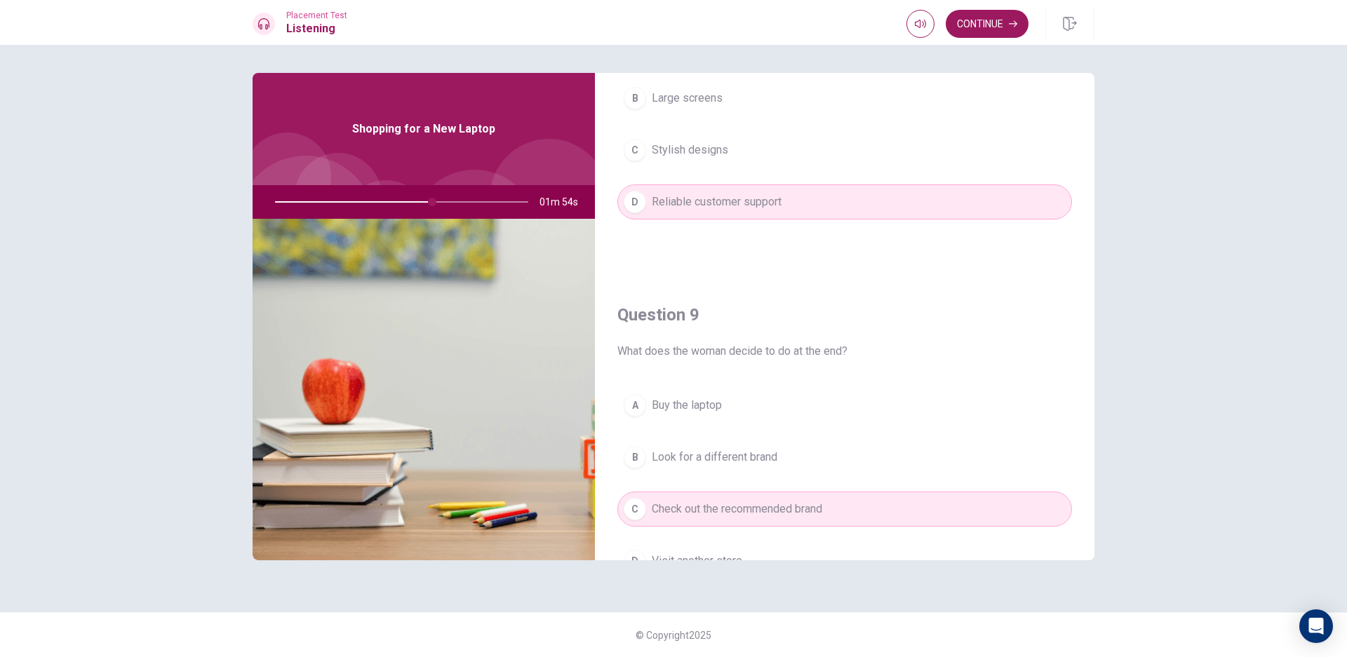
scroll to position [869, 0]
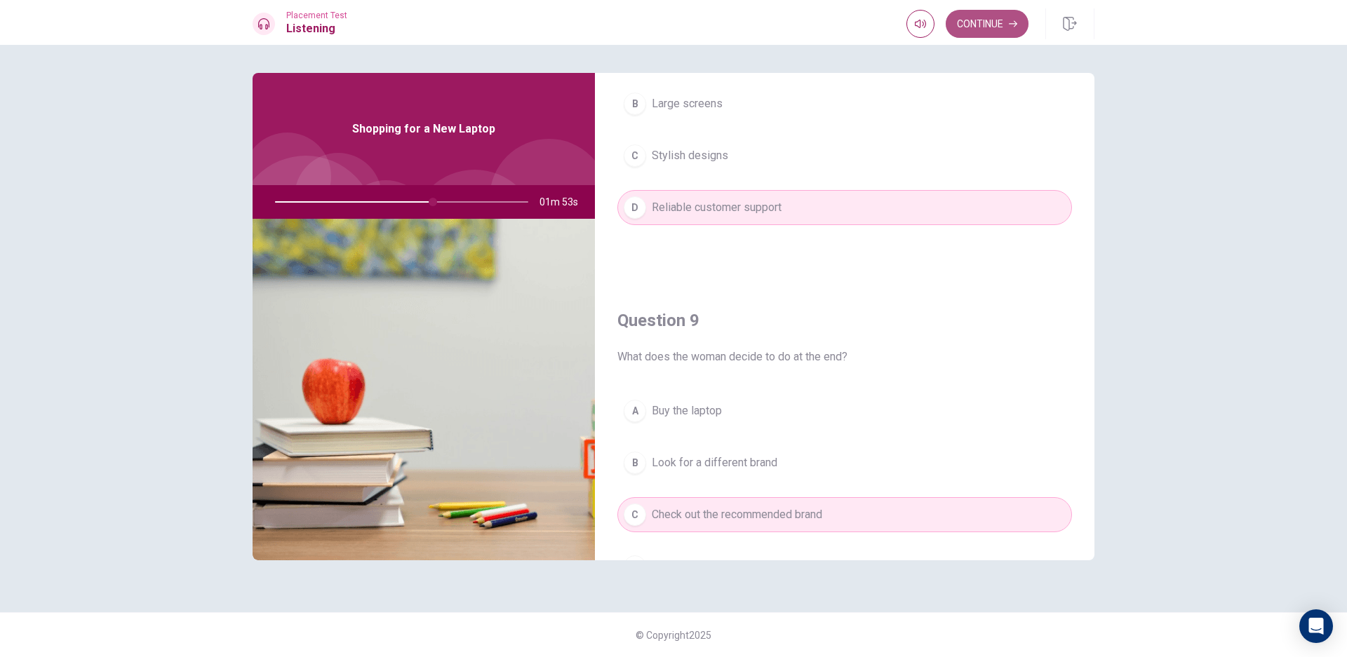
drag, startPoint x: 966, startPoint y: 31, endPoint x: 960, endPoint y: 36, distance: 7.9
click at [960, 36] on button "Continue" at bounding box center [987, 24] width 83 height 28
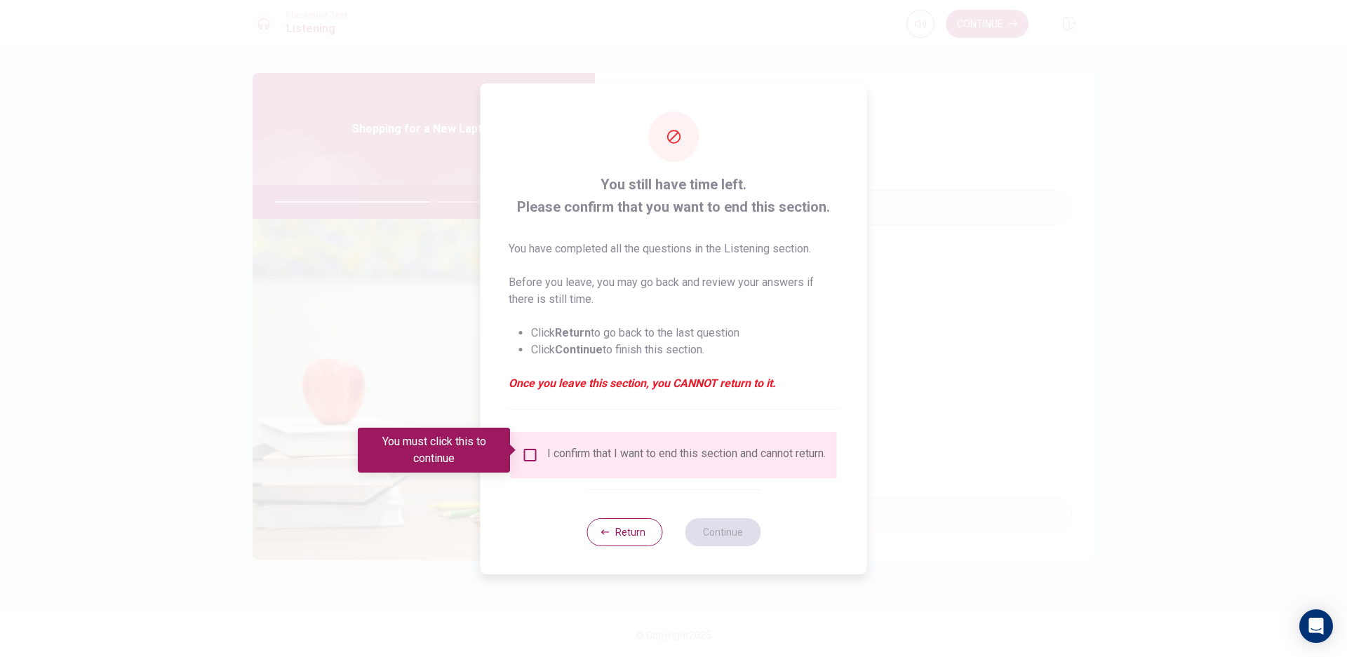
click at [529, 452] on input "You must click this to continue" at bounding box center [530, 455] width 17 height 17
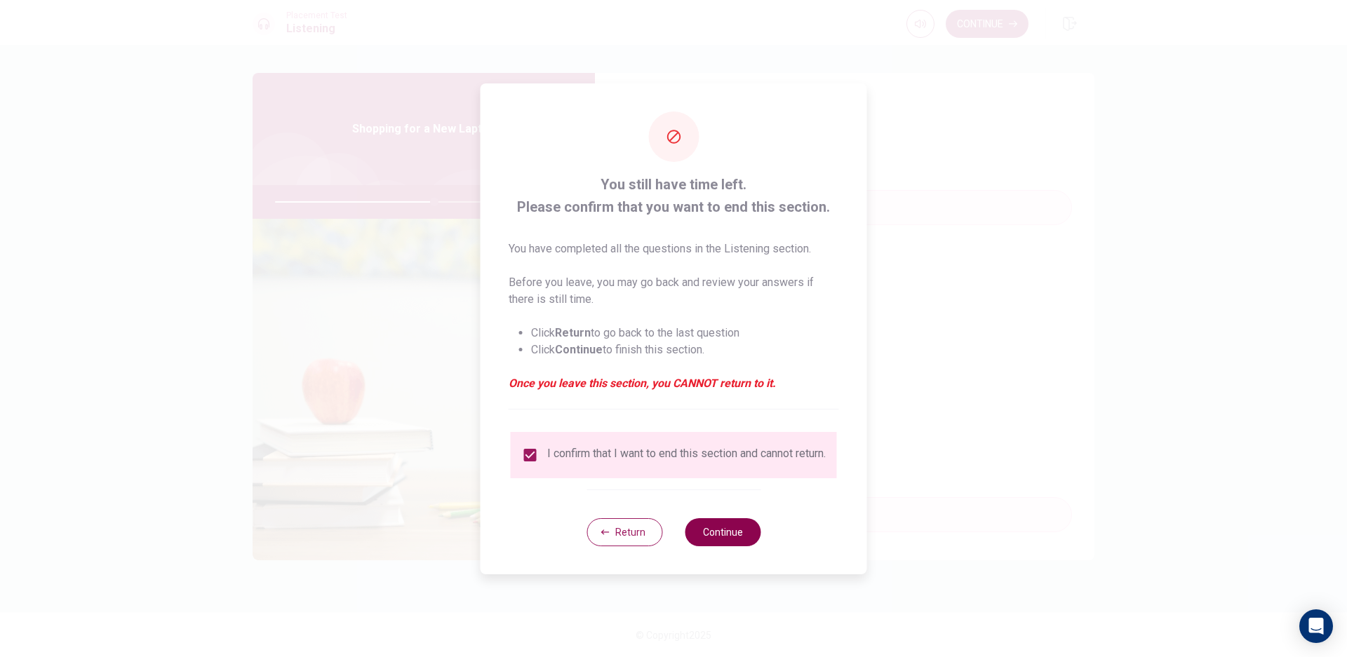
click at [719, 545] on button "Continue" at bounding box center [723, 532] width 76 height 28
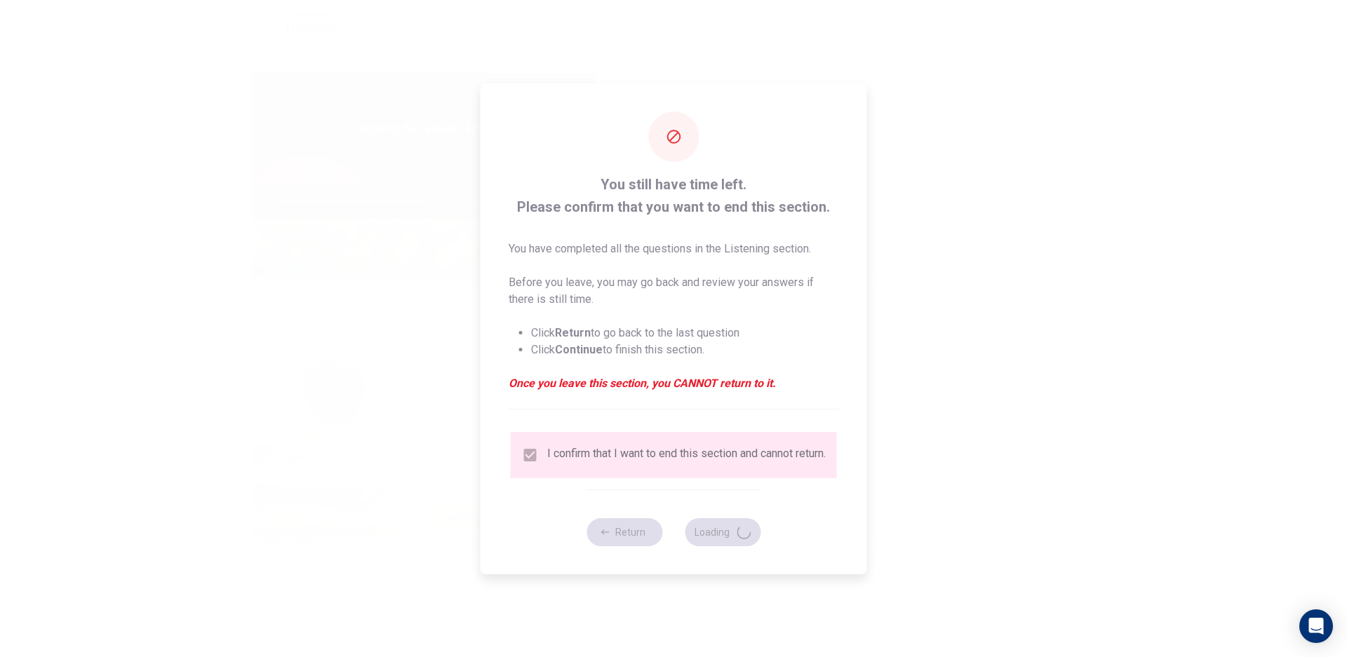
type input "64"
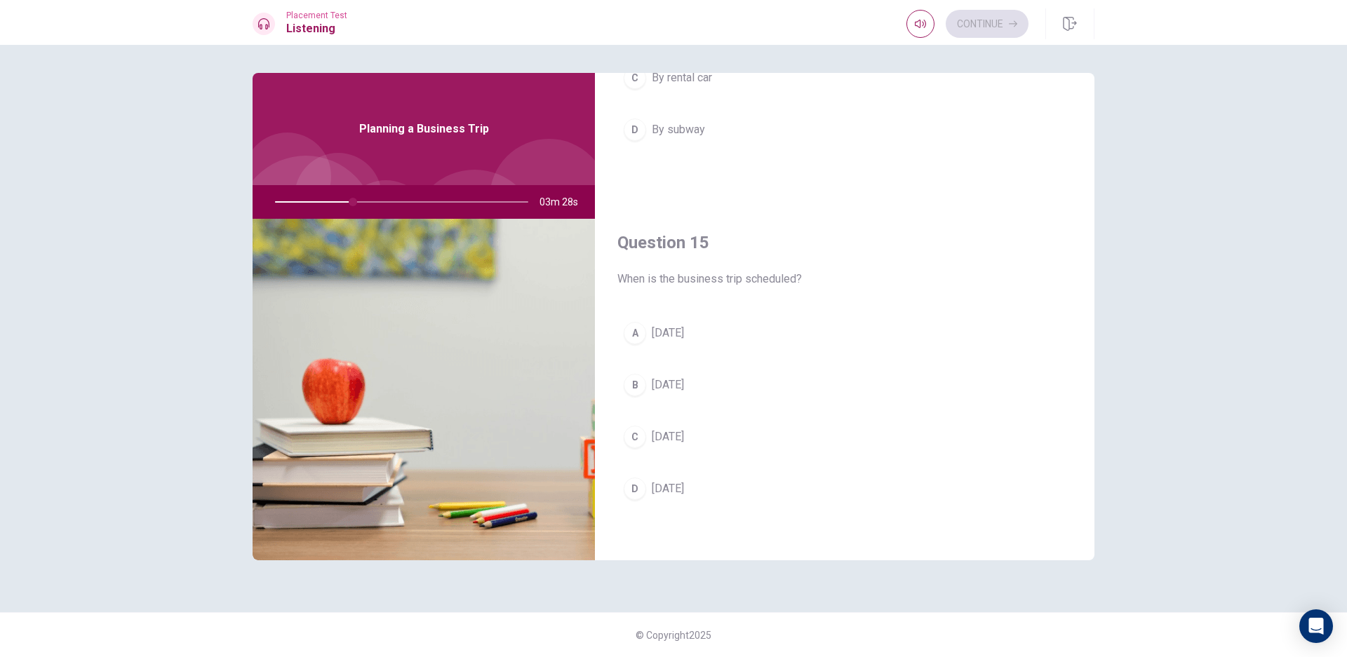
scroll to position [1308, 0]
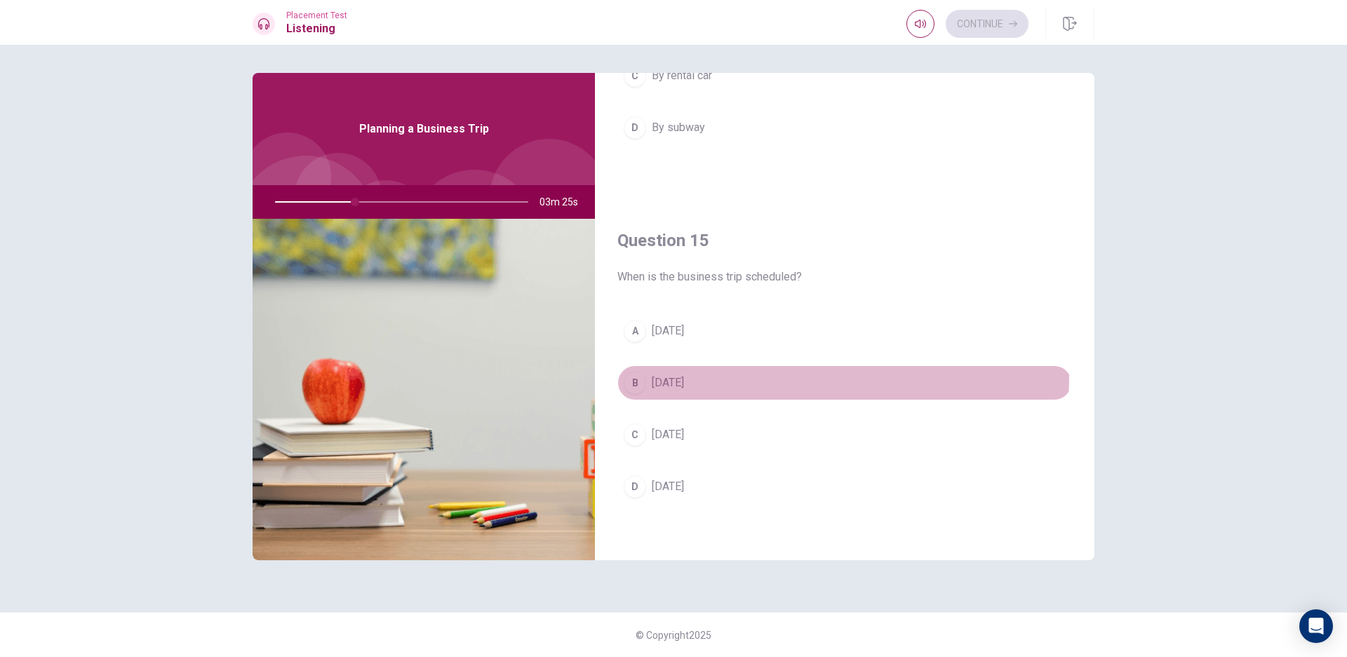
drag, startPoint x: 706, startPoint y: 376, endPoint x: 692, endPoint y: 417, distance: 43.9
click at [684, 378] on span "[DATE]" at bounding box center [668, 383] width 32 height 17
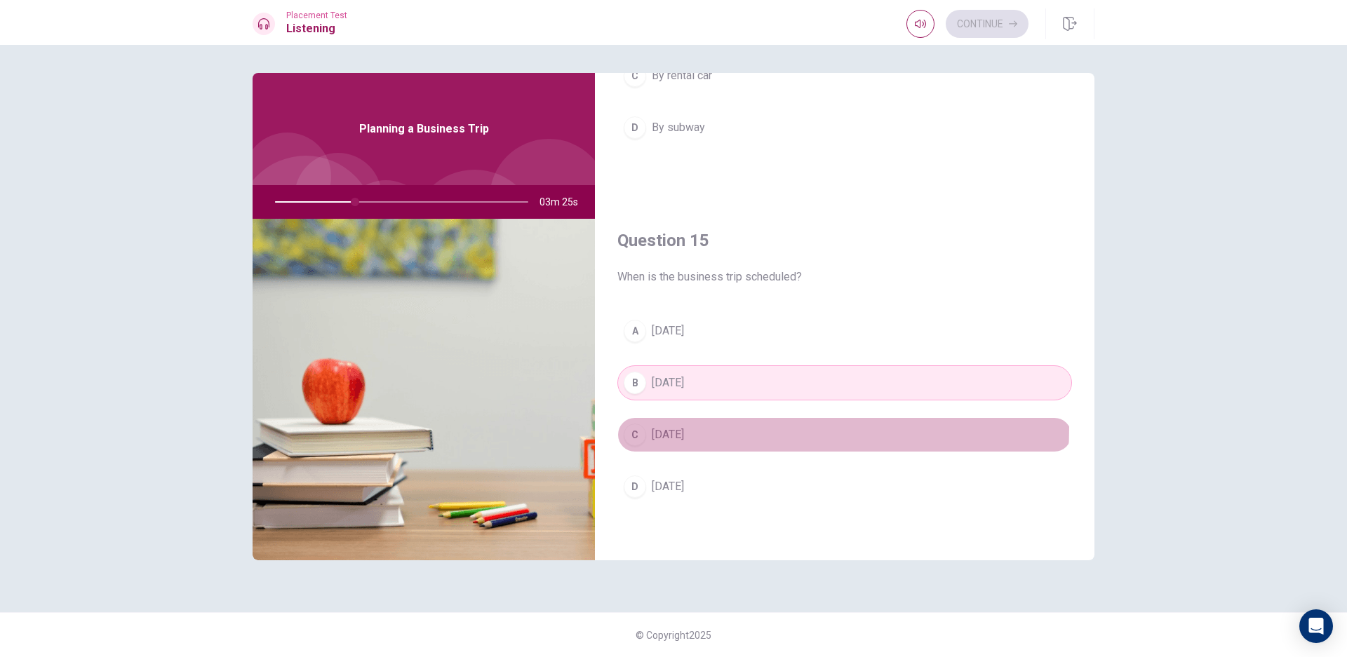
click at [684, 427] on span "[DATE]" at bounding box center [668, 435] width 32 height 17
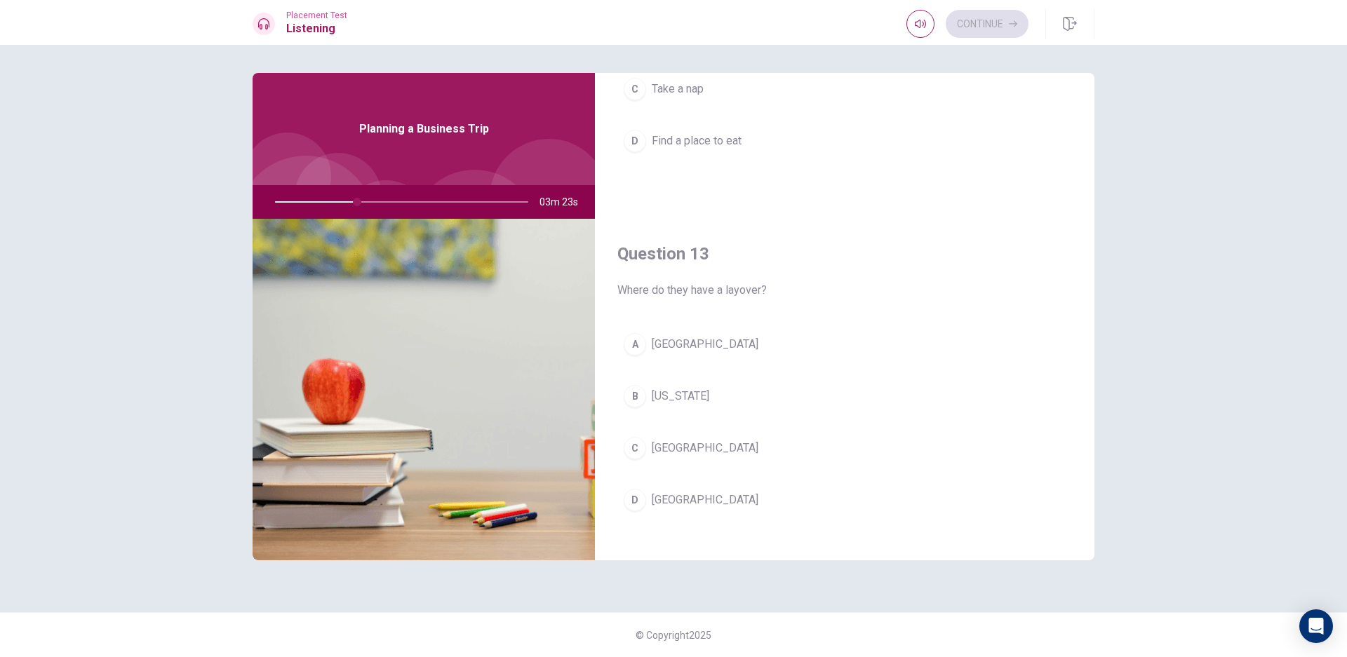
click at [697, 464] on button "C Chicago" at bounding box center [844, 448] width 455 height 35
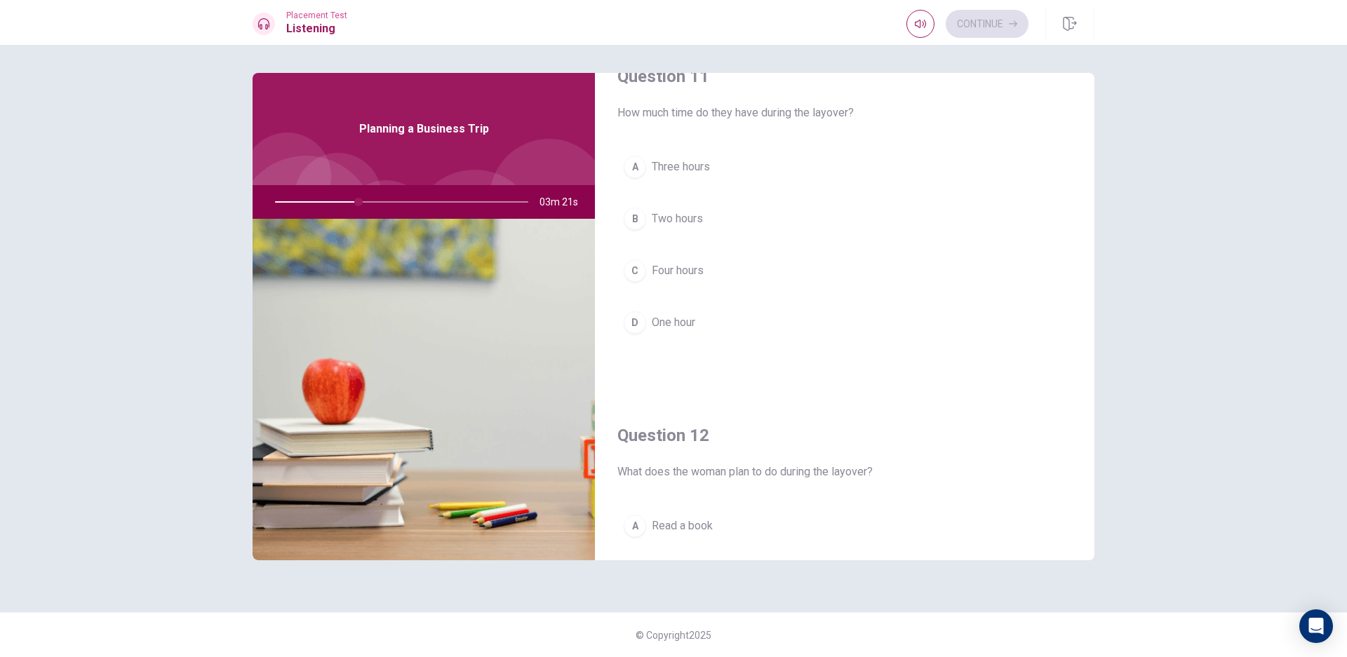
scroll to position [0, 0]
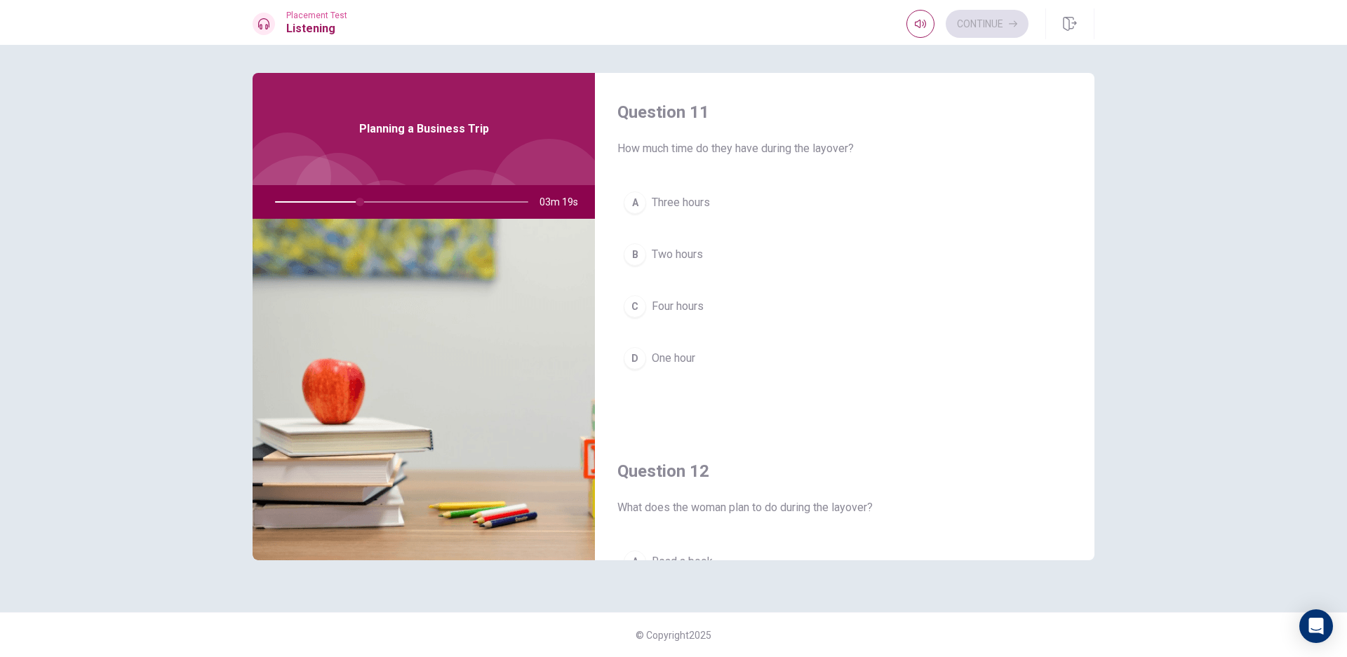
click at [670, 253] on span "Two hours" at bounding box center [677, 254] width 51 height 17
click at [781, 362] on button "D Find a place to eat" at bounding box center [844, 352] width 455 height 35
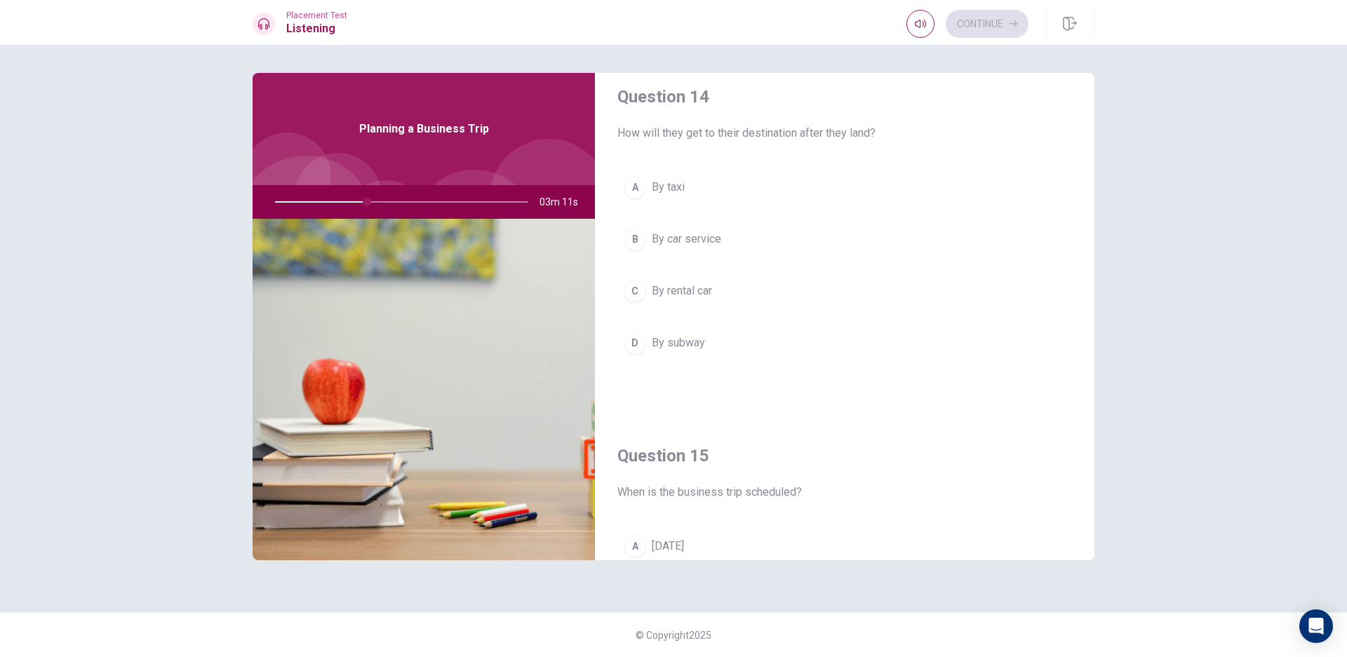
scroll to position [1096, 0]
click at [729, 234] on button "B By car service" at bounding box center [844, 235] width 455 height 35
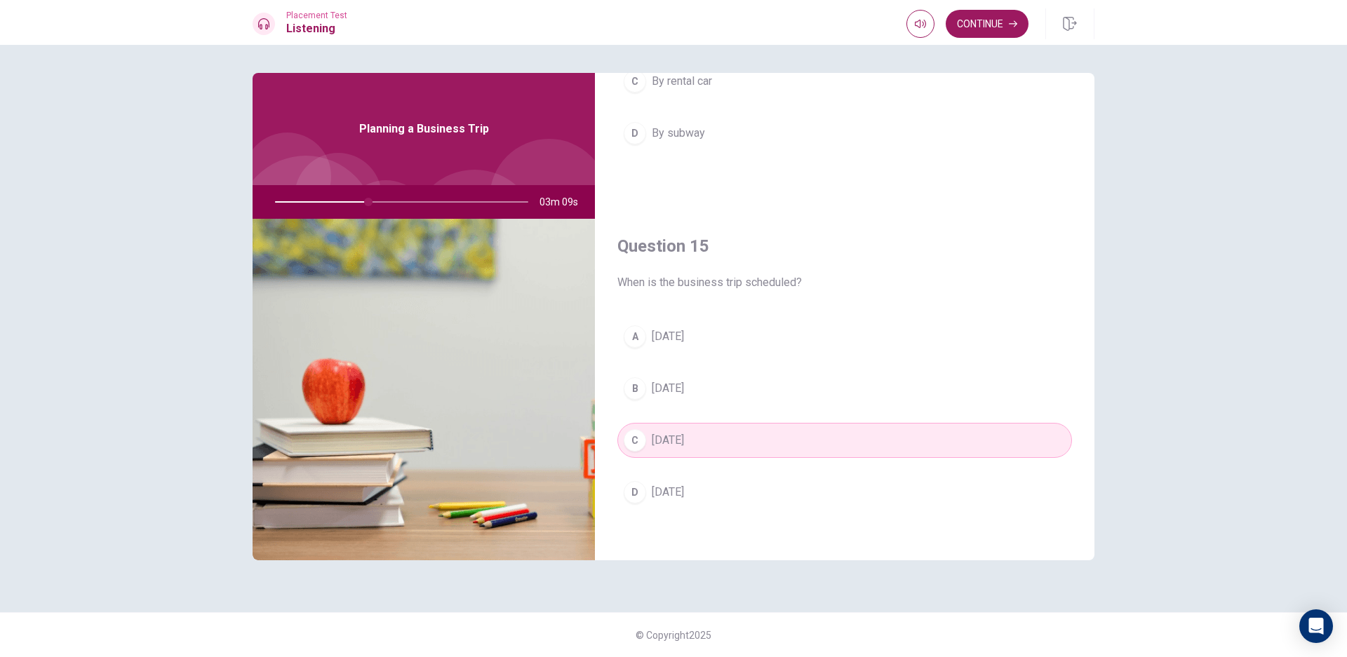
scroll to position [1308, 0]
click at [980, 13] on button "Continue" at bounding box center [987, 24] width 83 height 28
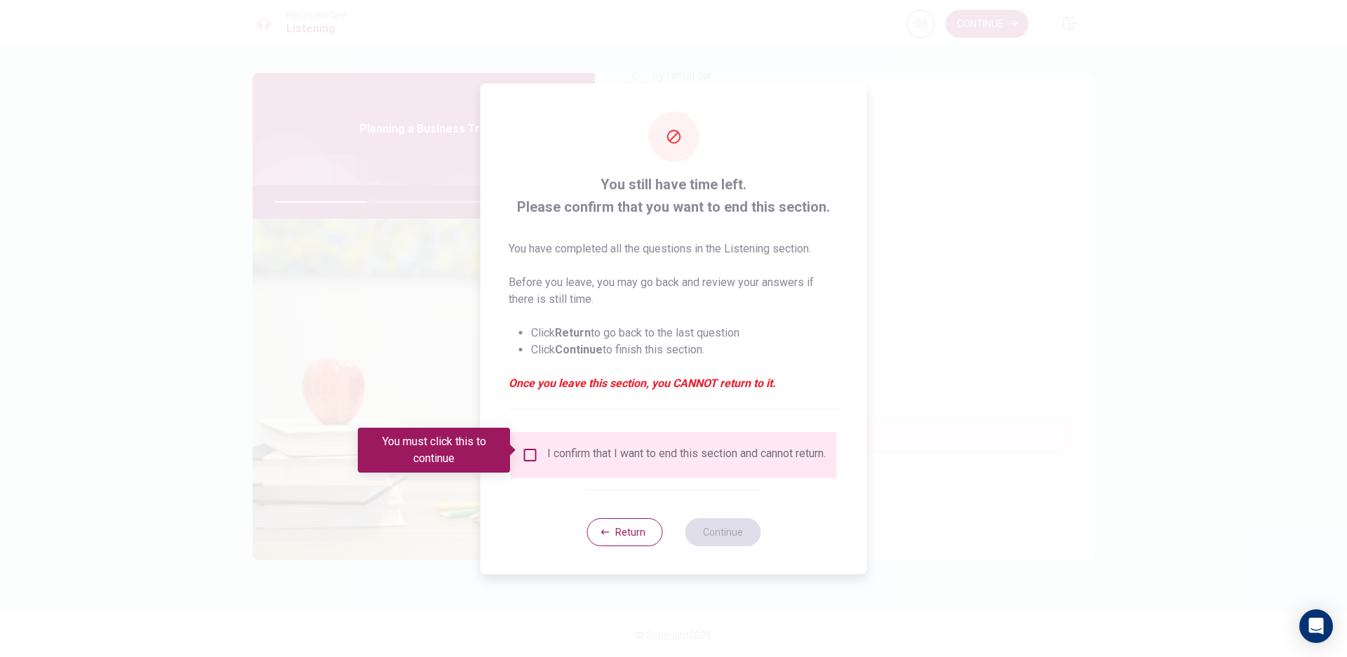
drag, startPoint x: 526, startPoint y: 449, endPoint x: 549, endPoint y: 451, distance: 22.5
click at [528, 449] on input "You must click this to continue" at bounding box center [530, 455] width 17 height 17
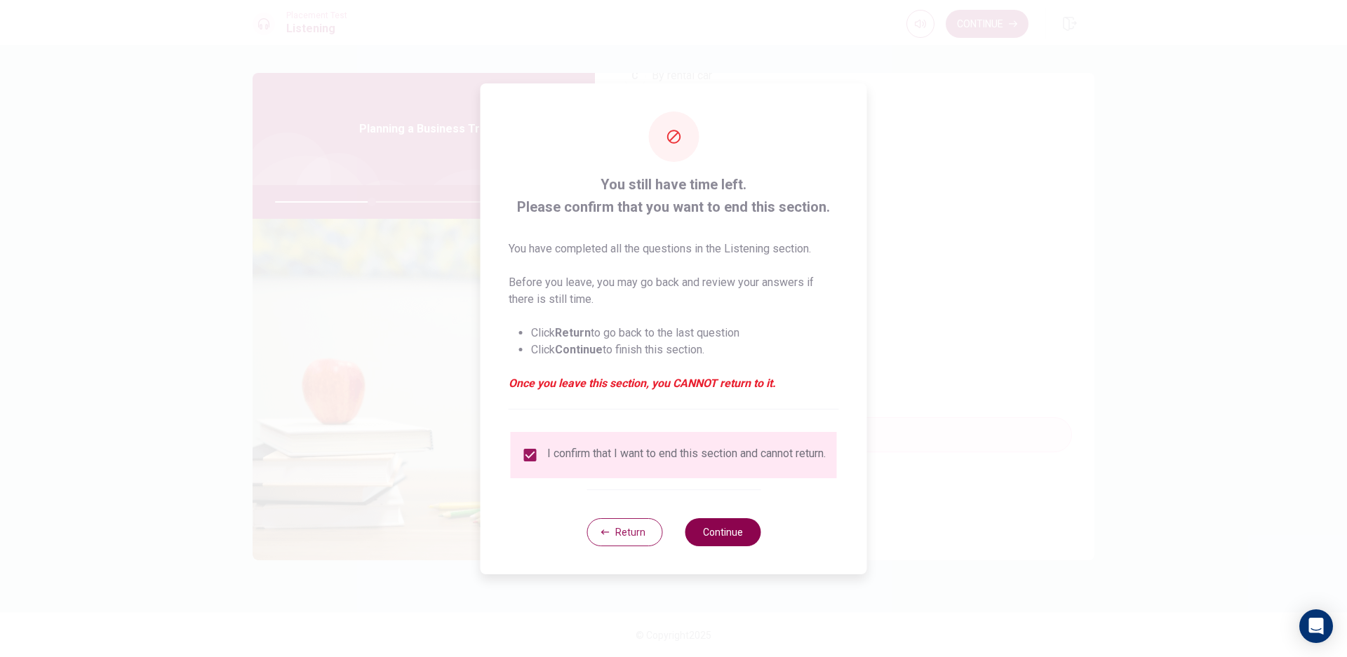
click at [711, 542] on button "Continue" at bounding box center [723, 532] width 76 height 28
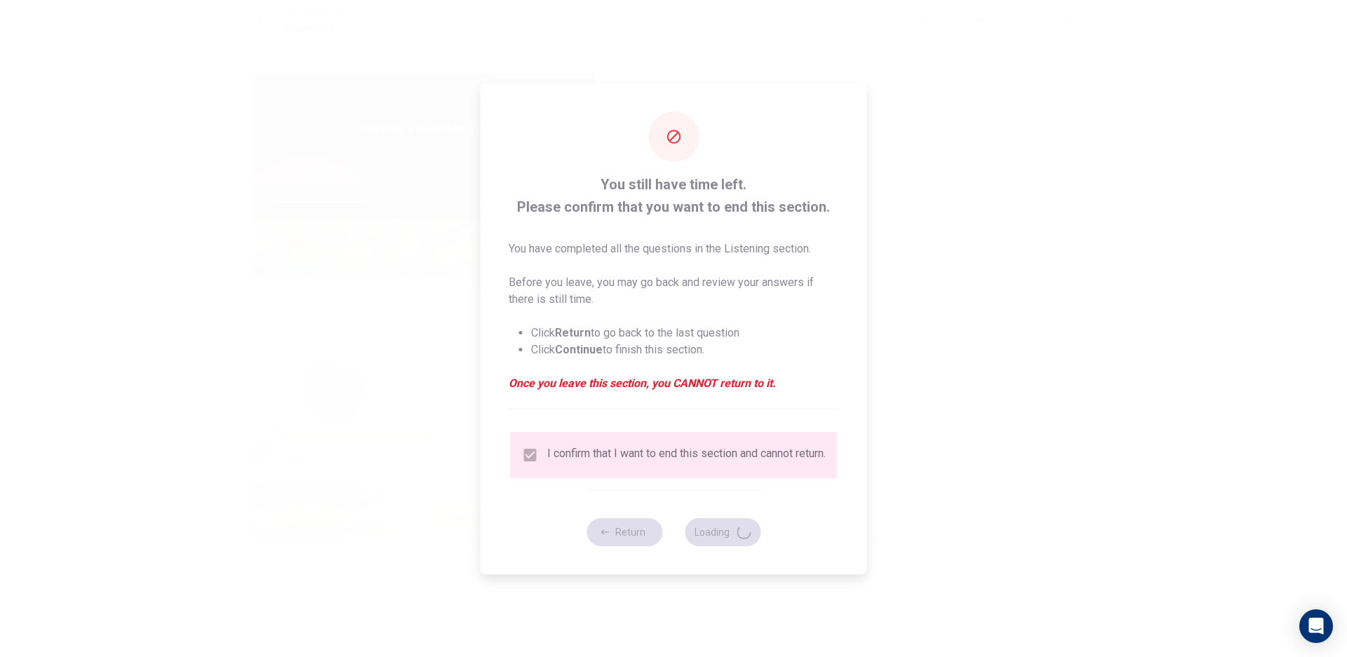
type input "39"
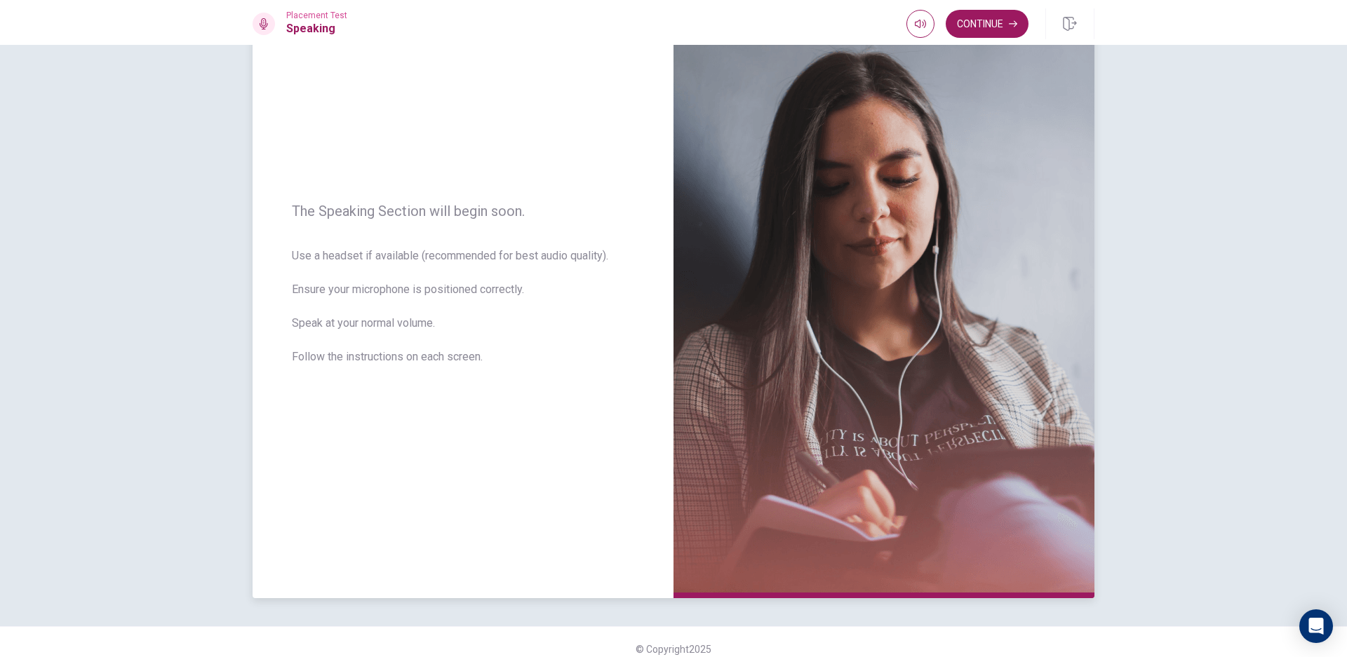
scroll to position [91, 0]
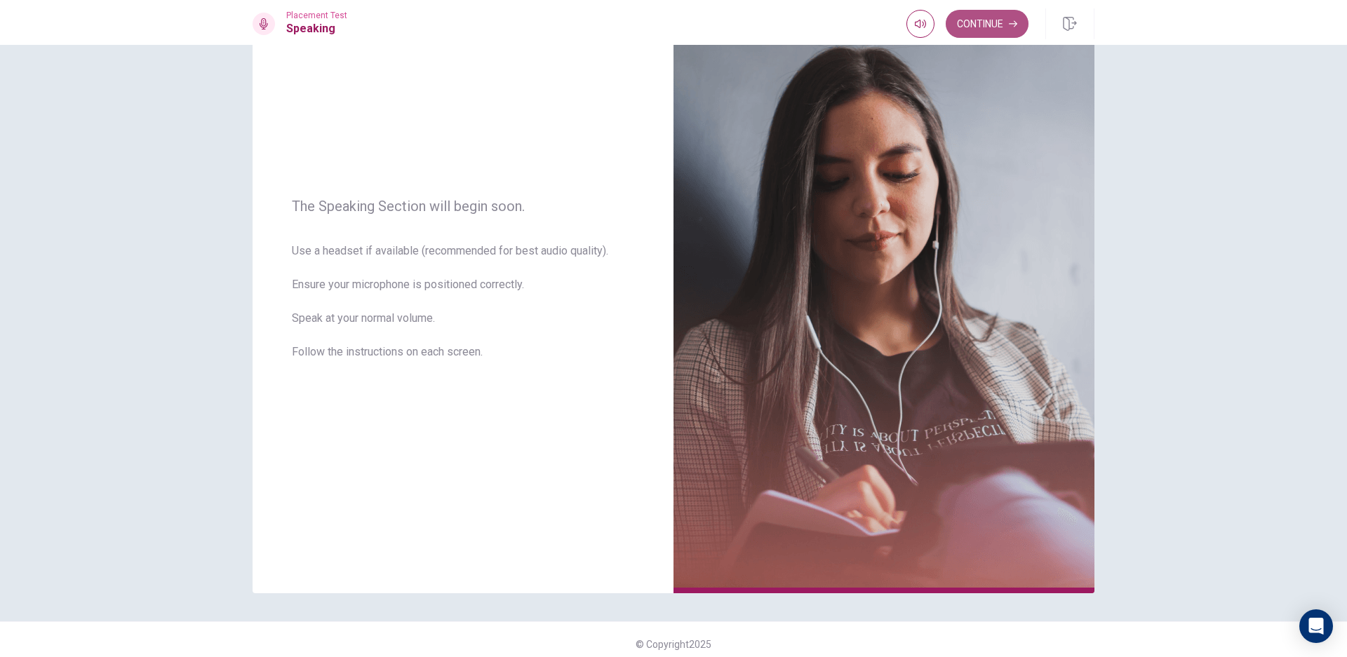
click at [1007, 29] on button "Continue" at bounding box center [987, 24] width 83 height 28
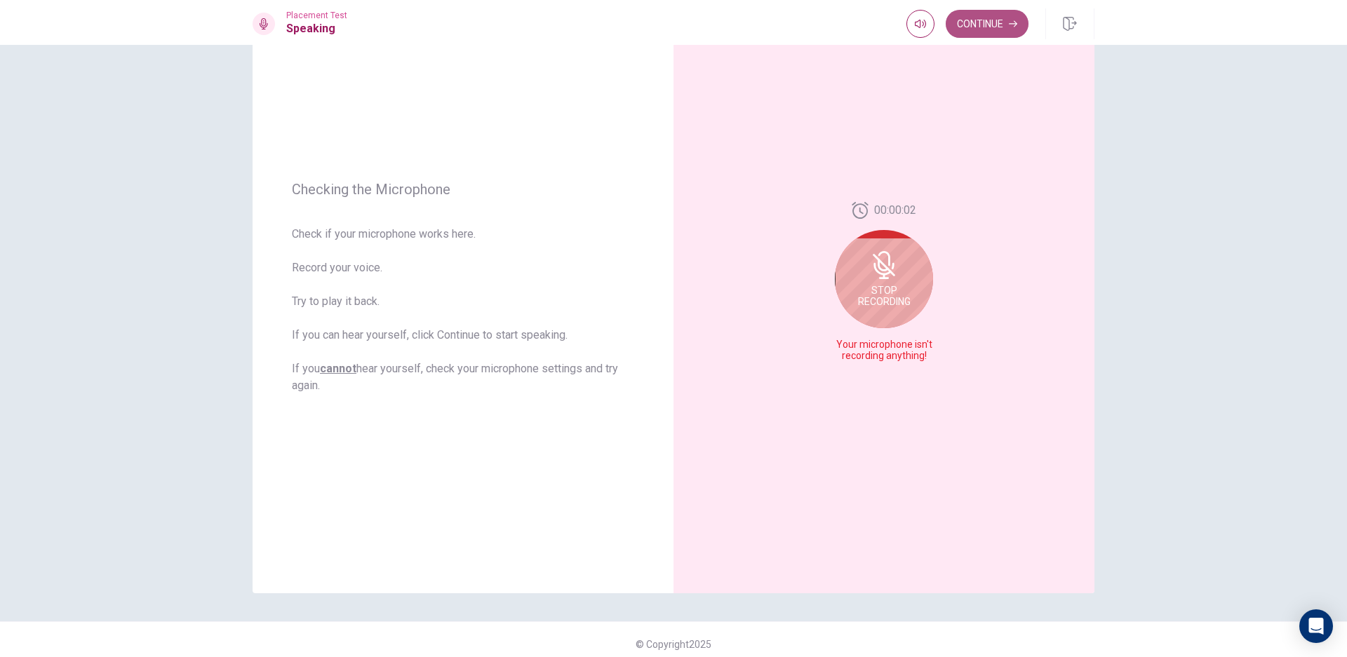
click at [983, 27] on button "Continue" at bounding box center [987, 24] width 83 height 28
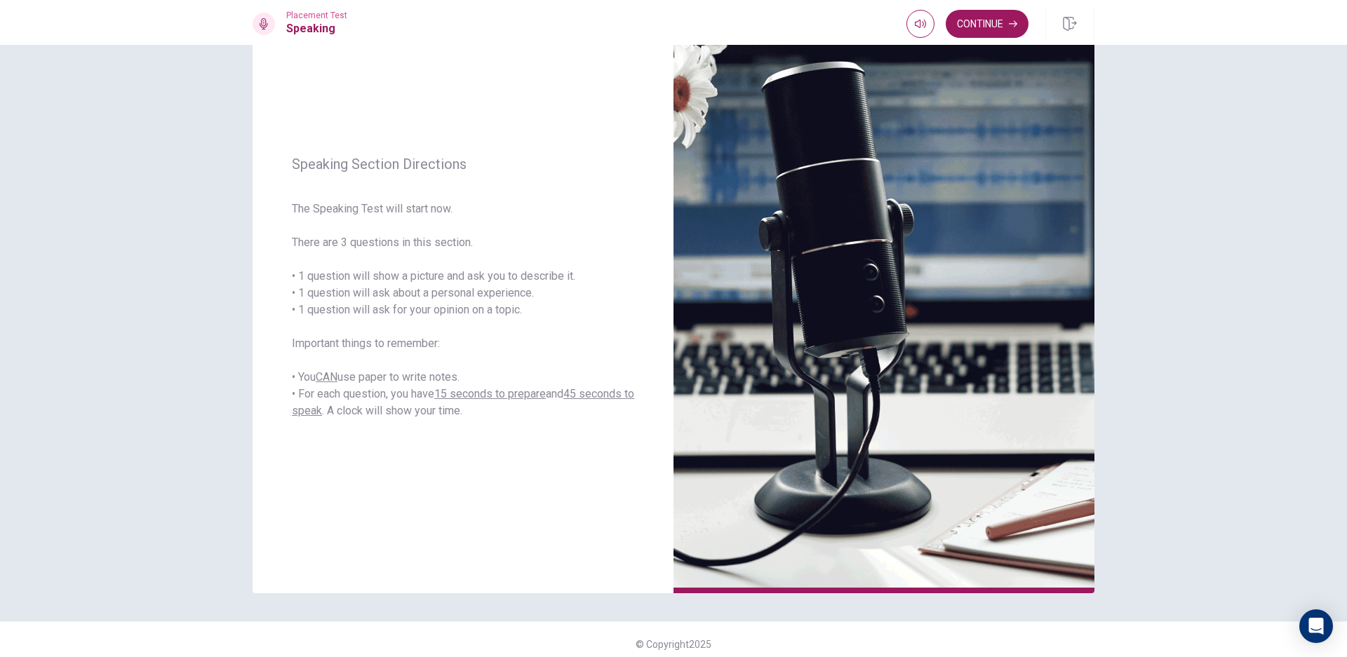
drag, startPoint x: 1003, startPoint y: 24, endPoint x: 992, endPoint y: 25, distance: 11.2
click at [1002, 24] on button "Continue" at bounding box center [987, 24] width 83 height 28
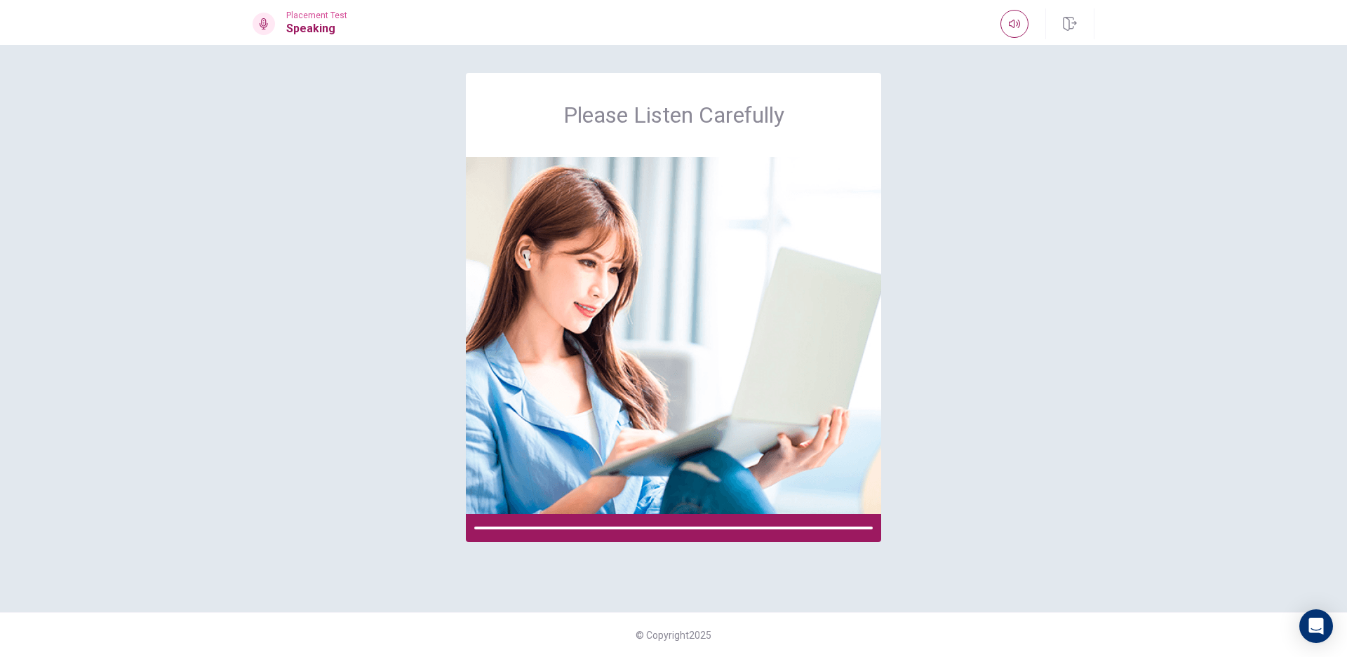
scroll to position [0, 0]
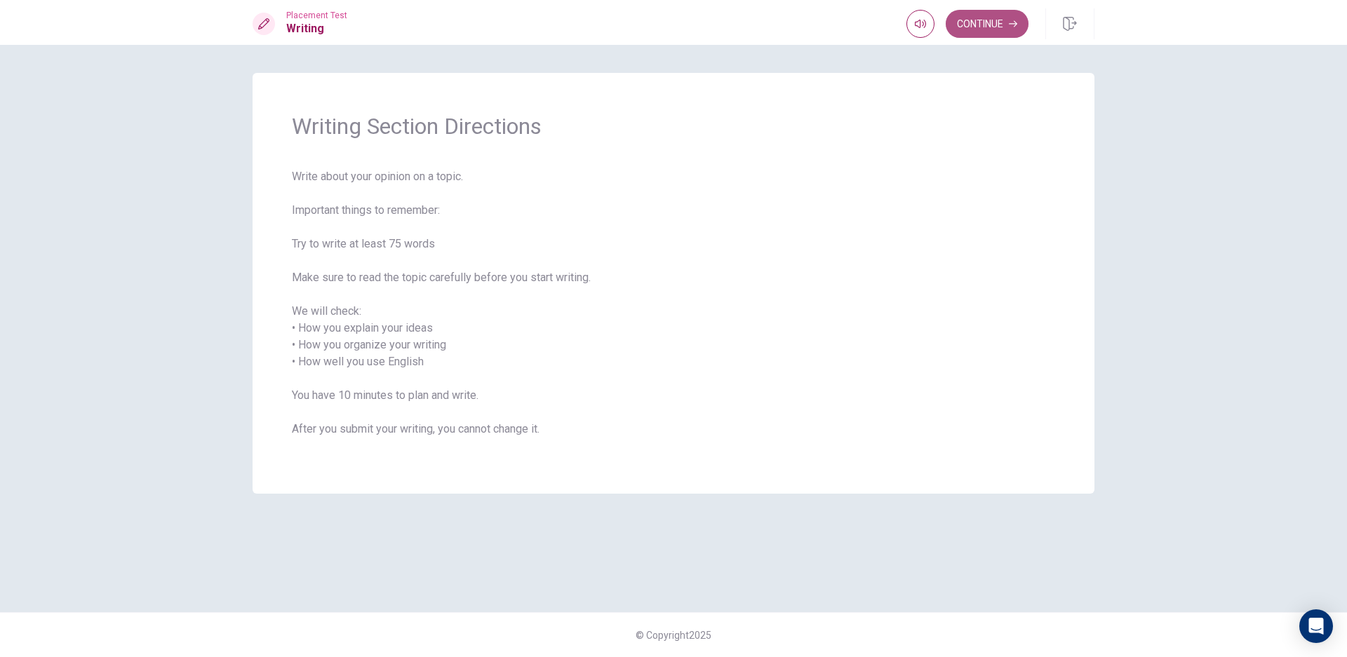
click at [969, 29] on button "Continue" at bounding box center [987, 24] width 83 height 28
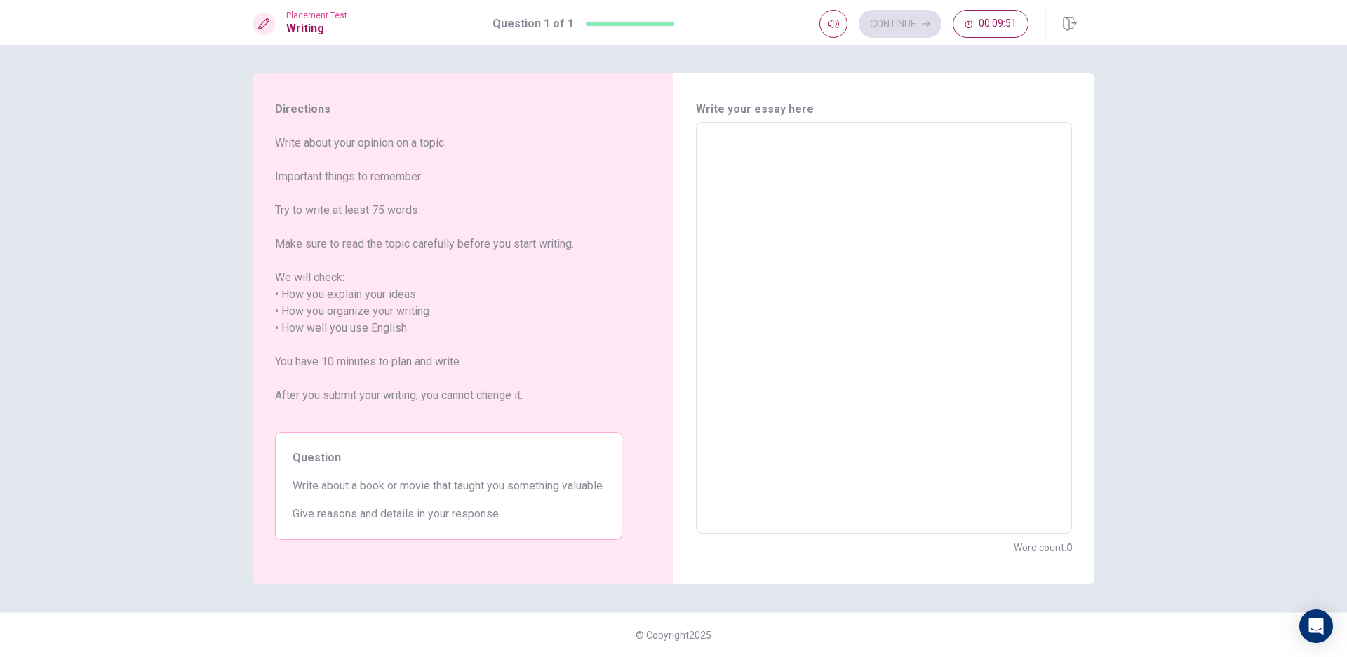
click at [853, 187] on textarea at bounding box center [884, 328] width 356 height 389
type textarea "w"
type textarea "x"
type textarea "wa"
type textarea "x"
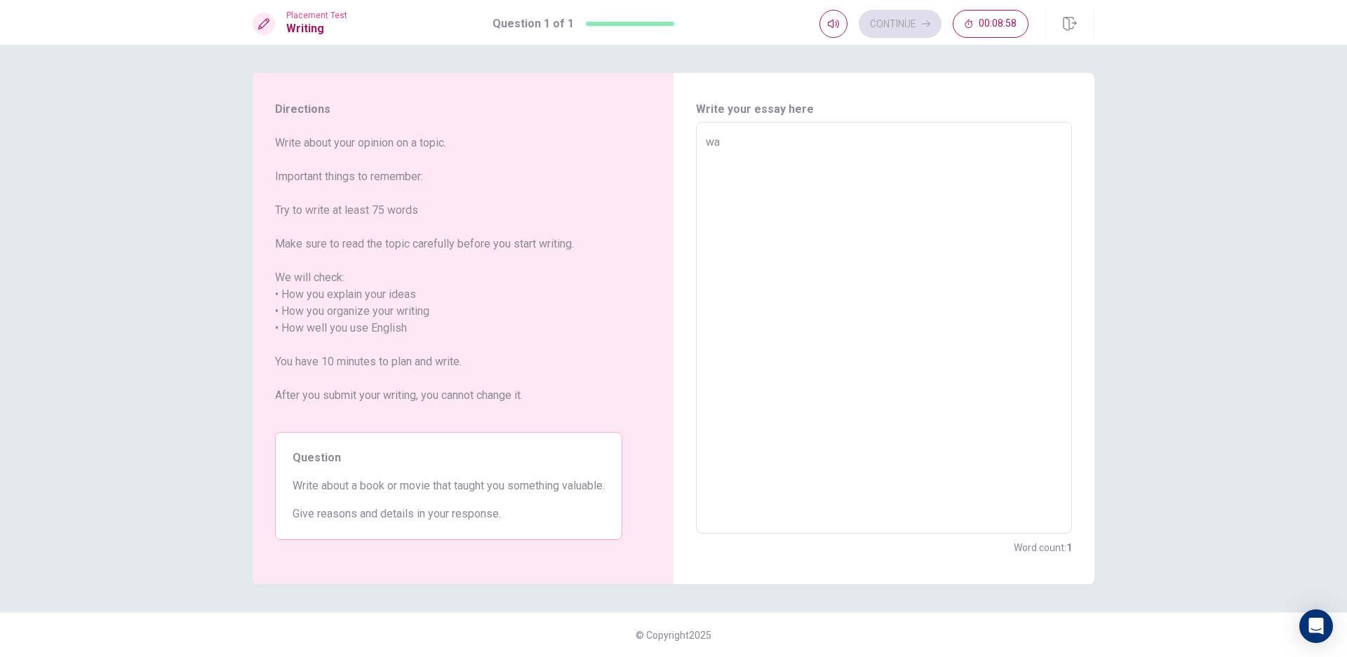
type textarea "w"
type textarea "x"
type textarea "wd"
type textarea "x"
type textarea "w"
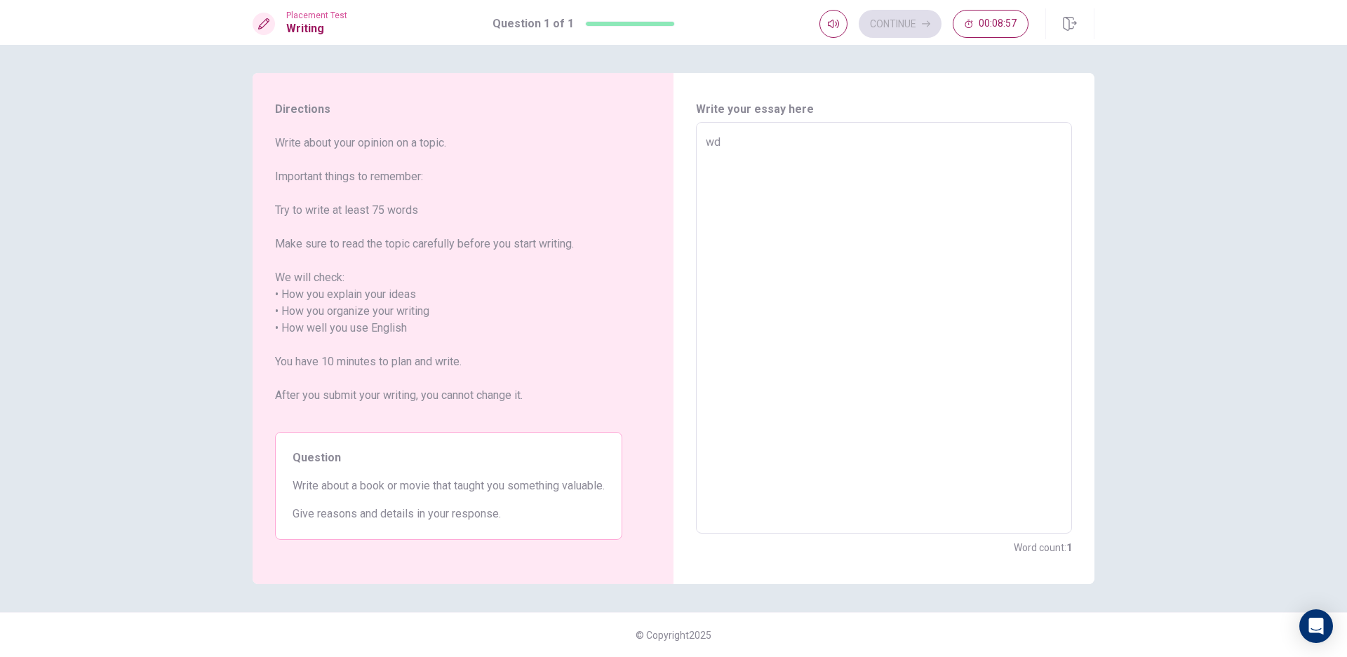
type textarea "x"
type textarea "wd"
type textarea "x"
type textarea "w"
type textarea "x"
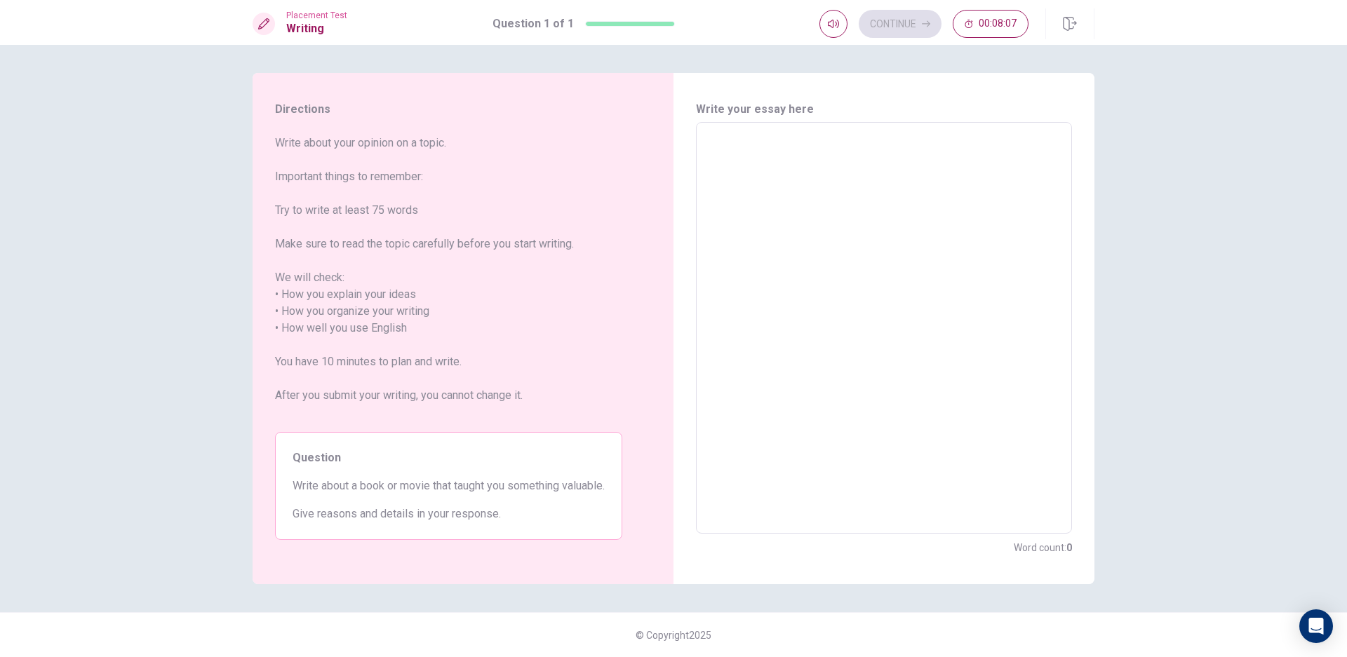
type textarea "O"
type textarea "x"
type textarea "On"
type textarea "x"
type textarea "One"
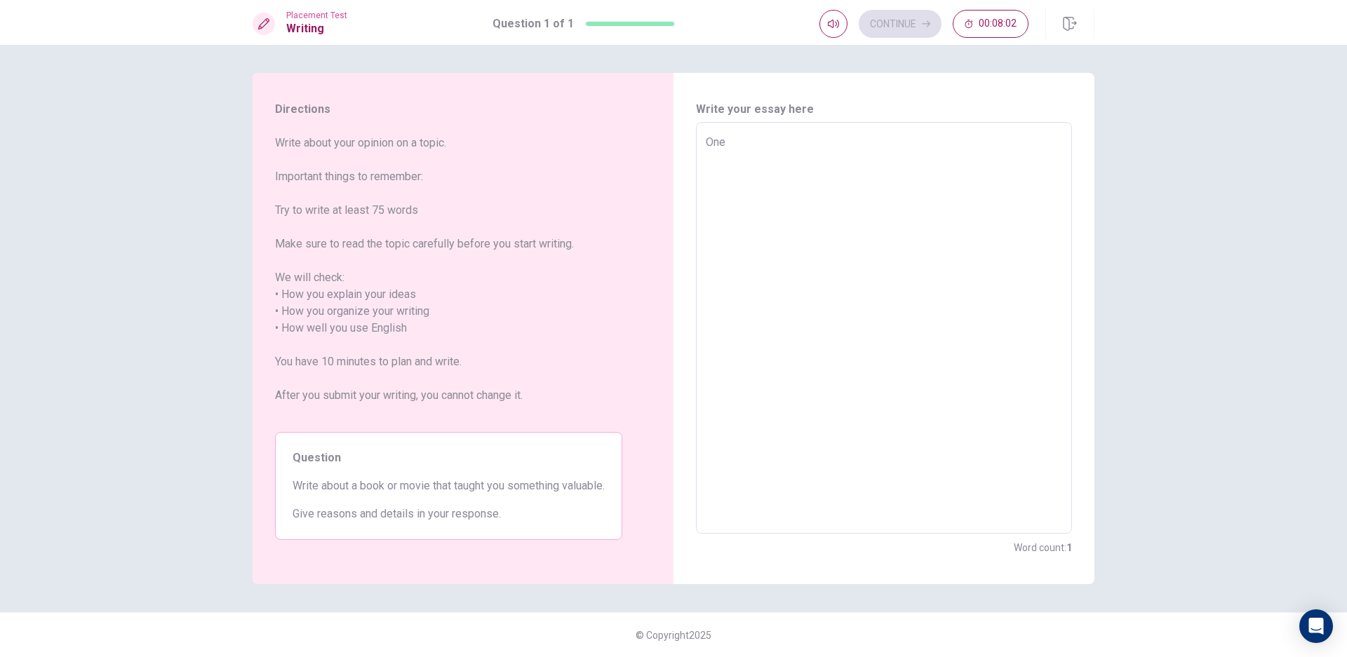
type textarea "x"
type textarea "One"
type textarea "x"
type textarea "One t"
type textarea "x"
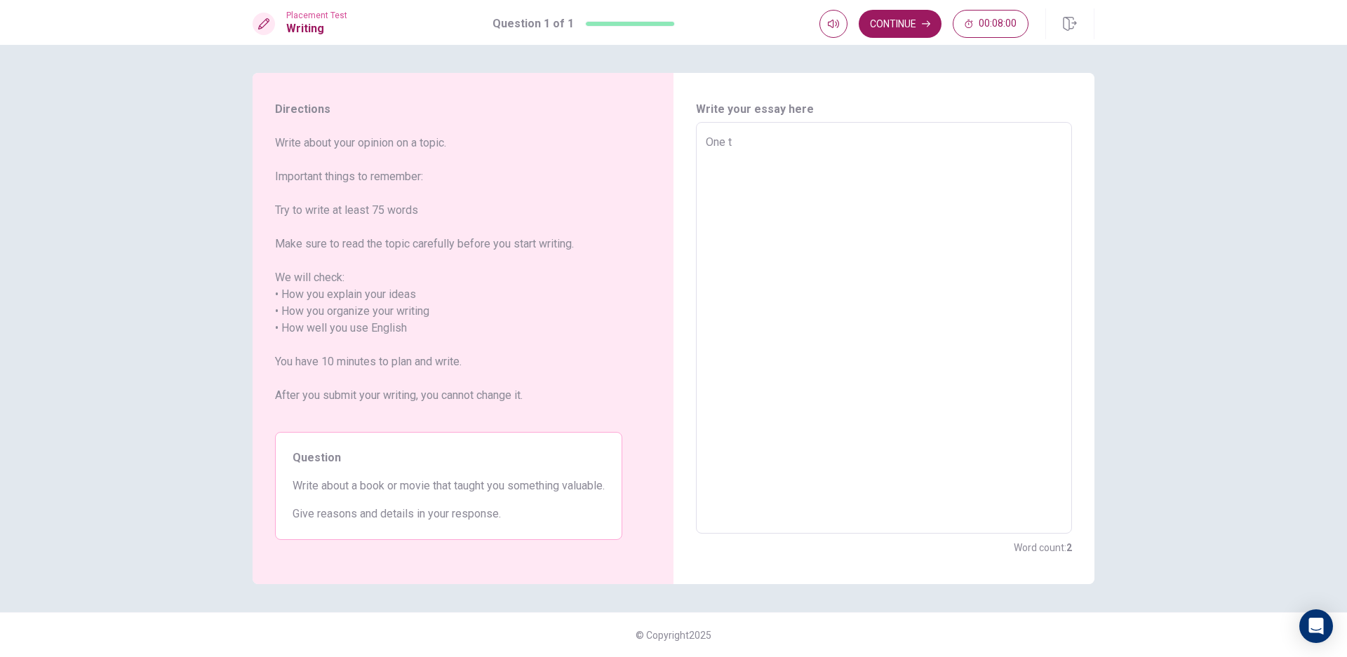
type textarea "One tw"
type textarea "x"
type textarea "One two"
type textarea "x"
type textarea "One two"
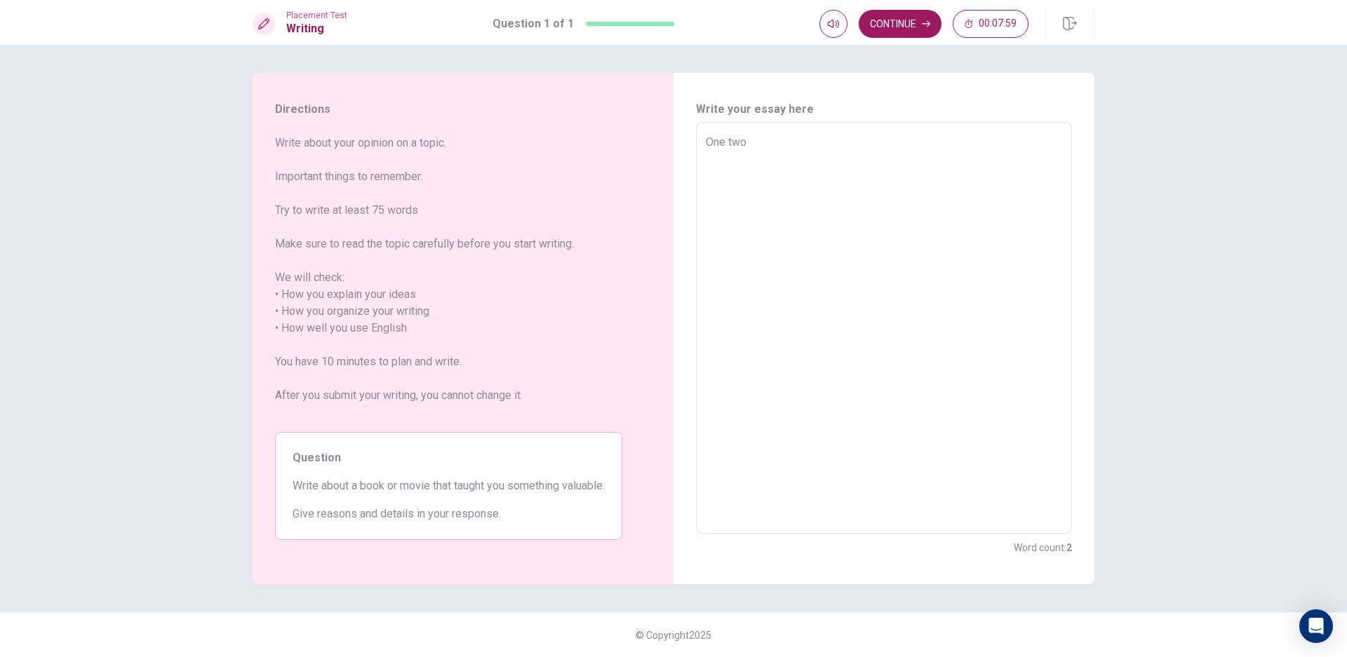
type textarea "x"
type textarea "One two t"
type textarea "x"
type textarea "One two th"
type textarea "x"
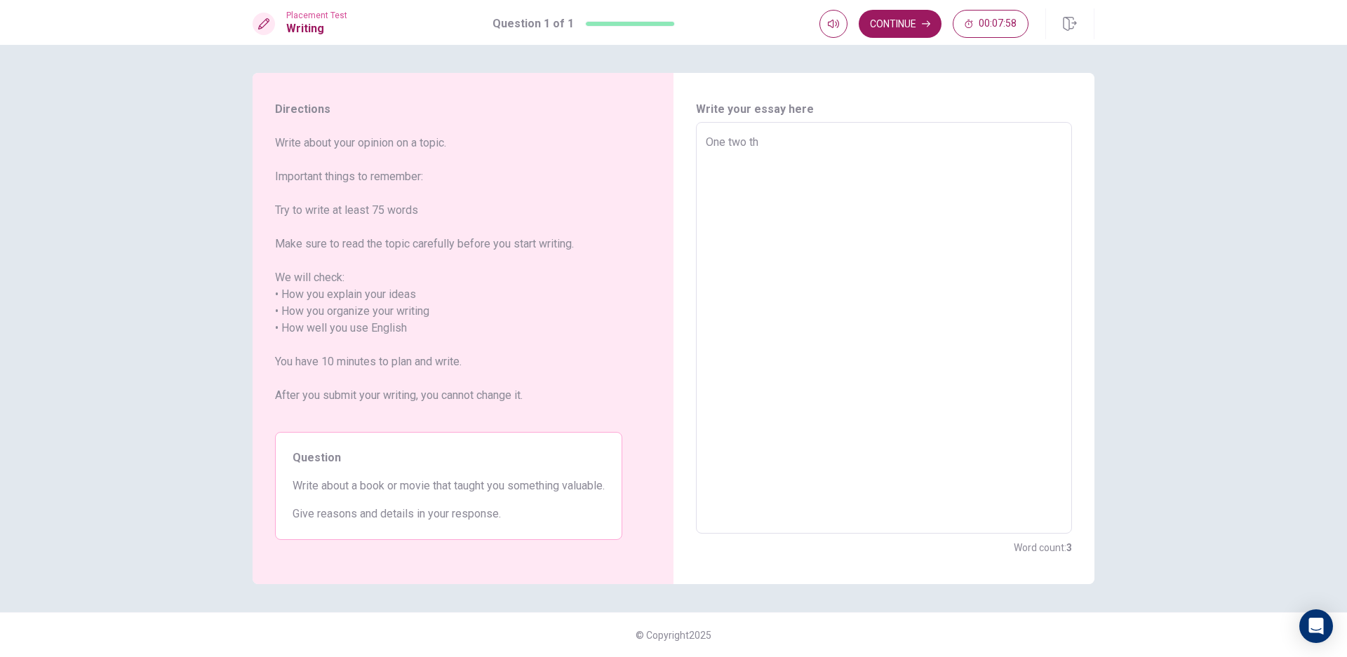
type textarea "One two thr"
type textarea "x"
type textarea "One two thre"
type textarea "x"
type textarea "One two three"
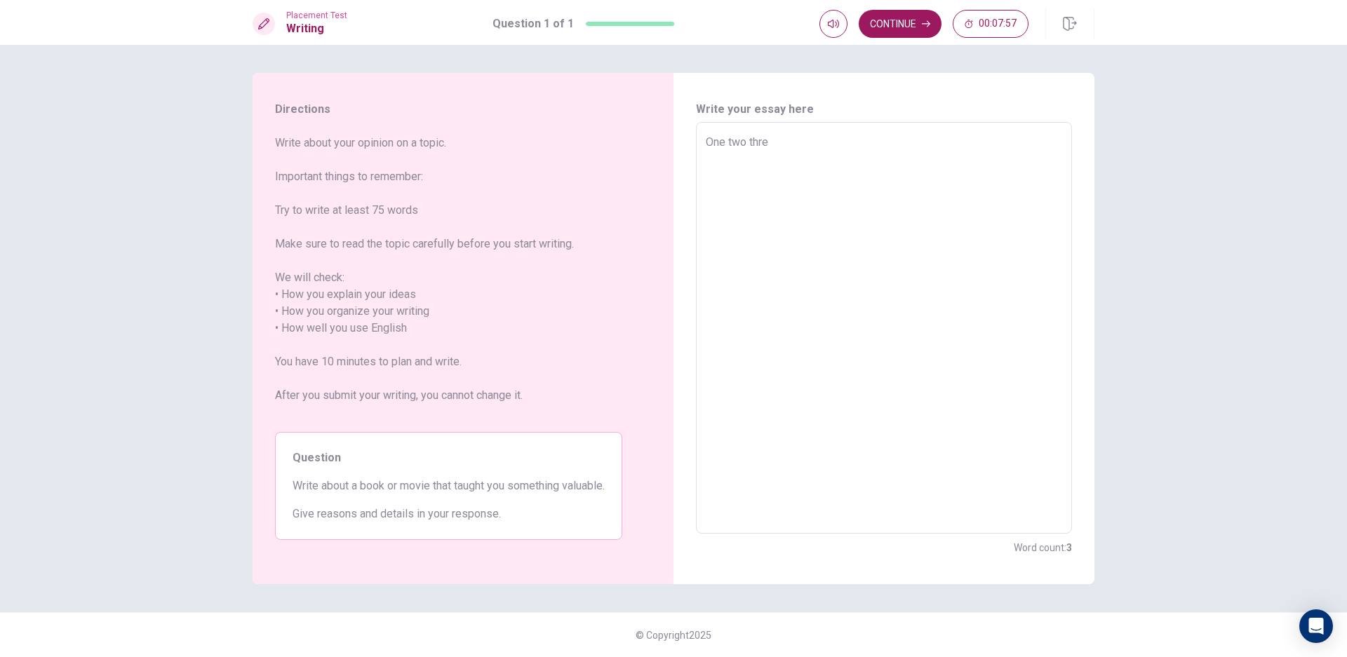
type textarea "x"
type textarea "One two three"
type textarea "x"
type textarea "One two three f"
type textarea "x"
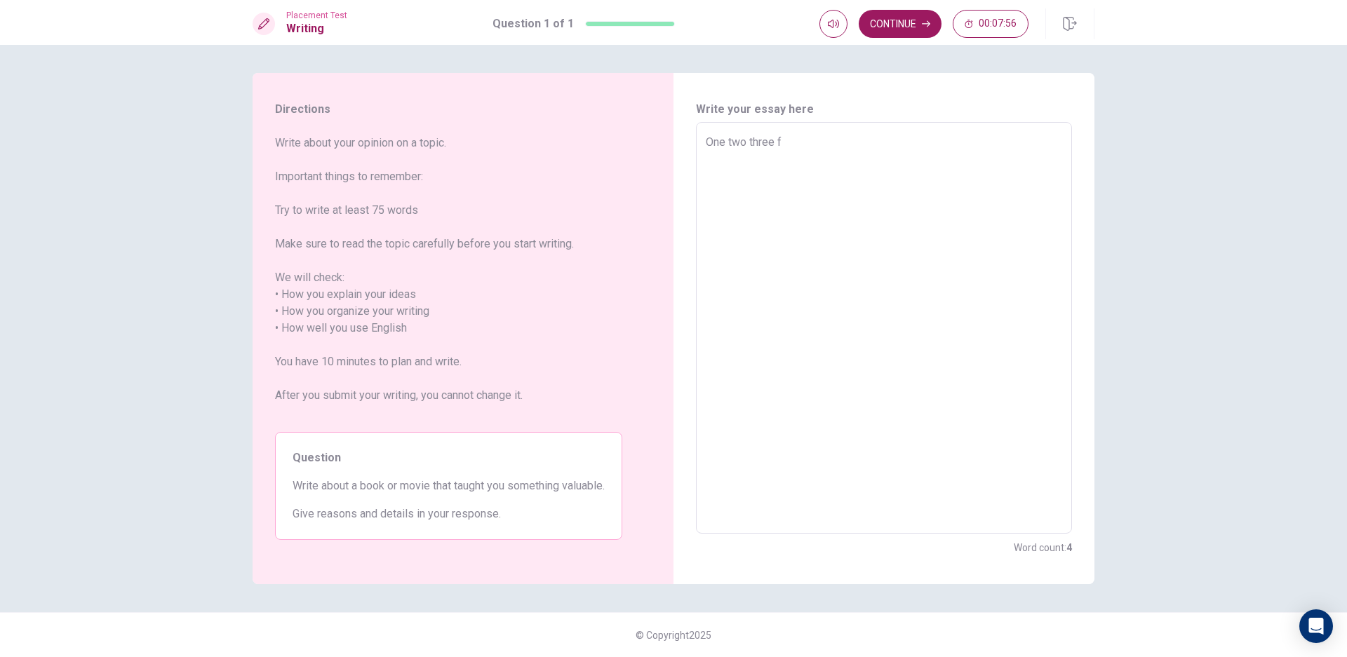
type textarea "One two three fo"
type textarea "x"
type textarea "One two three fou"
type textarea "x"
type textarea "One two three four"
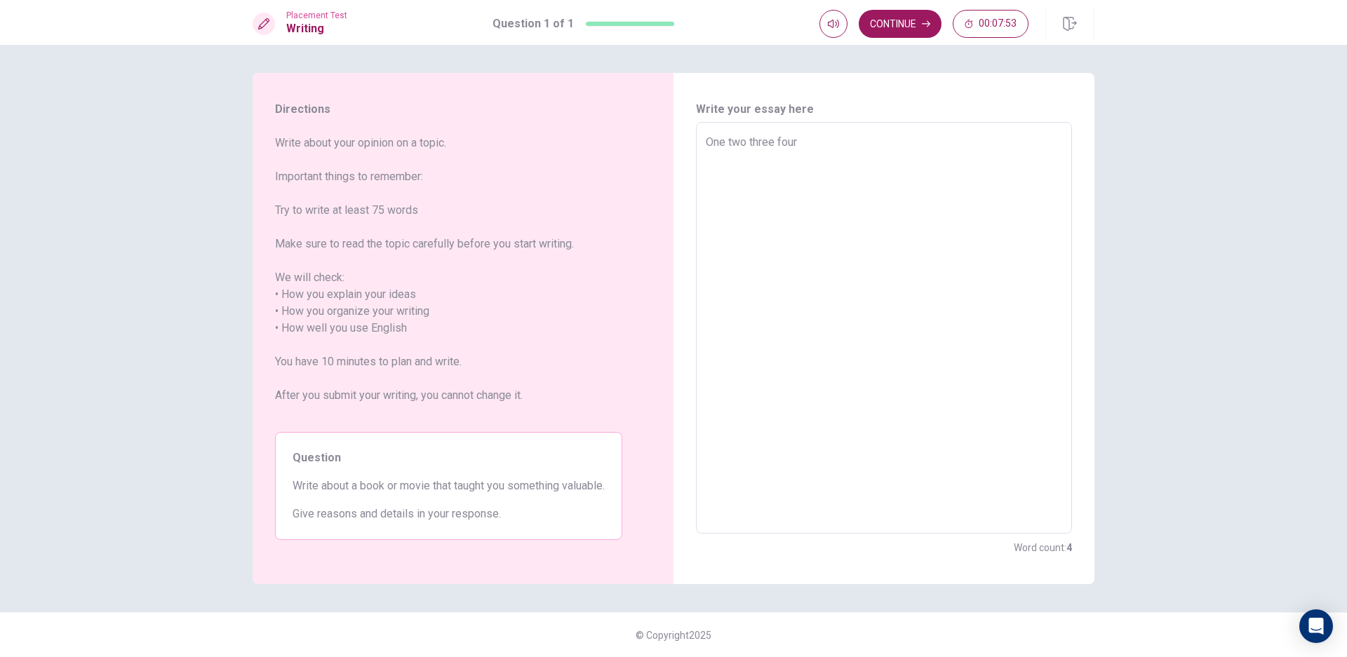
type textarea "x"
type textarea "One two three fou"
type textarea "x"
type textarea "One two three fo"
type textarea "x"
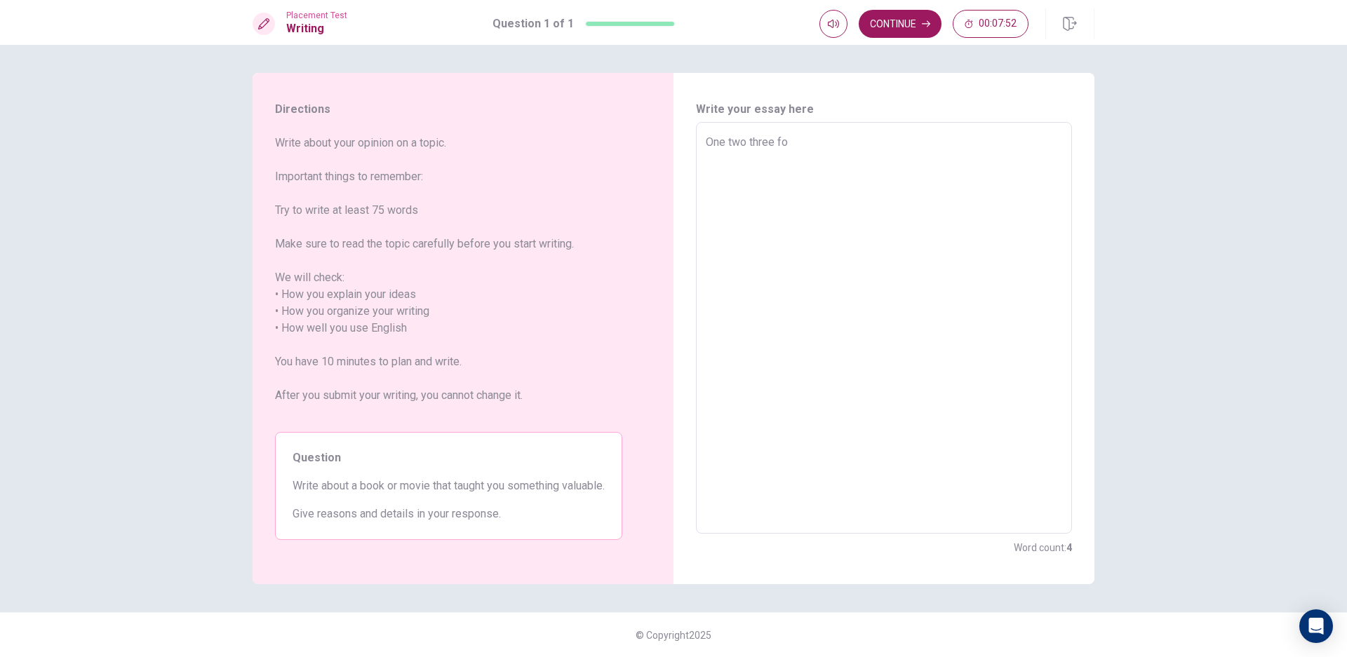
type textarea "One two three f"
type textarea "x"
type textarea "One two three"
type textarea "x"
type textarea "One two three"
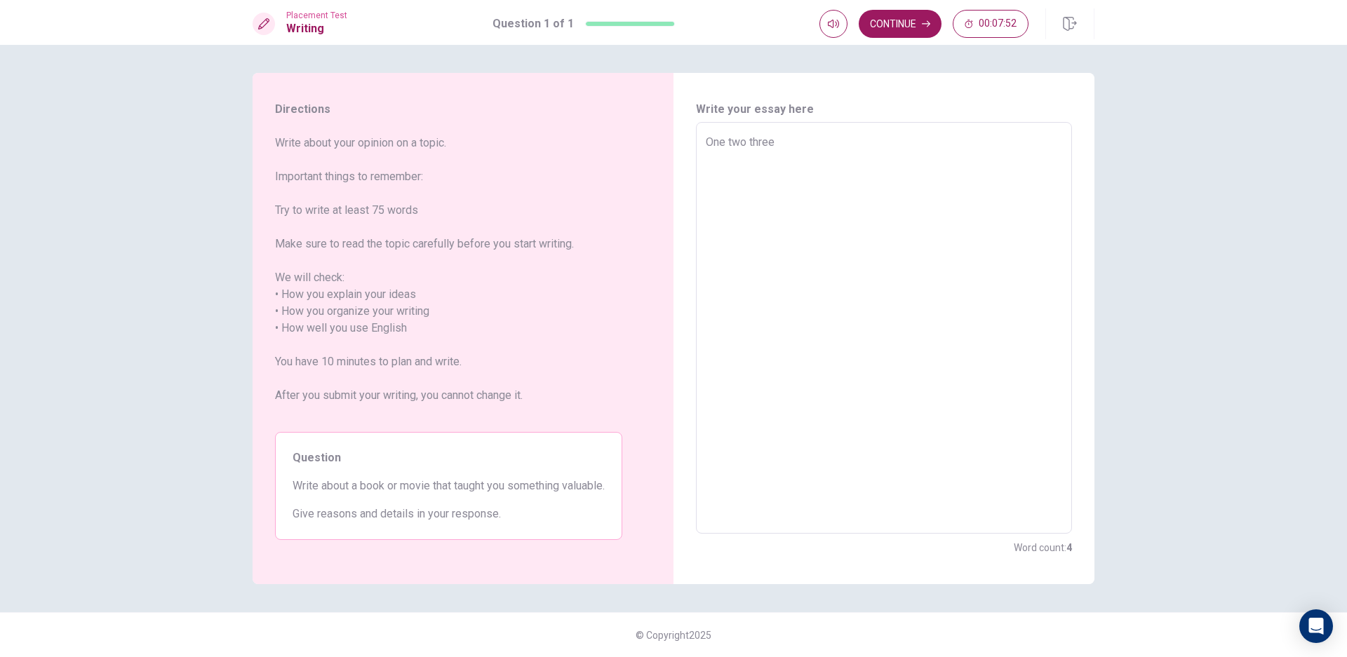
type textarea "x"
type textarea "One two thre"
type textarea "x"
type textarea "One two thr"
type textarea "x"
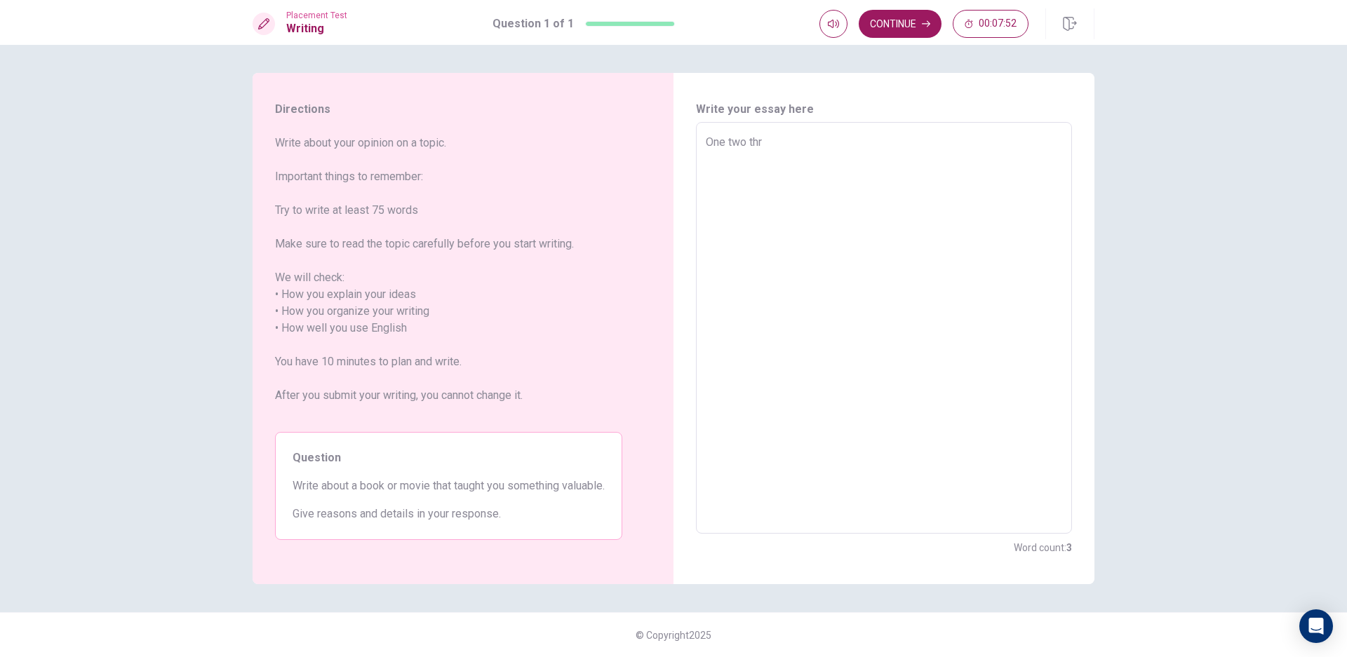
type textarea "One two th"
type textarea "x"
type textarea "One two t"
type textarea "x"
type textarea "One two"
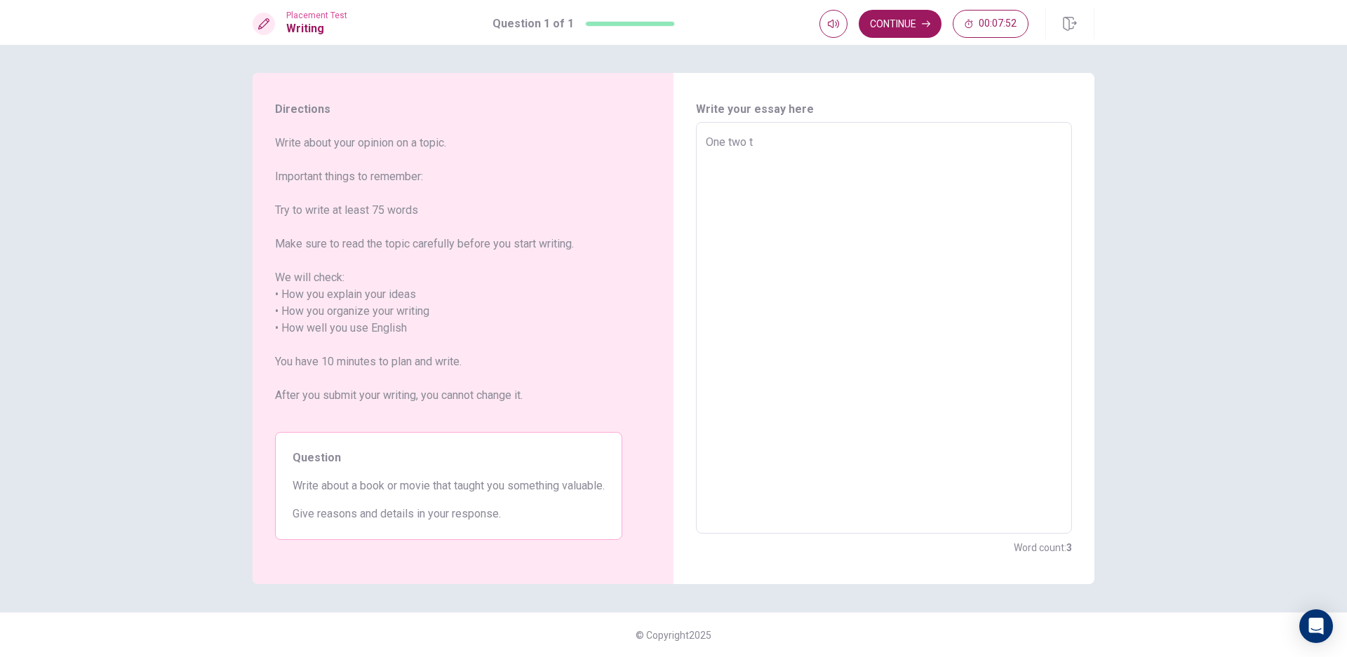
type textarea "x"
type textarea "One two"
type textarea "x"
type textarea "One tw"
type textarea "x"
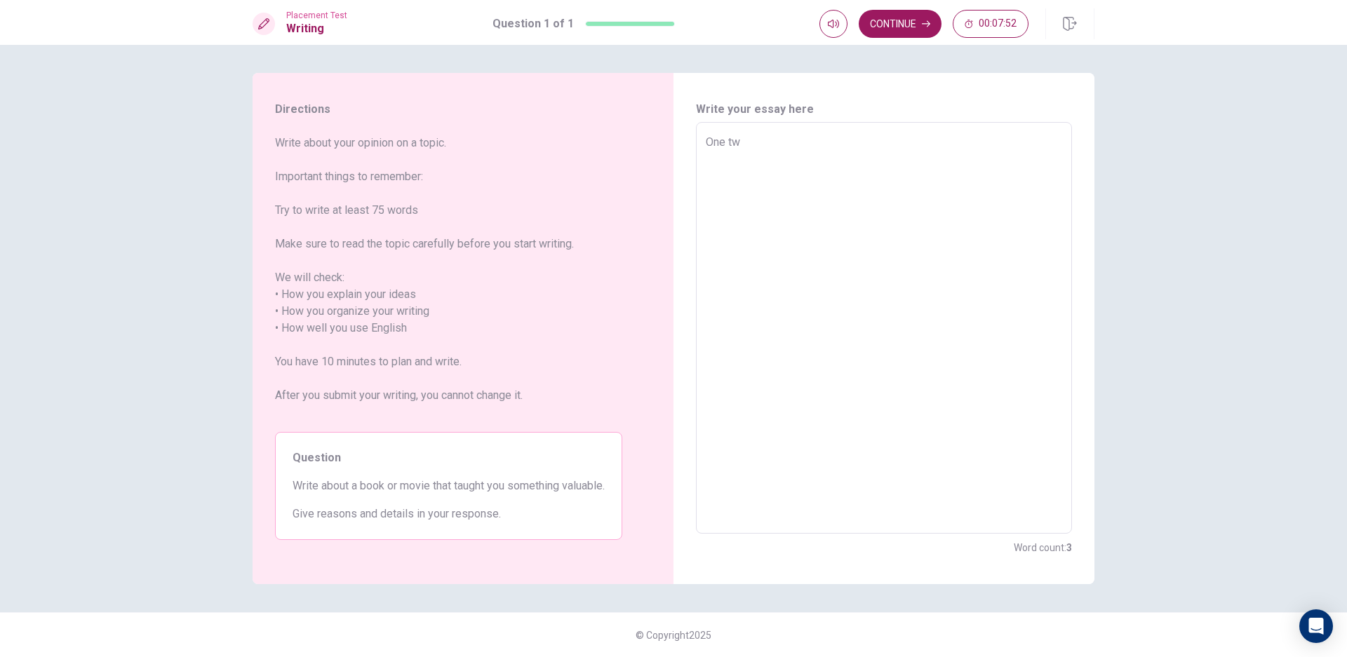
type textarea "One t"
type textarea "x"
type textarea "One"
type textarea "x"
type textarea "On"
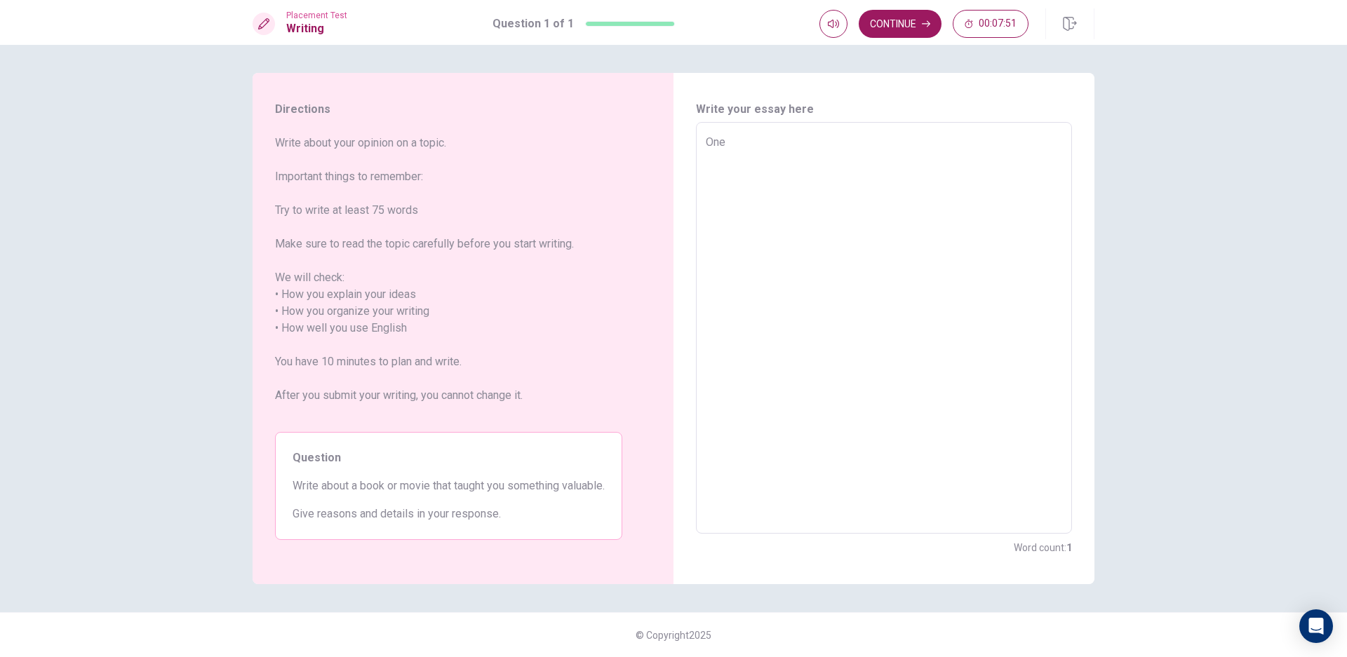
type textarea "x"
type textarea "O"
type textarea "x"
type textarea "o"
type textarea "x"
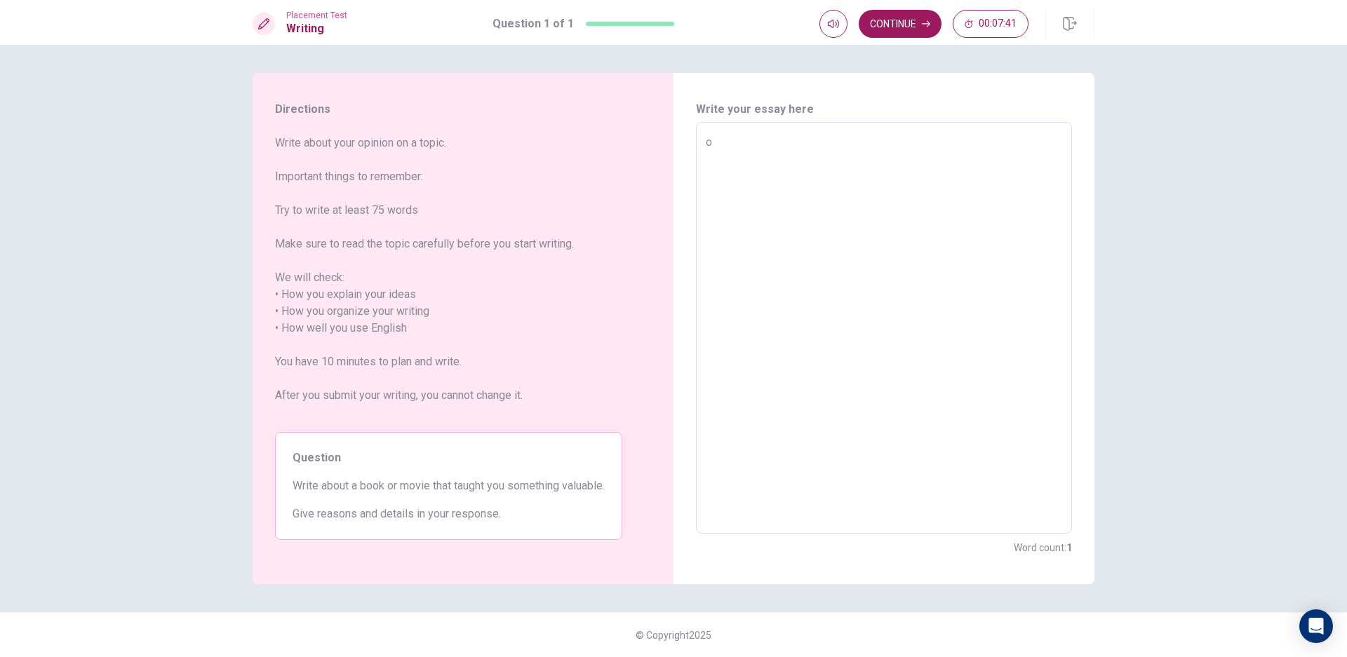
type textarea "on"
type textarea "x"
type textarea "one"
type textarea "x"
type textarea "on"
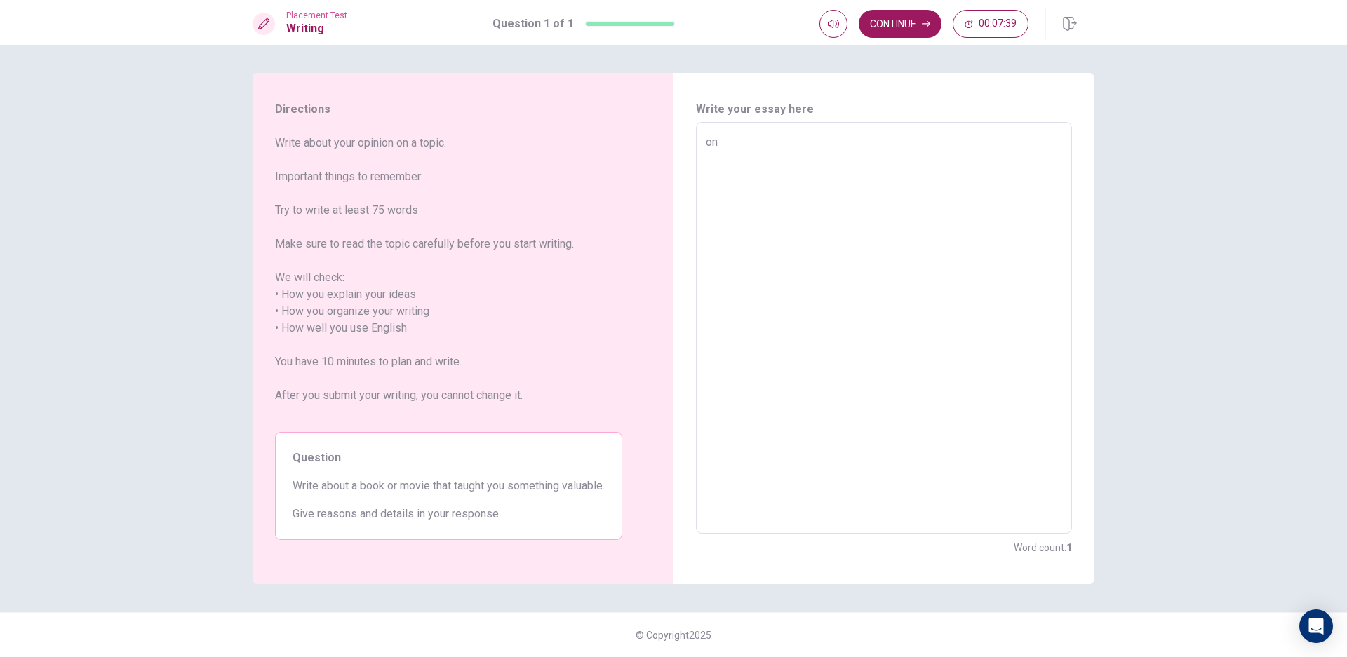
type textarea "x"
type textarea "o"
type textarea "x"
click at [972, 9] on div "Continue 00:06:51" at bounding box center [956, 23] width 275 height 31
click at [975, 20] on button "00:06:51" at bounding box center [991, 24] width 76 height 28
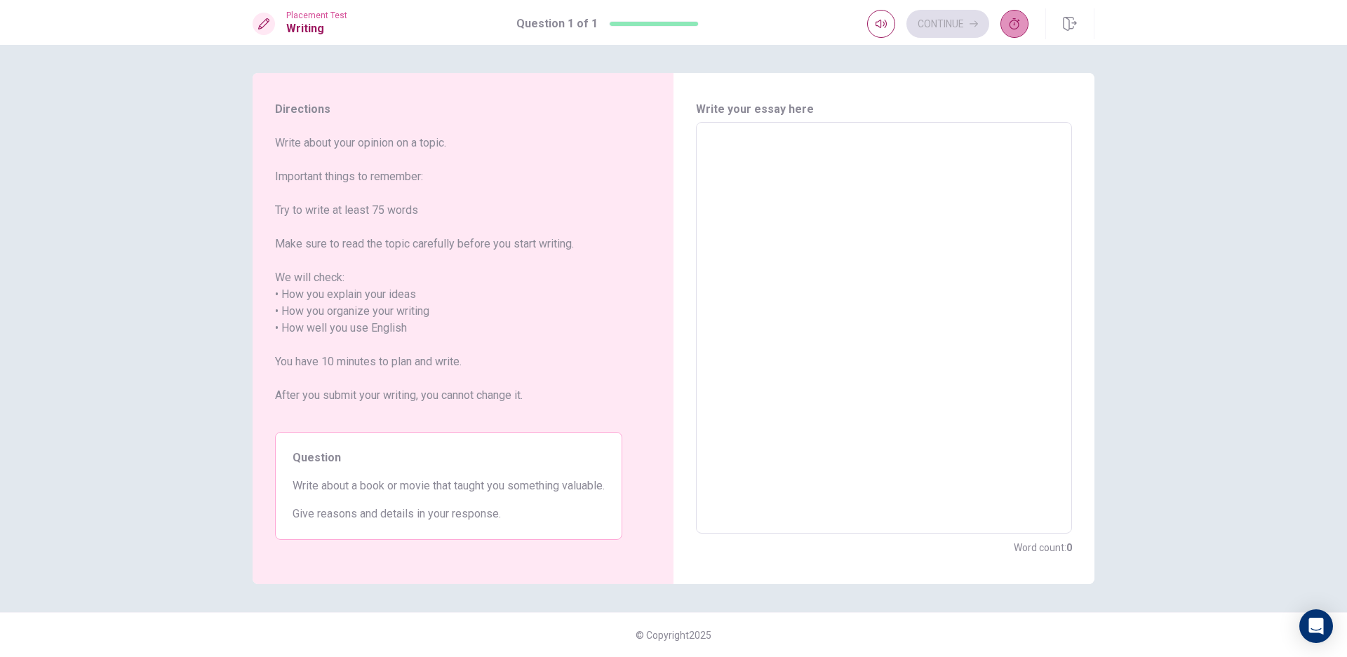
click at [1014, 29] on button "button" at bounding box center [1014, 24] width 28 height 28
click at [874, 189] on textarea at bounding box center [884, 328] width 356 height 389
type textarea "O"
type textarea "x"
type textarea "On"
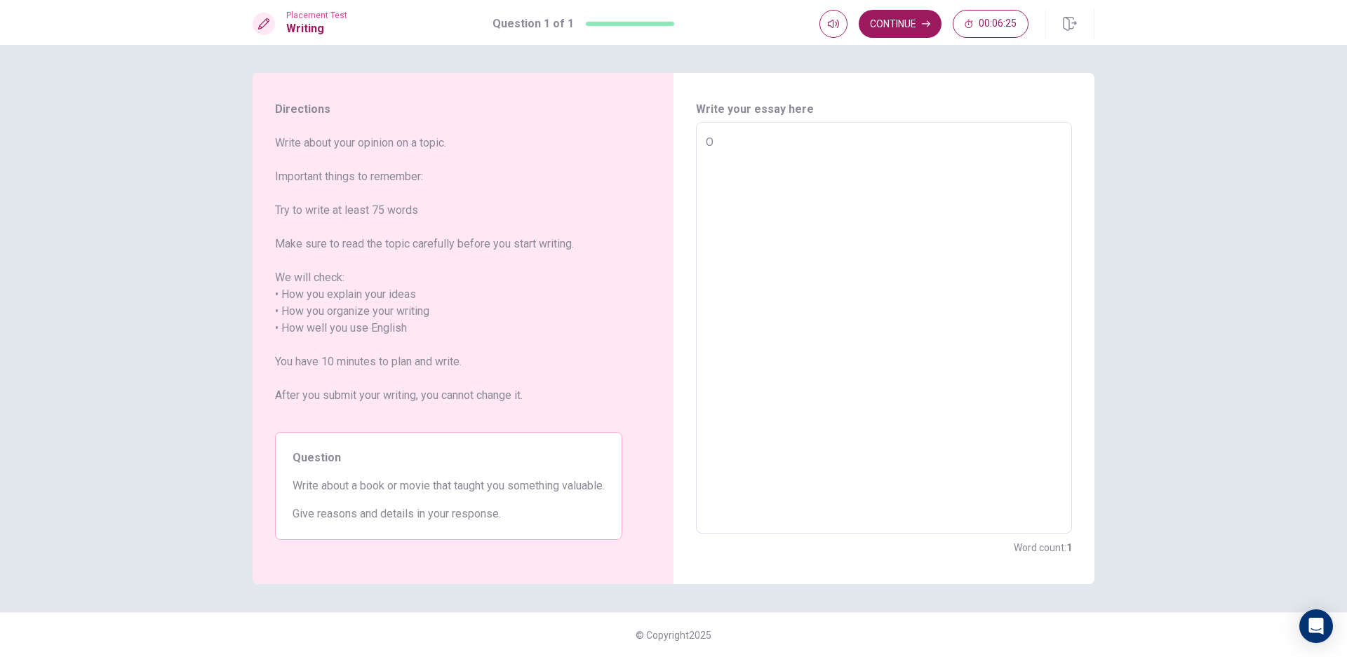
type textarea "x"
type textarea "One"
type textarea "x"
type textarea "One"
type textarea "x"
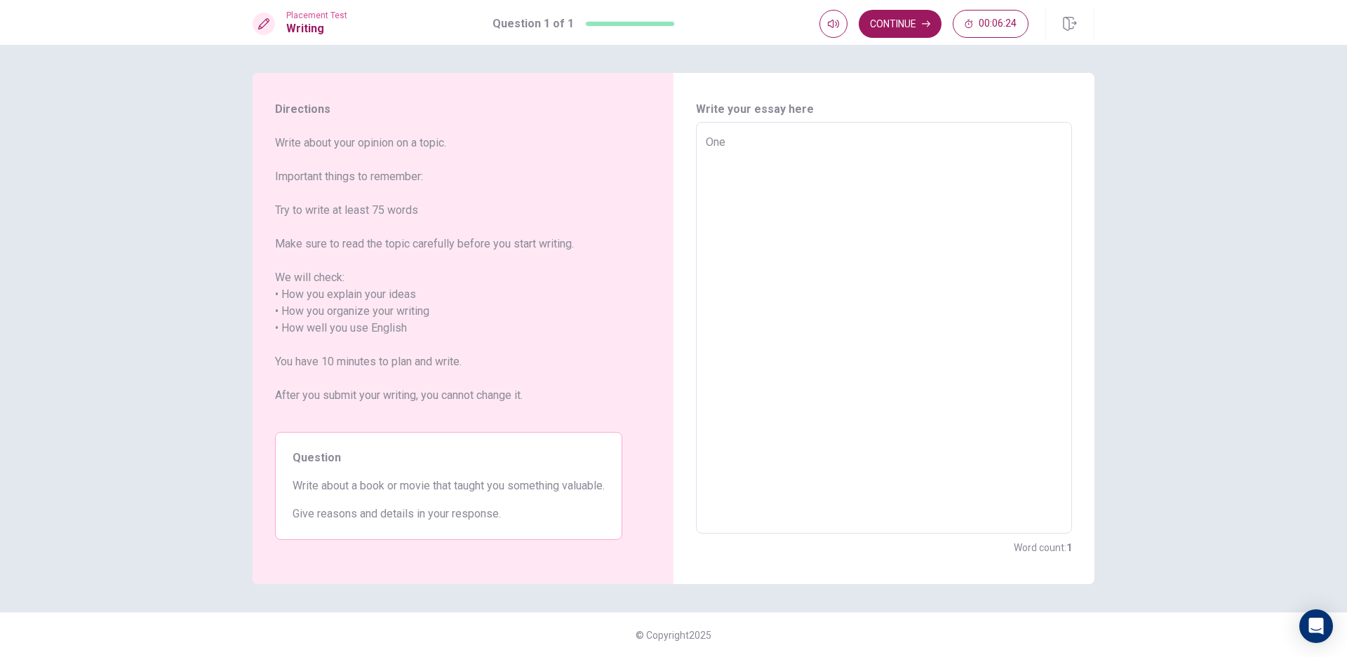
type textarea "One m"
type textarea "x"
type textarea "One mo"
type textarea "x"
type textarea "One mon"
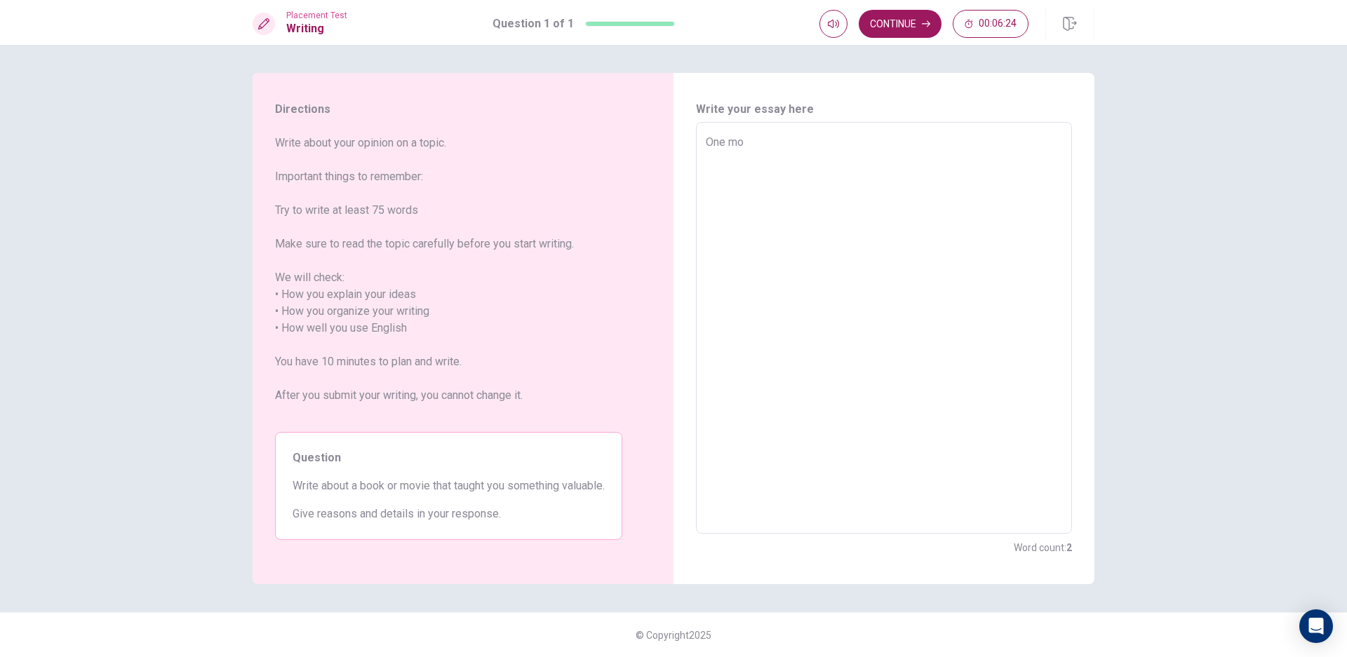
type textarea "x"
type textarea "One mont"
type textarea "x"
type textarea "One month"
type textarea "x"
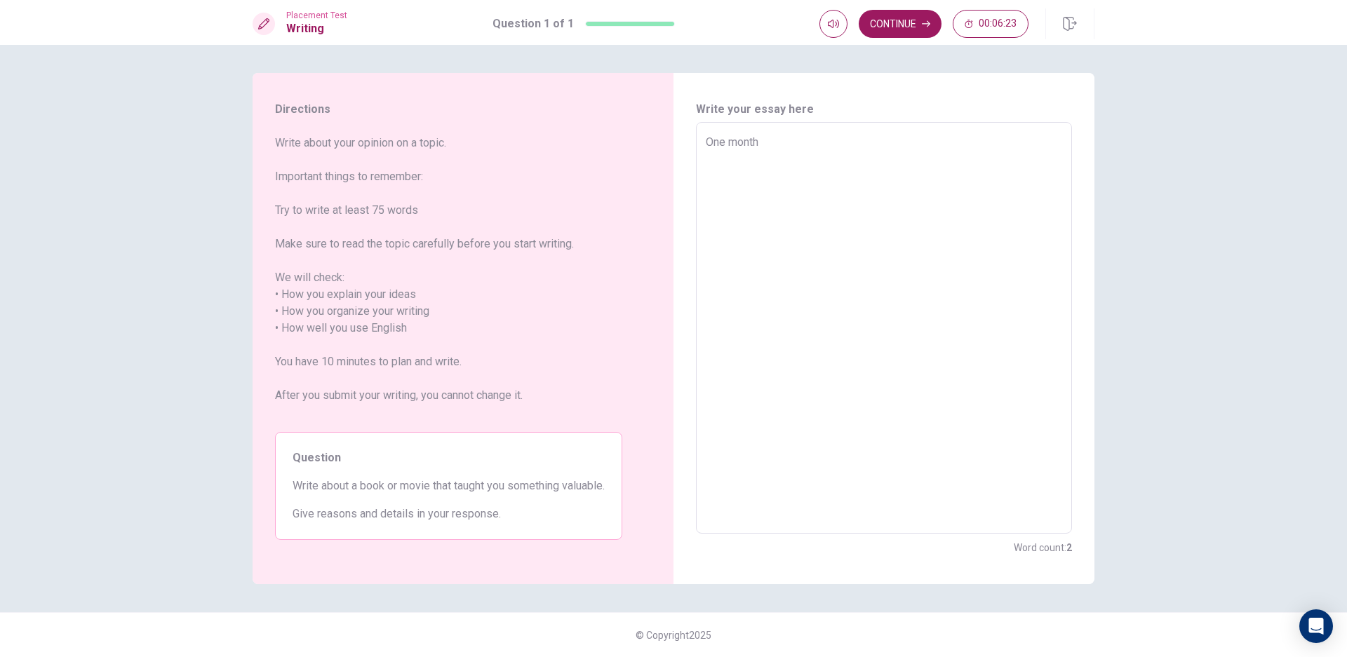
type textarea "One month"
type textarea "x"
type textarea "One month a"
type textarea "x"
type textarea "One month ag"
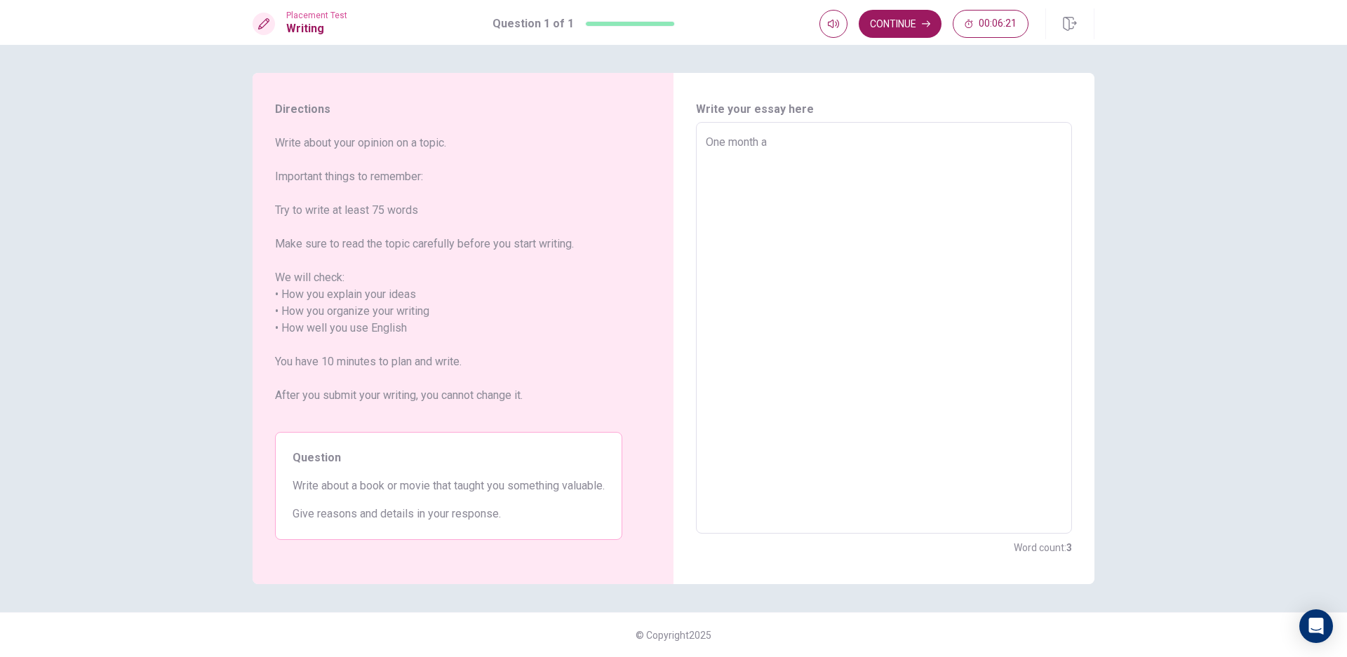
type textarea "x"
type textarea "[DATE]"
type textarea "x"
type textarea "[DATE]"
type textarea "x"
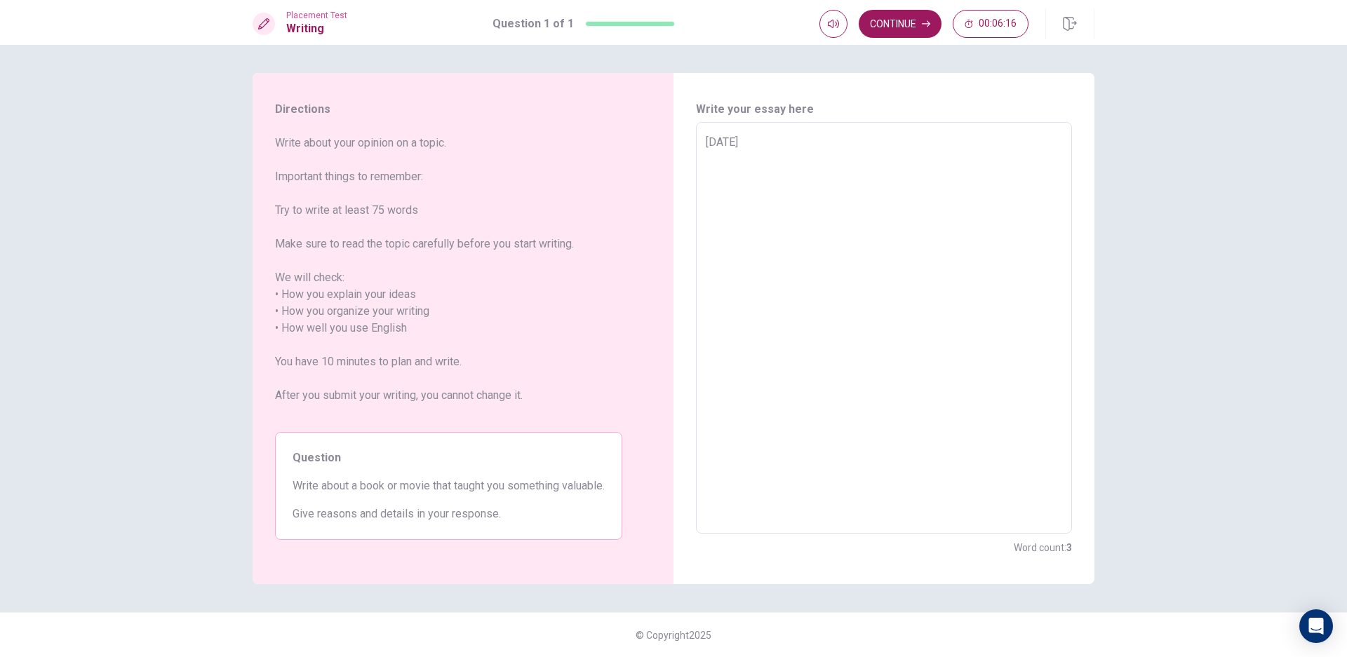
type textarea "[DATE]"
type textarea "x"
type textarea "[DATE],"
type textarea "x"
type textarea "[DATE],I"
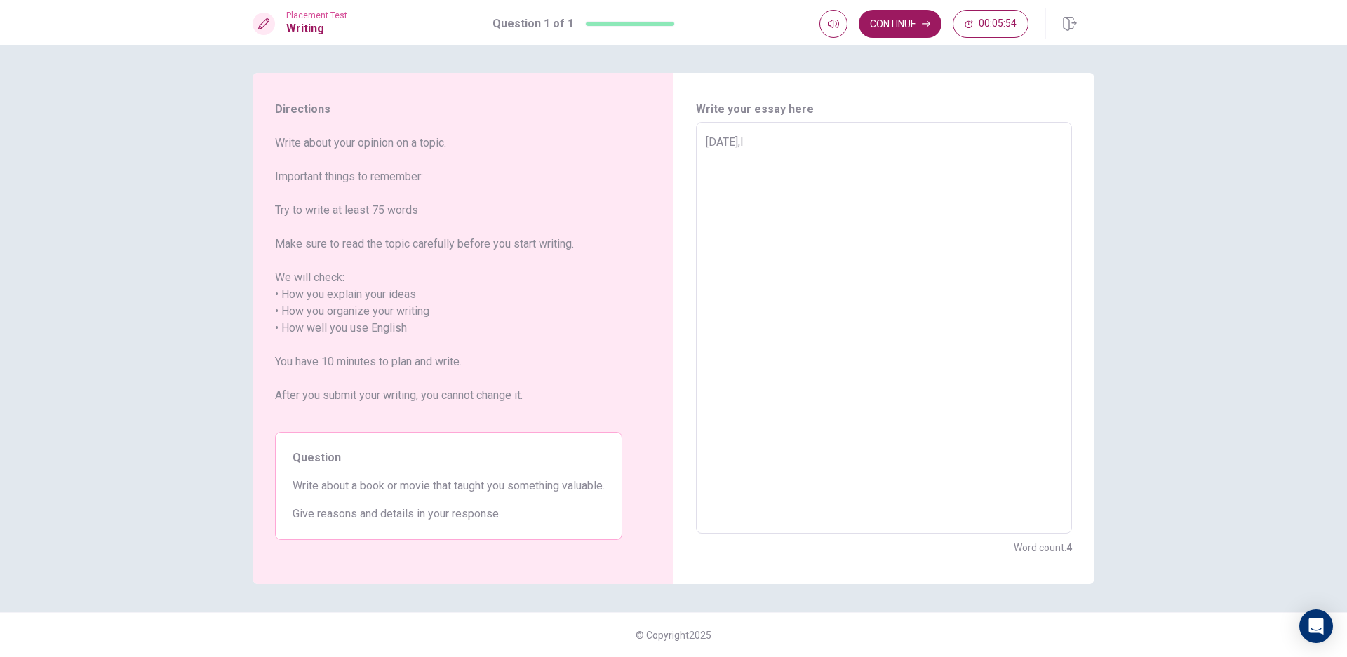
type textarea "x"
type textarea "[DATE],I"
type textarea "x"
type textarea "[DATE],I w"
type textarea "x"
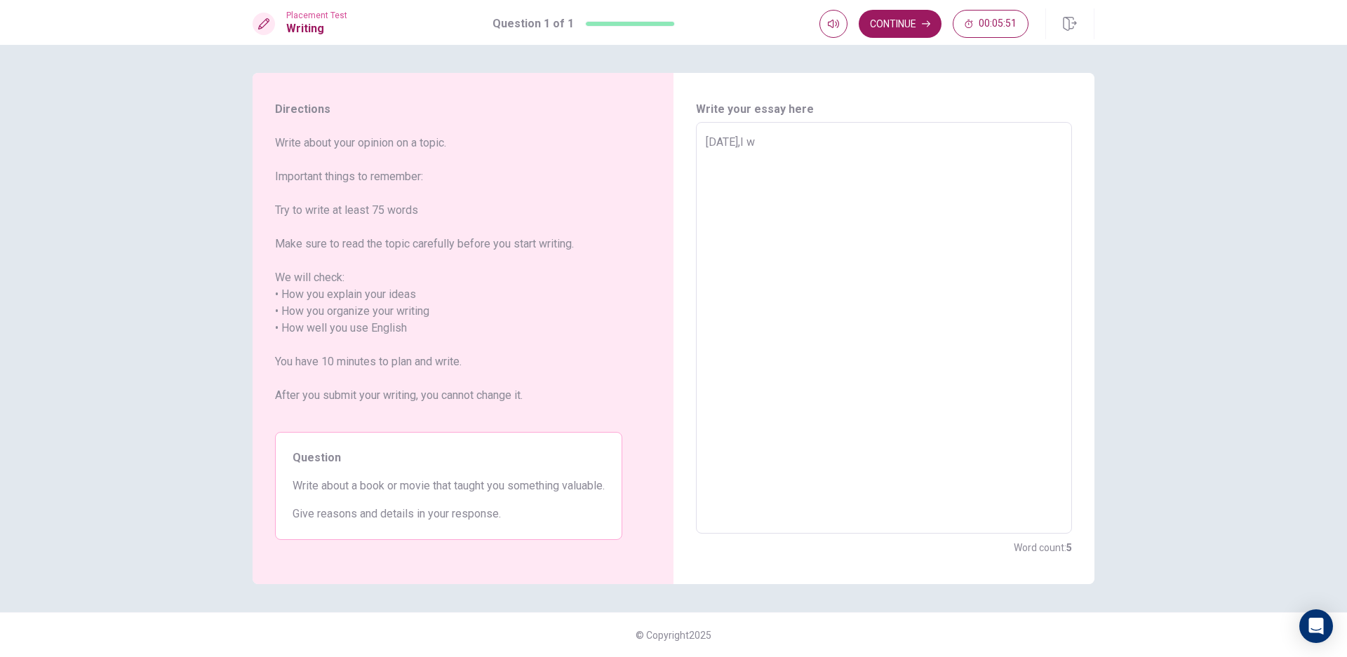
type textarea "[DATE],I [GEOGRAPHIC_DATA]"
type textarea "x"
type textarea "[DATE],I wat"
type textarea "x"
type textarea "[DATE],I watc"
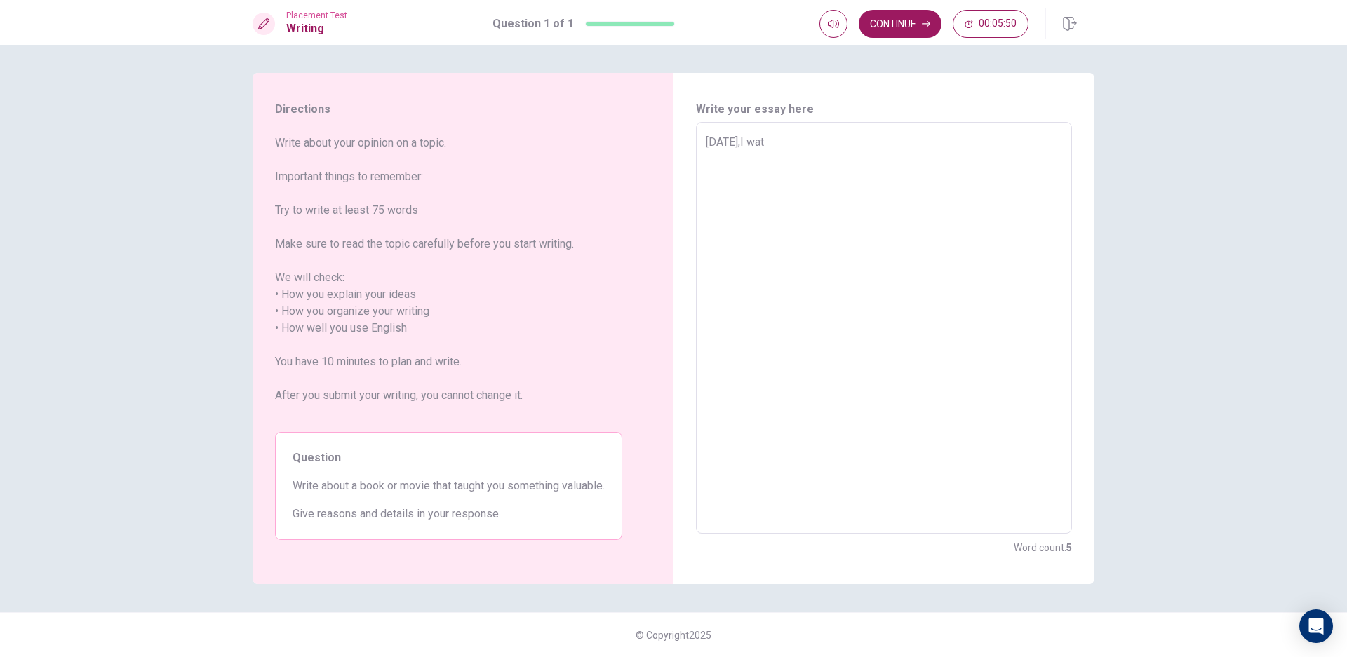
type textarea "x"
type textarea "[DATE],I watch"
type textarea "x"
type textarea "[DATE],I watche"
type textarea "x"
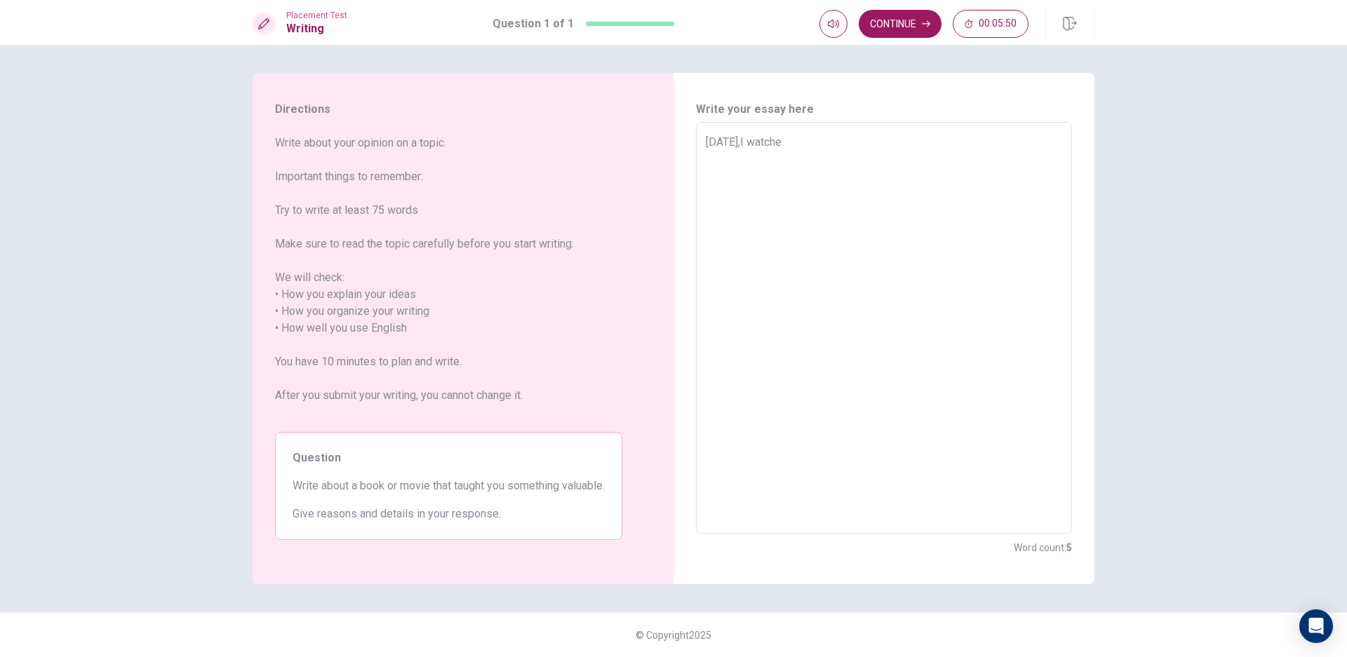
type textarea "[DATE],I watched"
type textarea "x"
type textarea "[DATE],I watched"
type textarea "x"
type textarea "[DATE],I watched a"
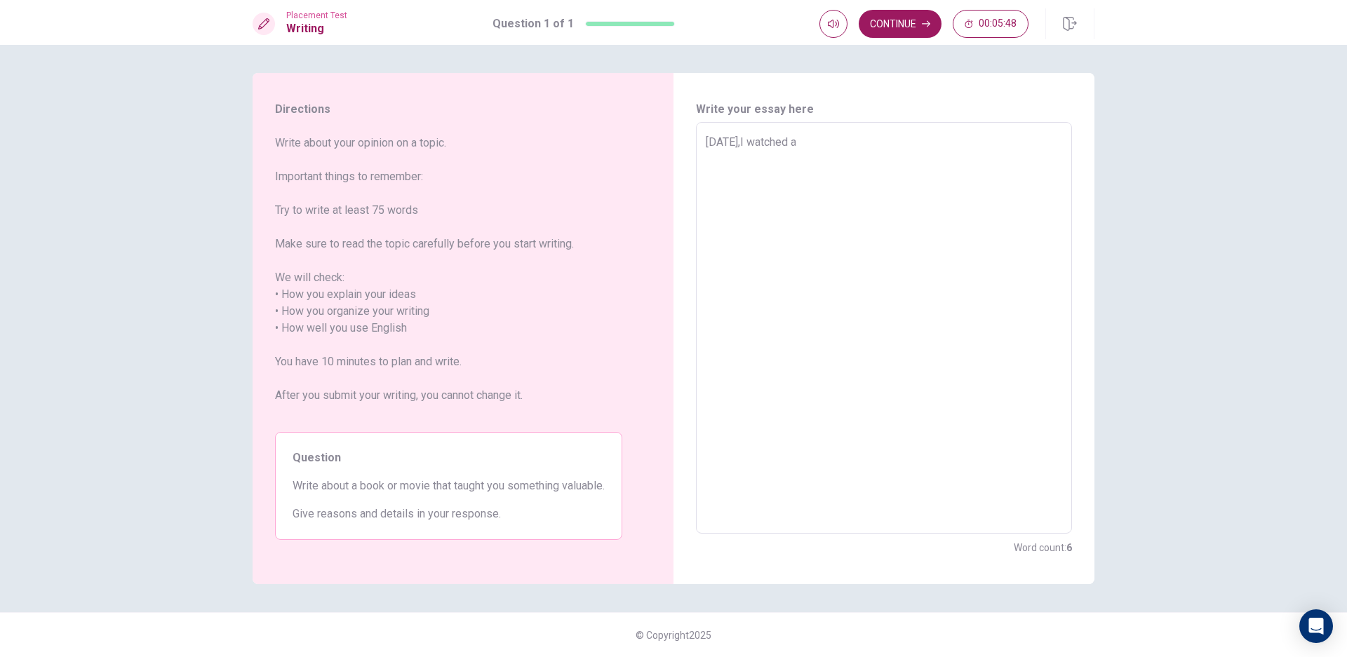
type textarea "x"
type textarea "[DATE],I watched a"
type textarea "x"
type textarea "[DATE],I watched a m"
type textarea "x"
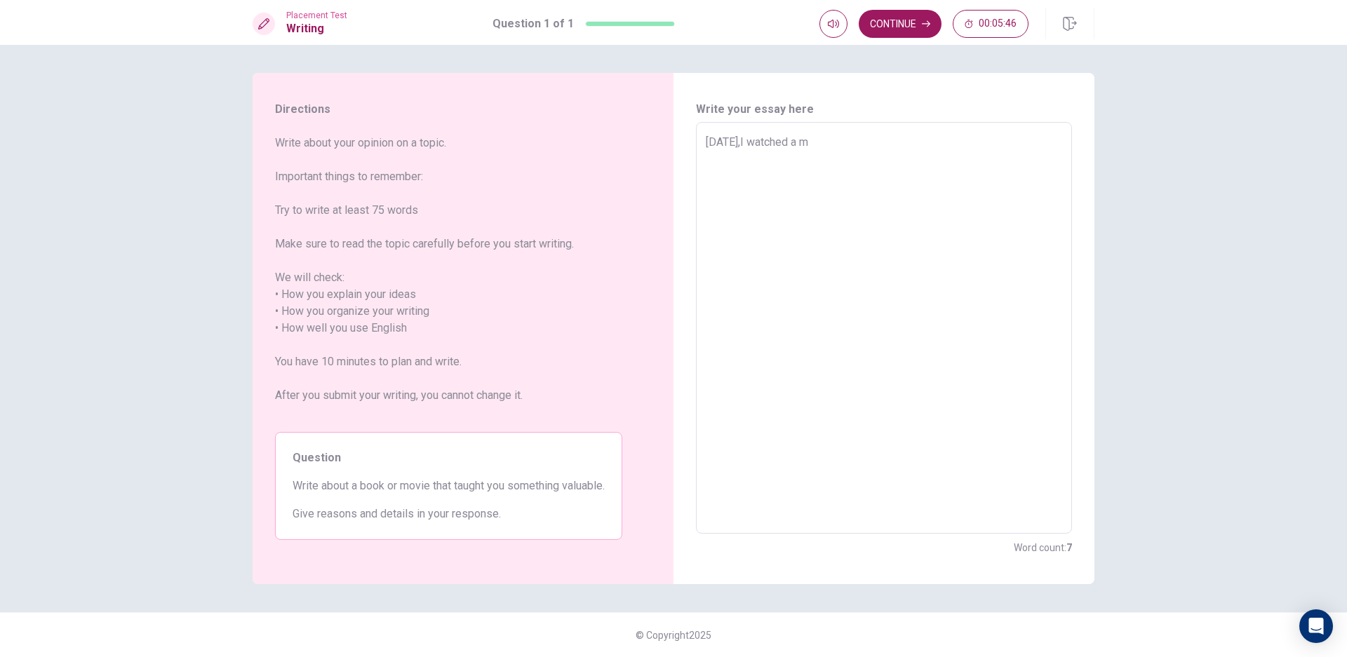
type textarea "[DATE],I watched a mo"
type textarea "x"
type textarea "[DATE],I watched a mov"
type textarea "x"
type textarea "[DATE],I watched a movi"
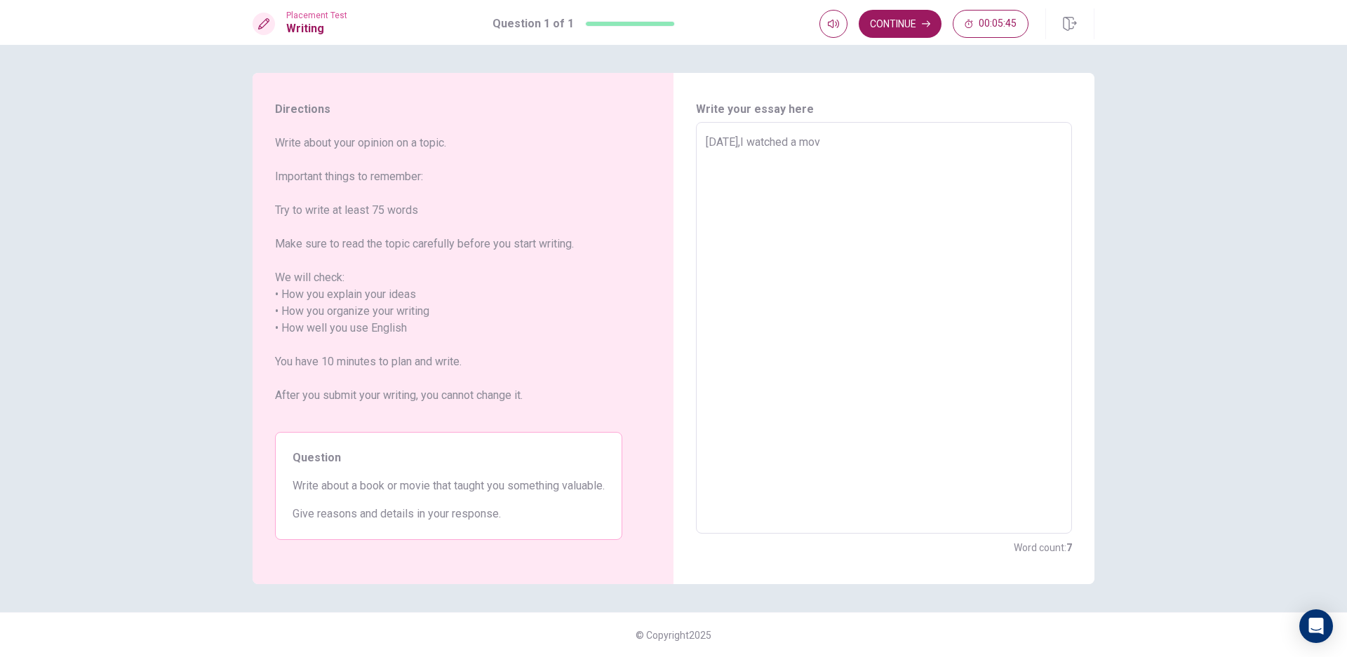
type textarea "x"
type textarea "[DATE],I watched a movie"
type textarea "x"
type textarea "[DATE],I watched a movie"
type textarea "x"
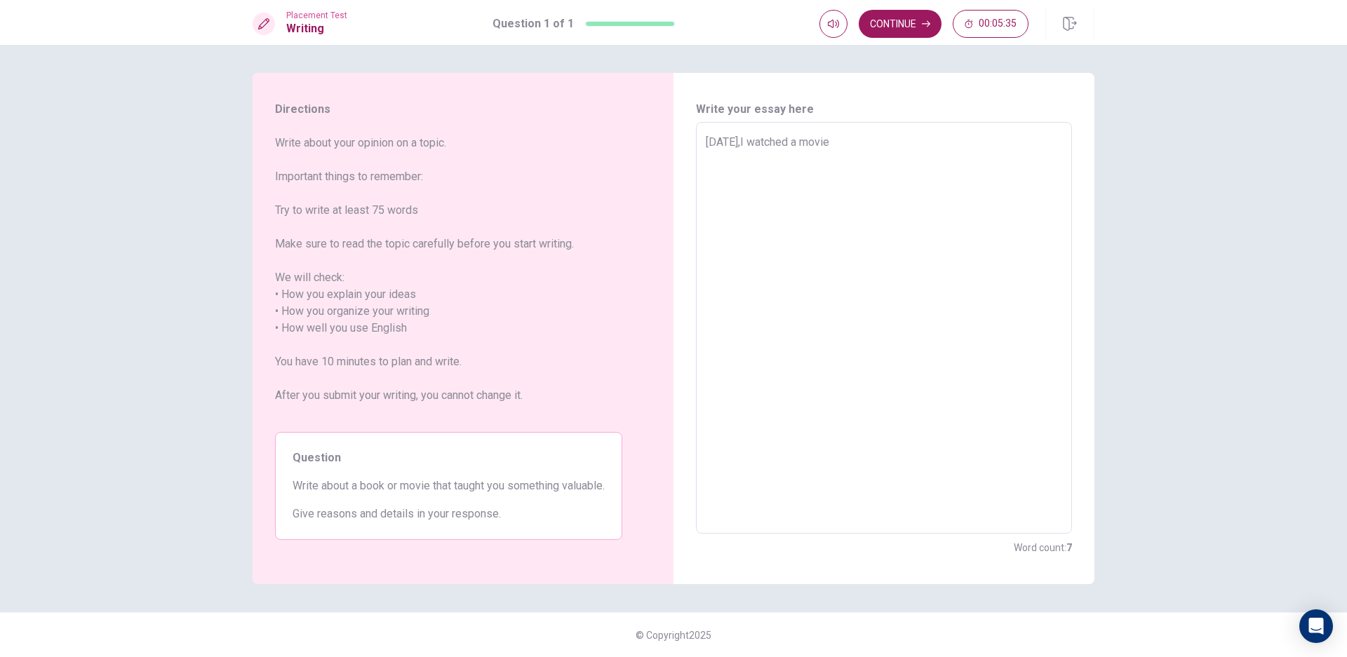
type textarea "[DATE],I watched a movie w"
type textarea "x"
type textarea "[DATE],I watched a movie wi"
type textarea "x"
type textarea "[DATE],I watched a movie wit"
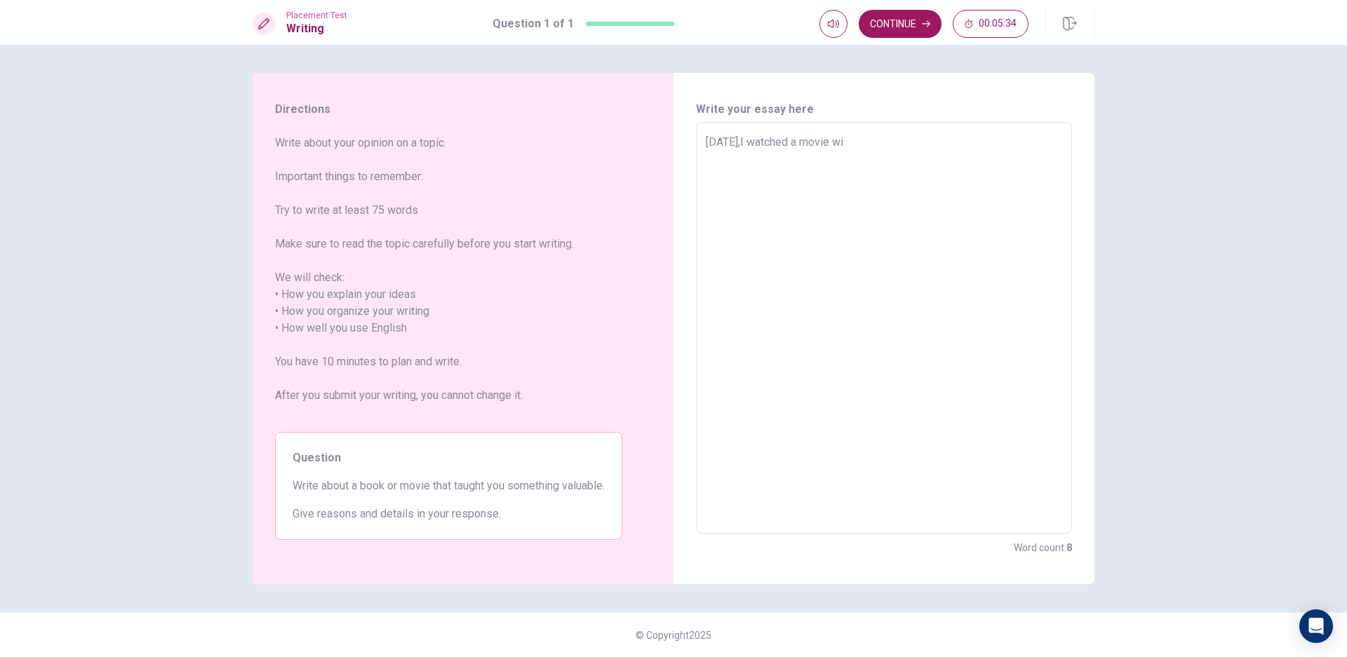
type textarea "x"
type textarea "[DATE],I watched a movie with"
type textarea "x"
type textarea "[DATE],I watched a movie with"
type textarea "x"
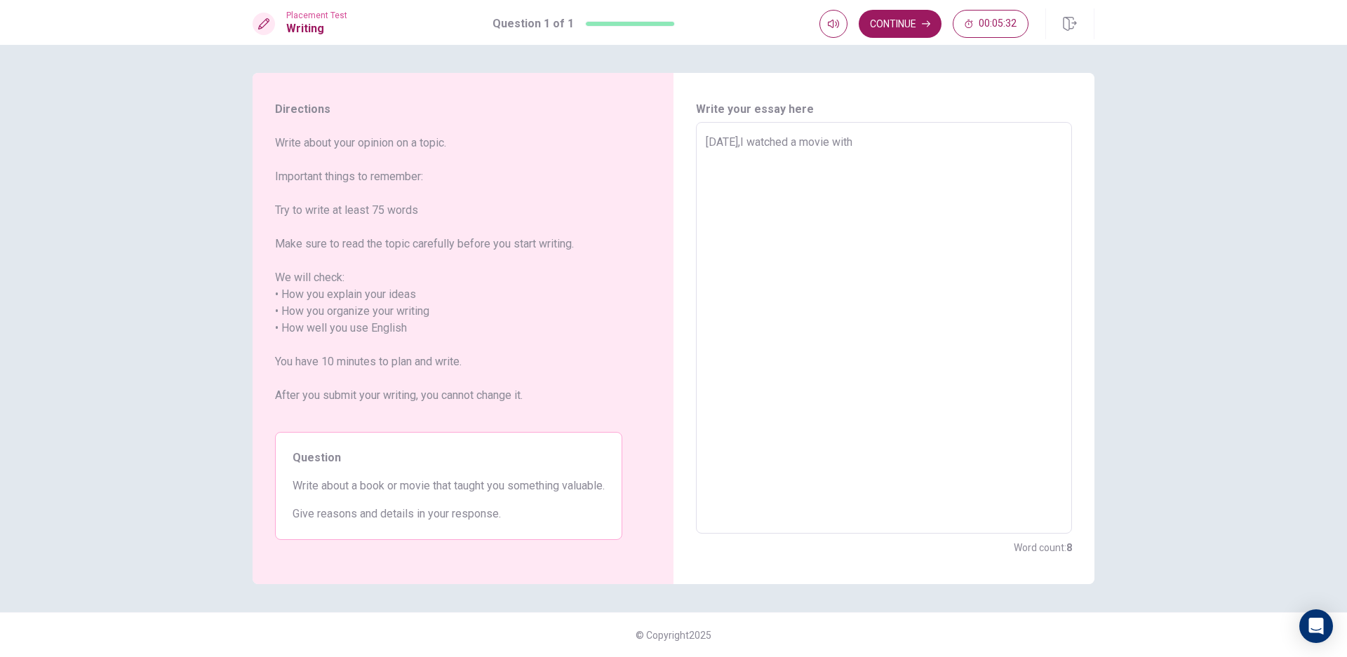
type textarea "[DATE],I watched a movie with m"
type textarea "x"
type textarea "[DATE],I watched a movie with my"
type textarea "x"
type textarea "[DATE],I watched a movie with my"
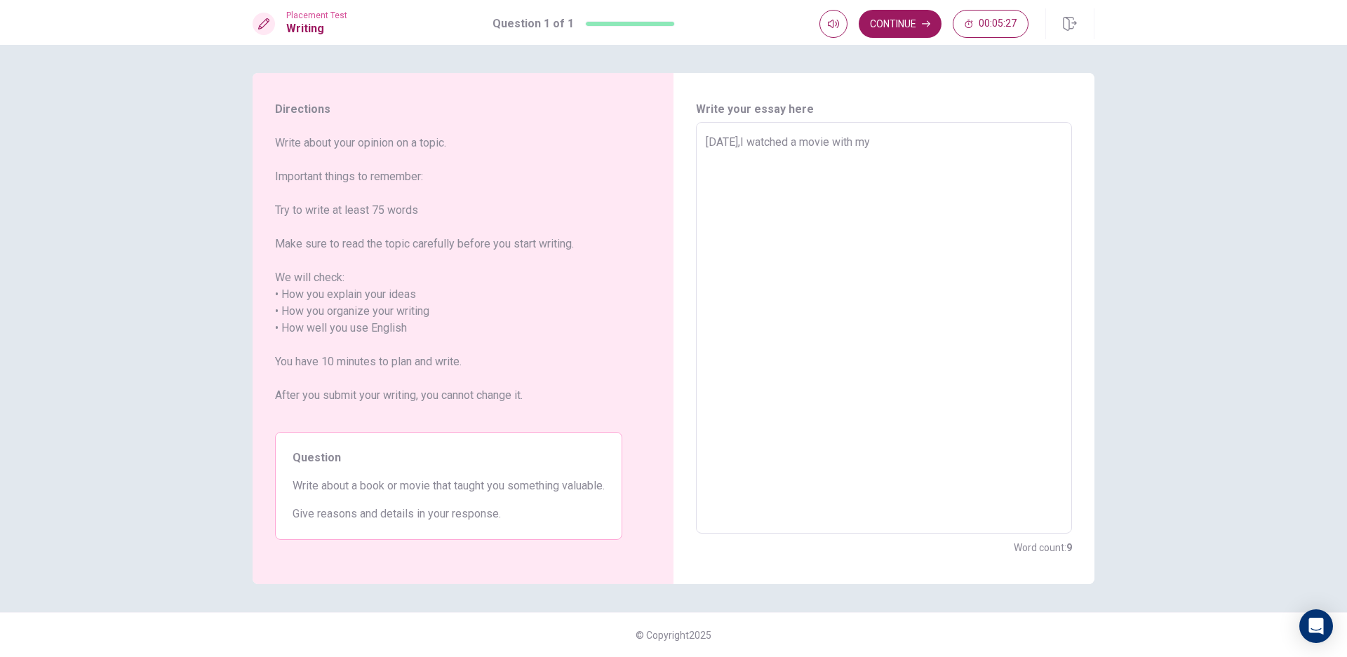
type textarea "x"
type textarea "[DATE],I watched a movie with my f"
type textarea "x"
type textarea "[DATE],I watched a movie with my fr"
type textarea "x"
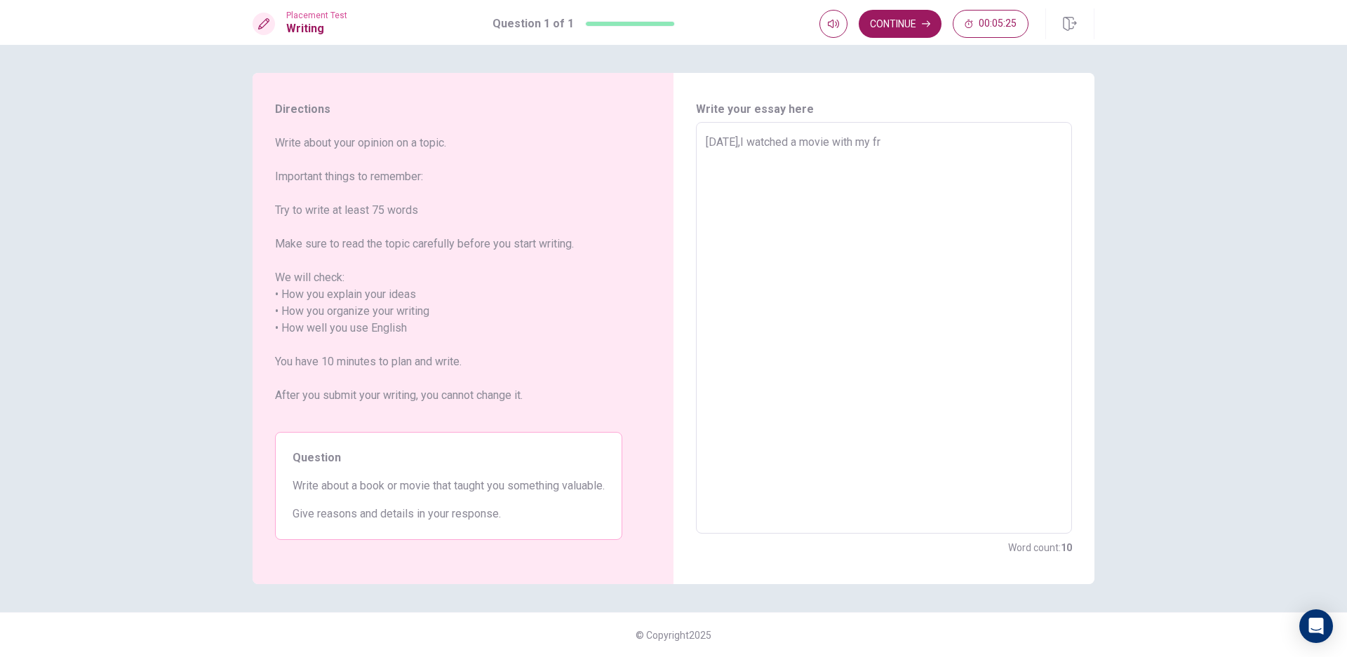
type textarea "[DATE],I watched a movie with my fri"
type textarea "x"
type textarea "[DATE],I watched a movie with my frie"
type textarea "x"
type textarea "[DATE],I watched a movie with my frien"
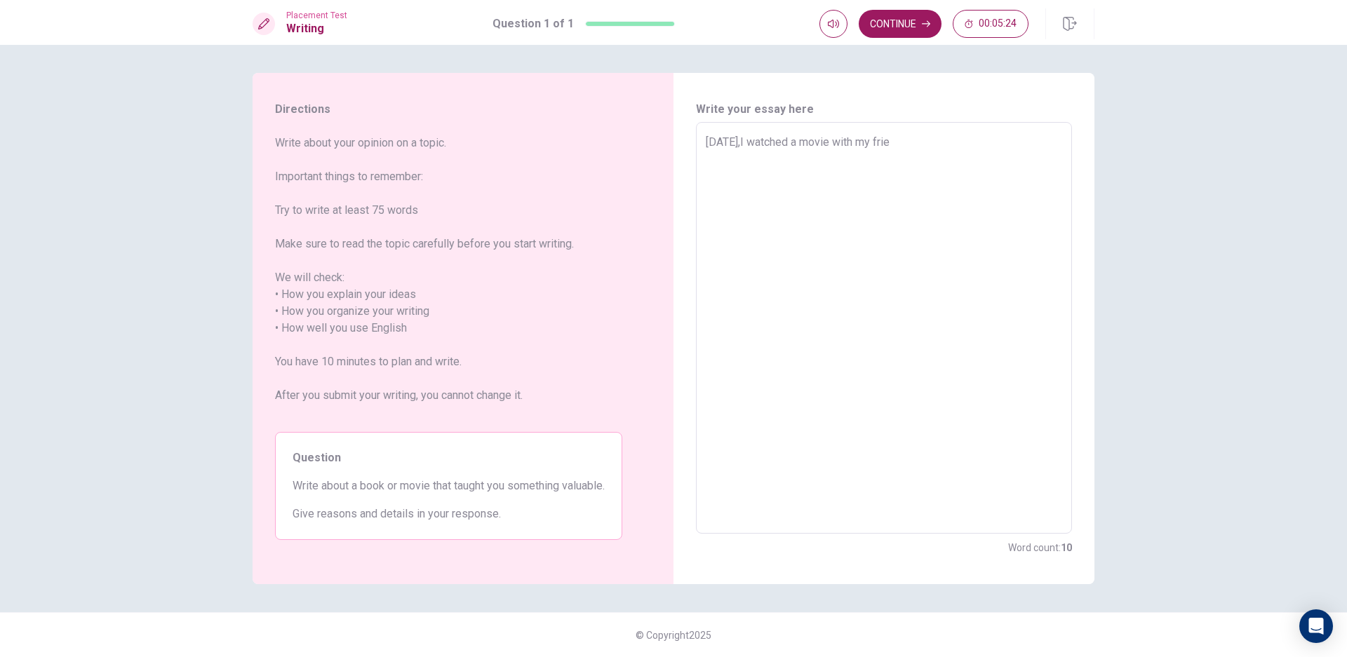
type textarea "x"
type textarea "[DATE],I watched a movie with my friend"
type textarea "x"
type textarea "[DATE],I watched a movie with my friends"
type textarea "x"
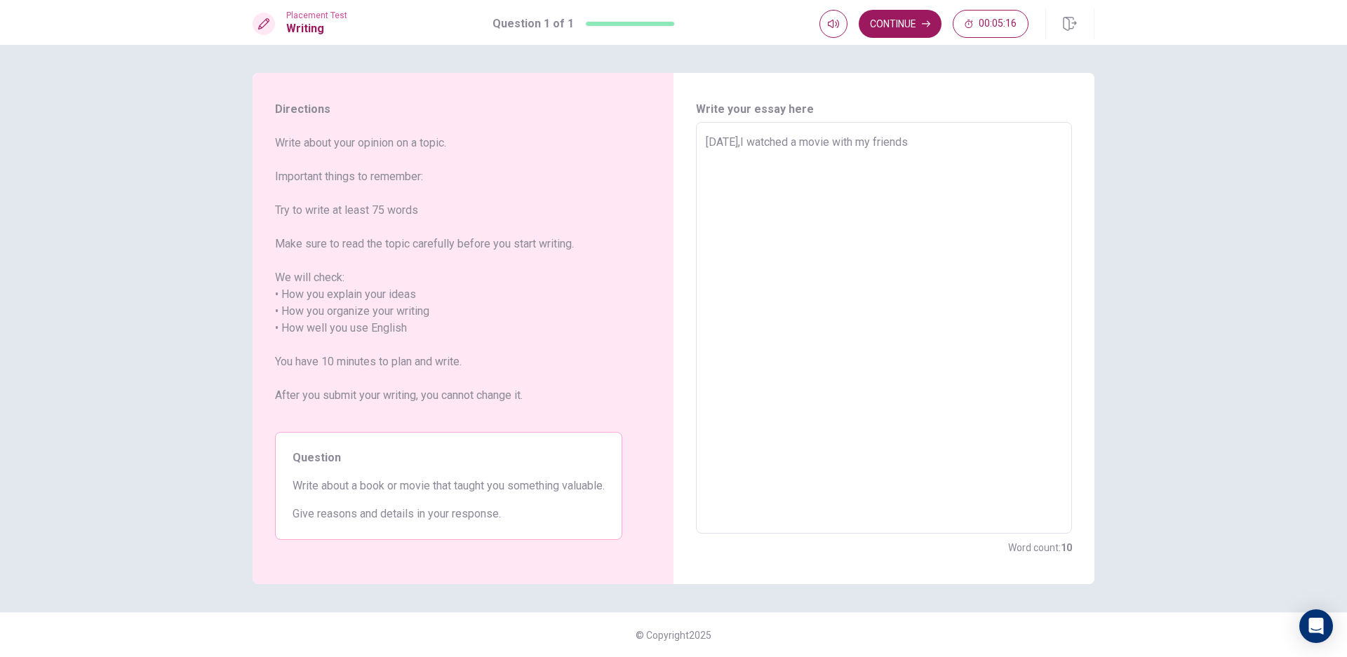
type textarea "ne month ago,I watched a movie with my friends"
type textarea "x"
type textarea "Tne month ago,I watched a movie with my friends"
type textarea "x"
type textarea "Tn month ago,I watched a movie with my friends"
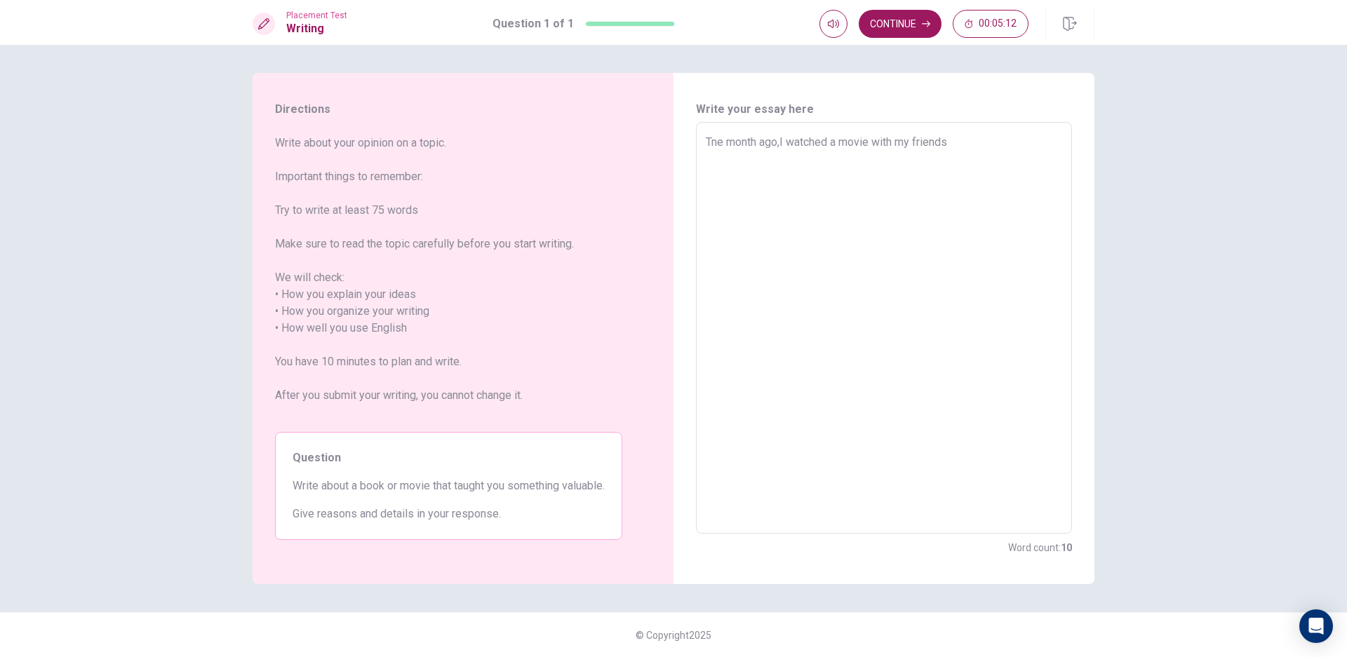
type textarea "x"
type textarea "T month ago,I watched a movie with my friends"
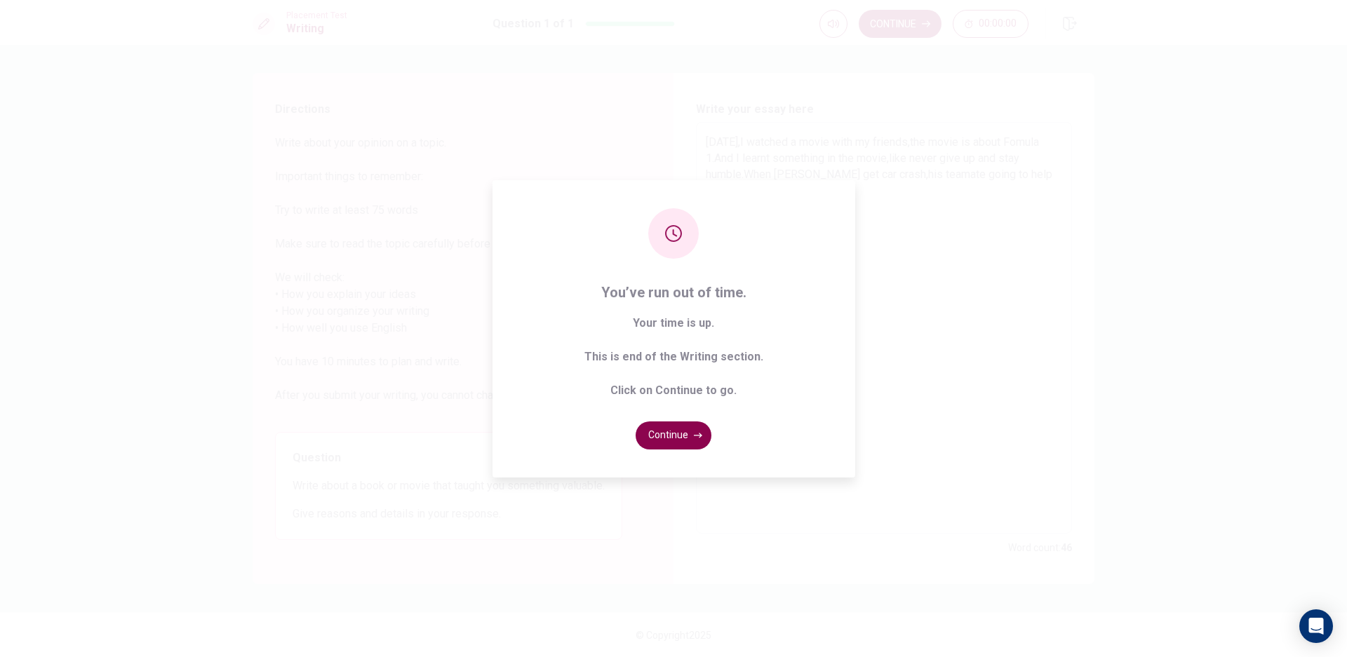
click at [680, 432] on button "Continue" at bounding box center [674, 436] width 76 height 28
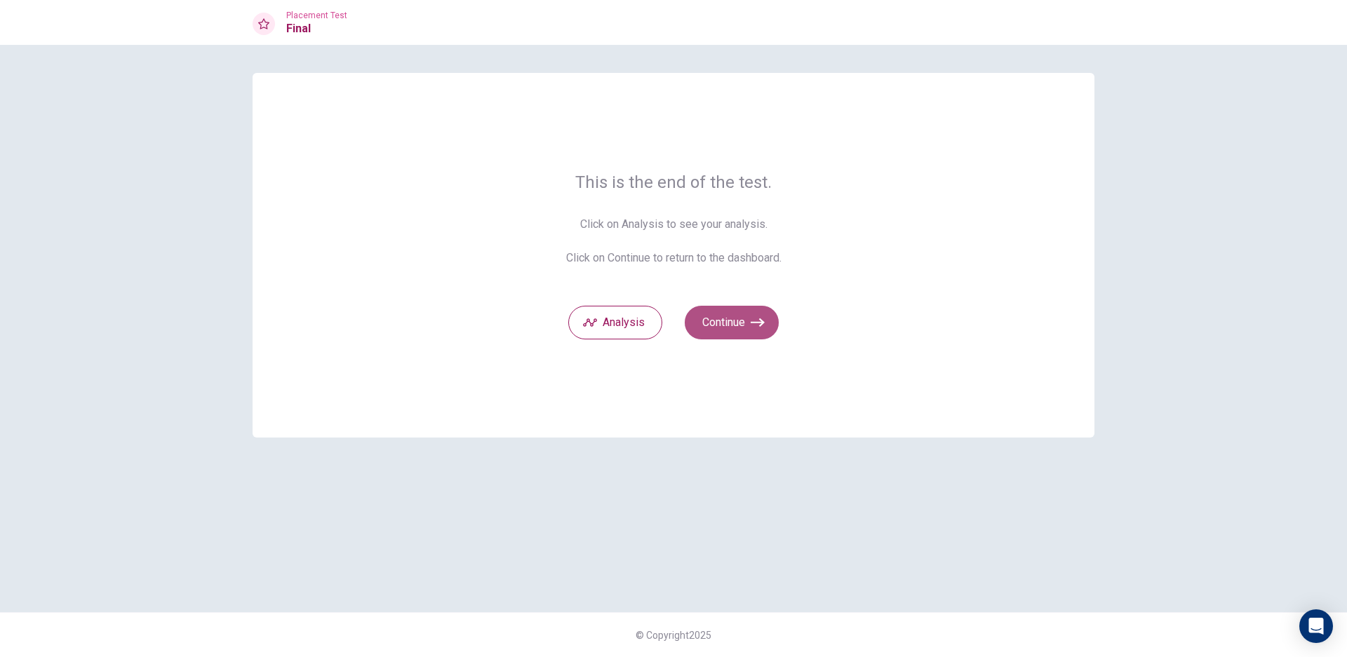
click at [693, 325] on button "Continue" at bounding box center [732, 323] width 94 height 34
